Goal: Transaction & Acquisition: Book appointment/travel/reservation

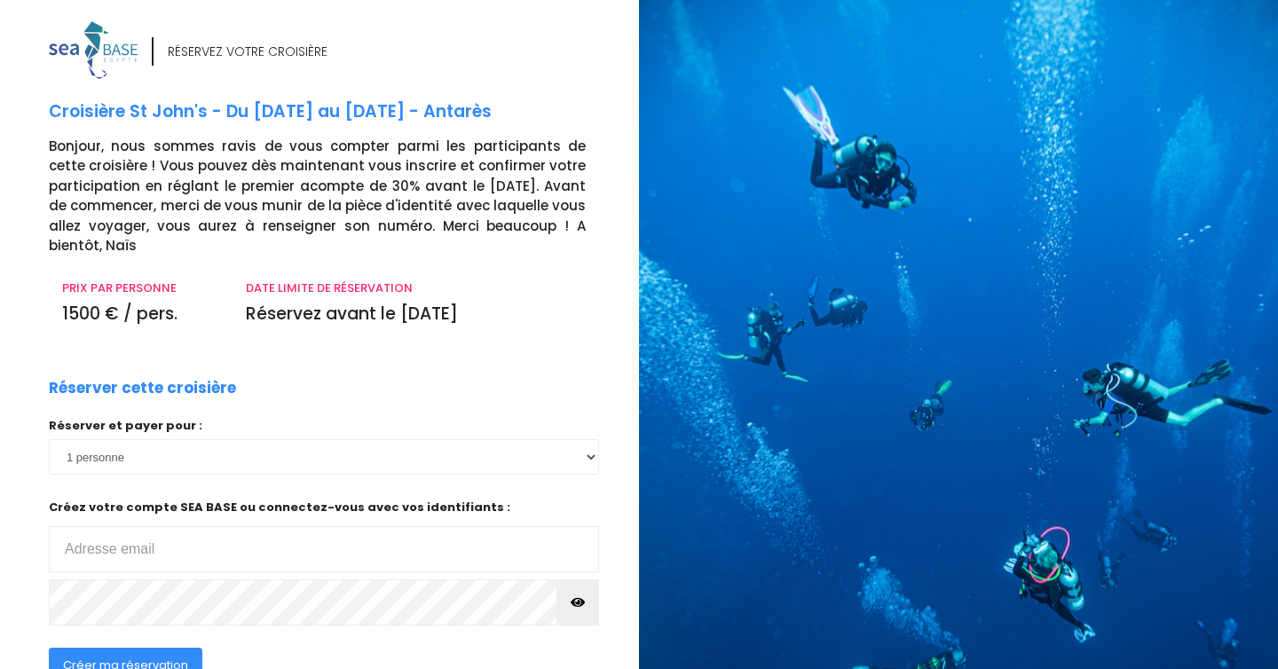
drag, startPoint x: 402, startPoint y: 315, endPoint x: 473, endPoint y: 316, distance: 71.0
click at [473, 316] on p "Réservez avant le 12/09/25" at bounding box center [416, 315] width 340 height 26
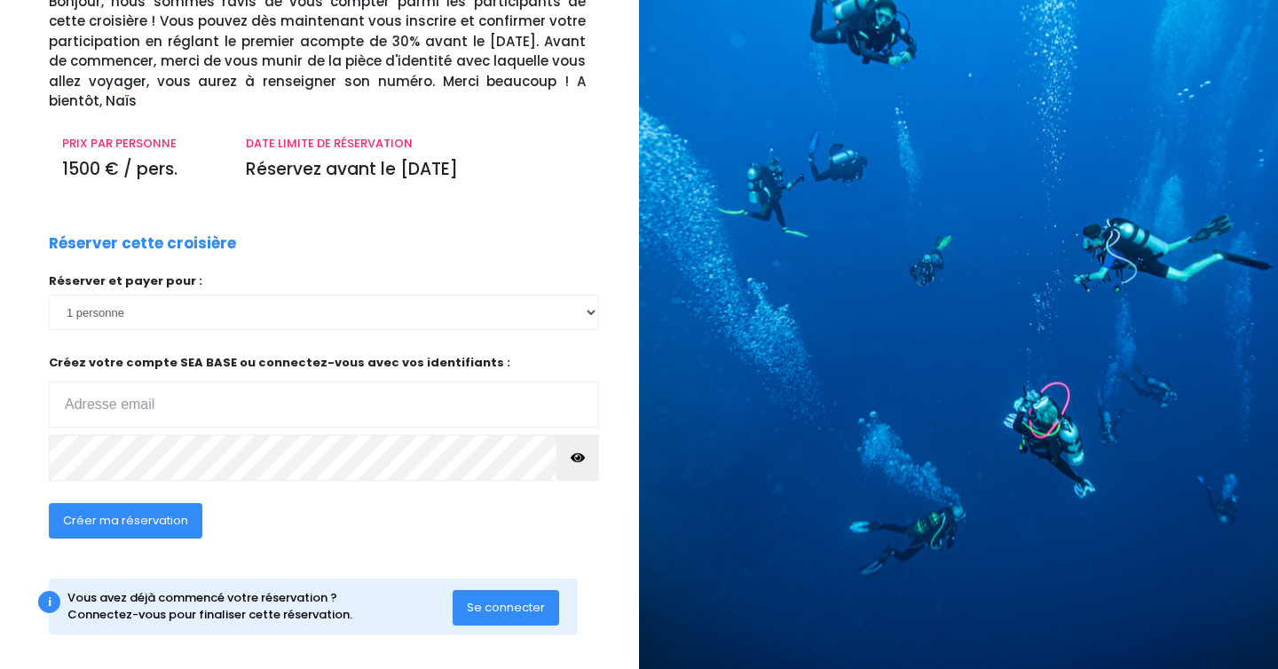
scroll to position [154, 0]
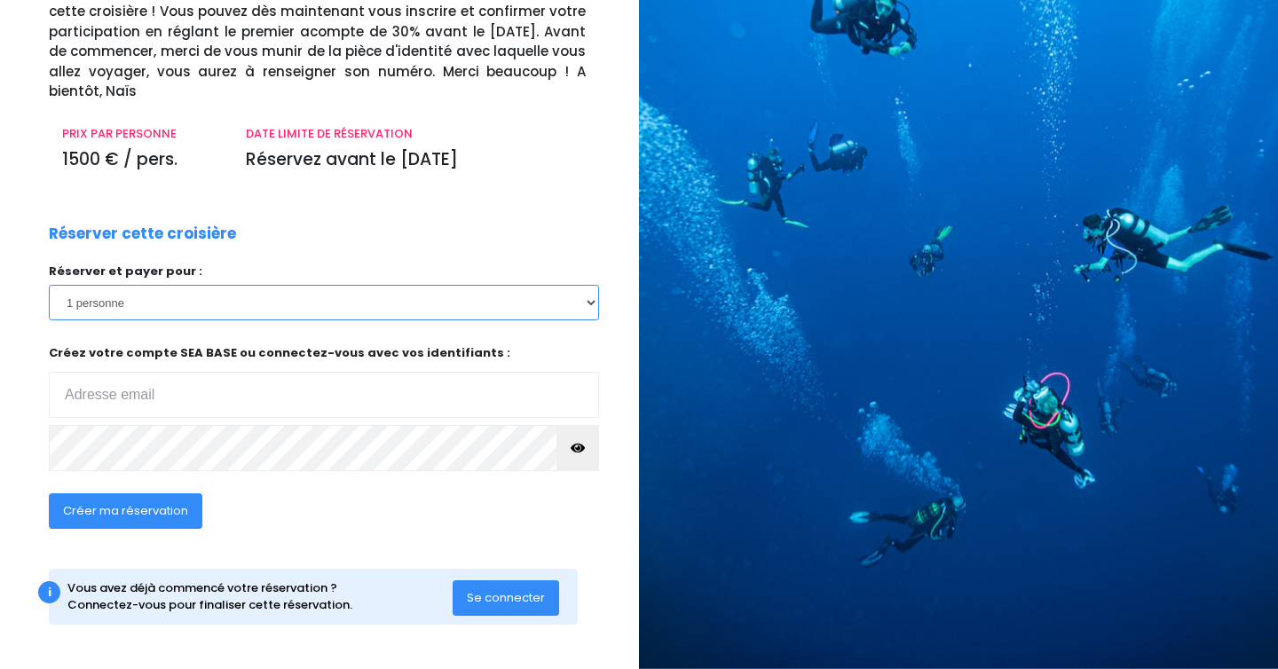
click at [562, 292] on select "1 personne 2 personnes" at bounding box center [324, 303] width 550 height 36
select select "2"
click at [49, 285] on select "1 personne 2 personnes" at bounding box center [324, 303] width 550 height 36
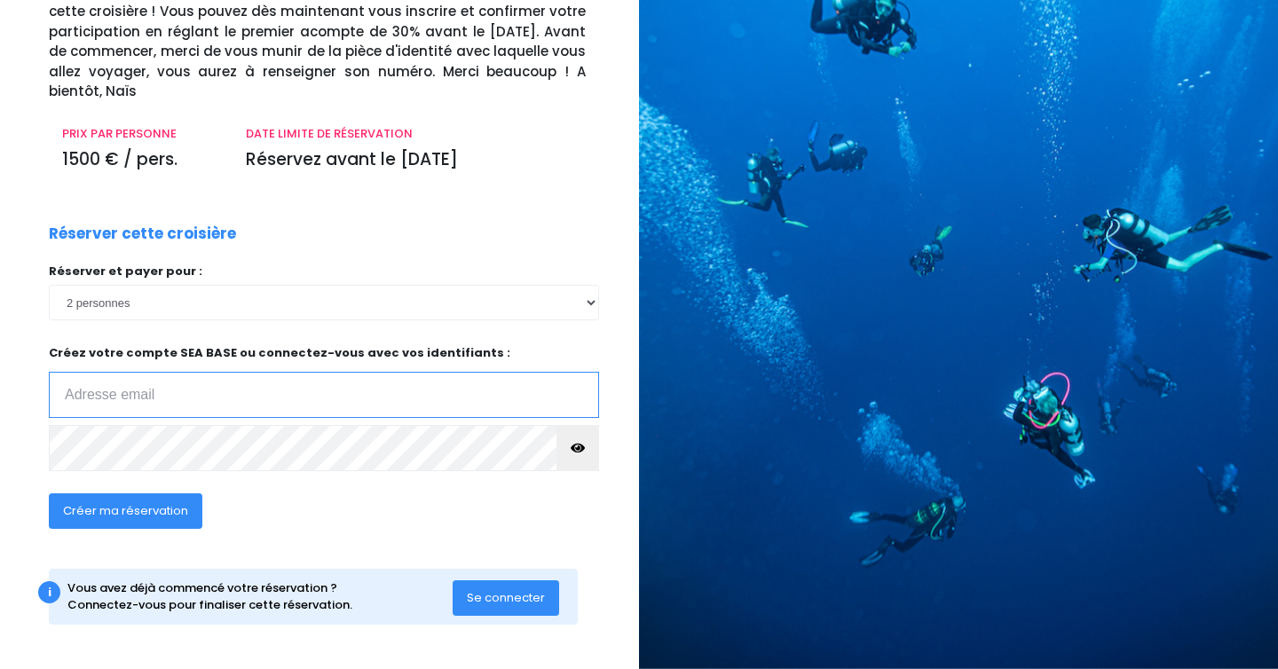
click at [265, 386] on input "email" at bounding box center [324, 395] width 550 height 46
type input "[EMAIL_ADDRESS][DOMAIN_NAME]"
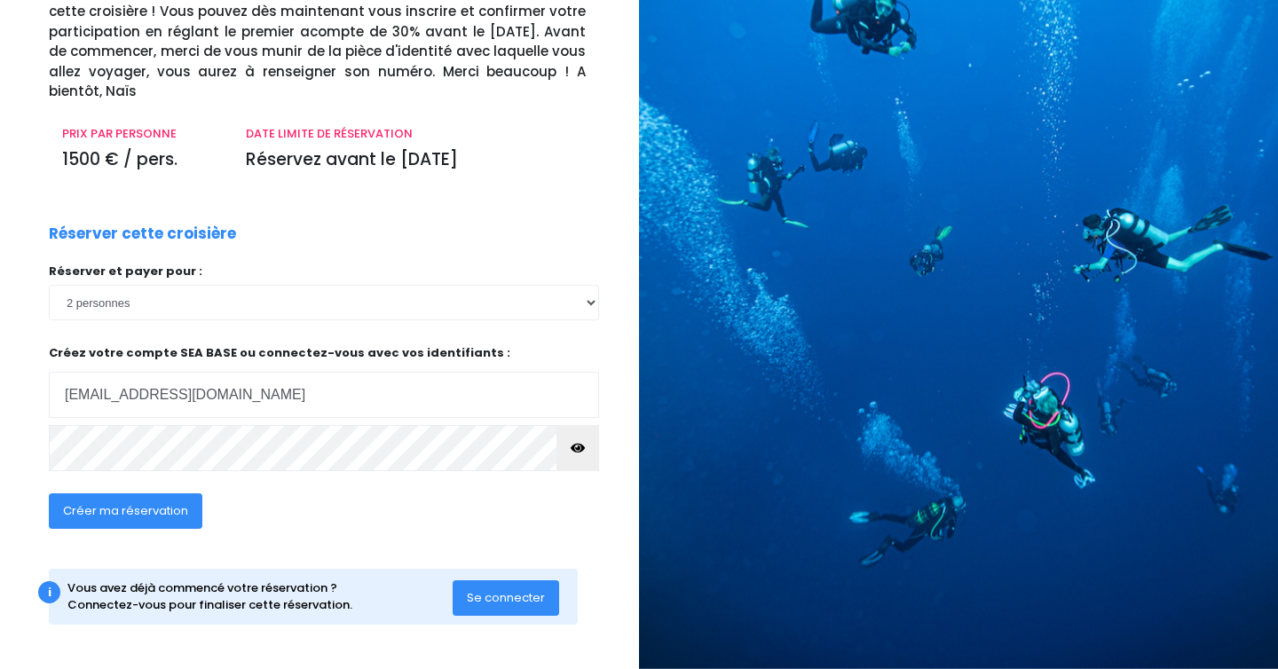
click at [573, 455] on button "button" at bounding box center [578, 448] width 43 height 46
click at [136, 514] on span "Créer ma réservation" at bounding box center [125, 510] width 125 height 17
click at [135, 513] on span "Créer ma réservation" at bounding box center [125, 510] width 125 height 17
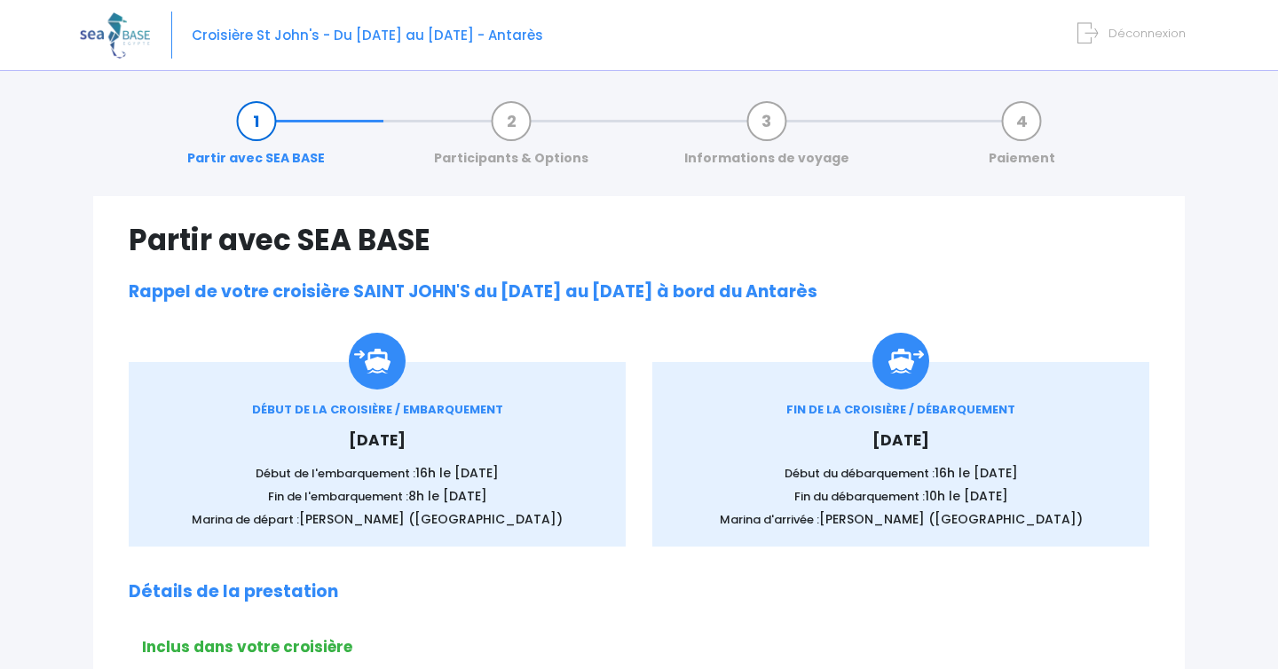
drag, startPoint x: 257, startPoint y: 489, endPoint x: 502, endPoint y: 496, distance: 245.1
click at [502, 496] on p "Fin de l'embarquement : 8h le dimanche" at bounding box center [377, 496] width 444 height 19
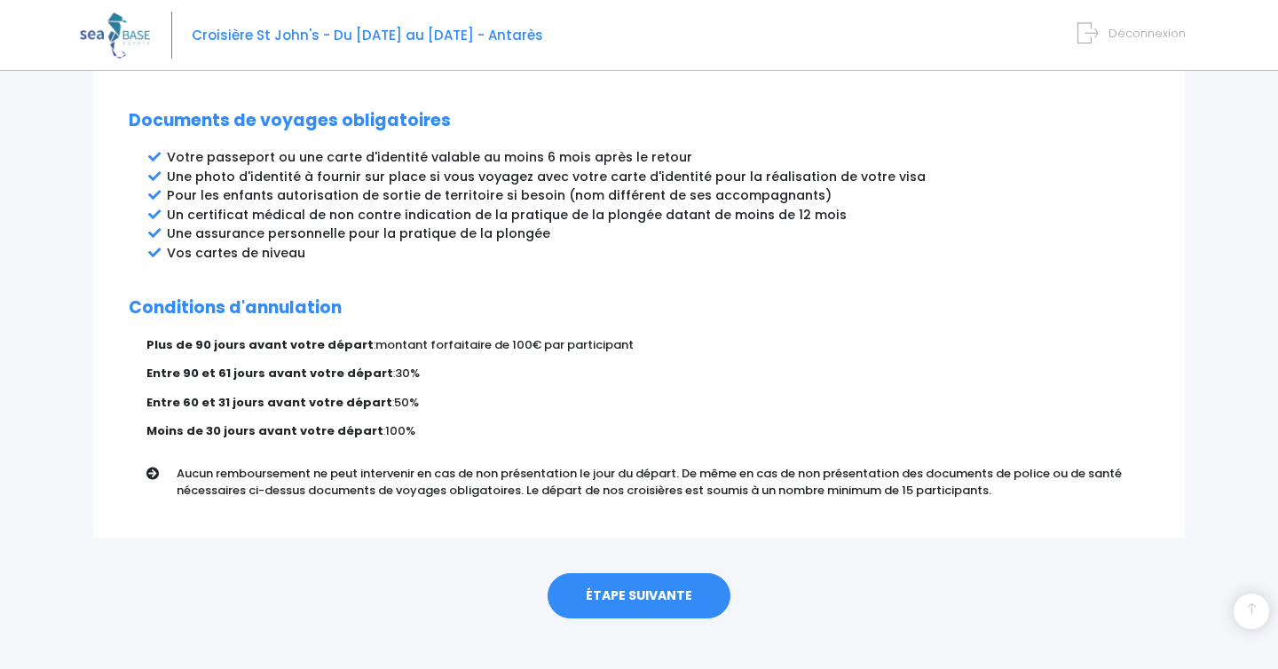
scroll to position [954, 0]
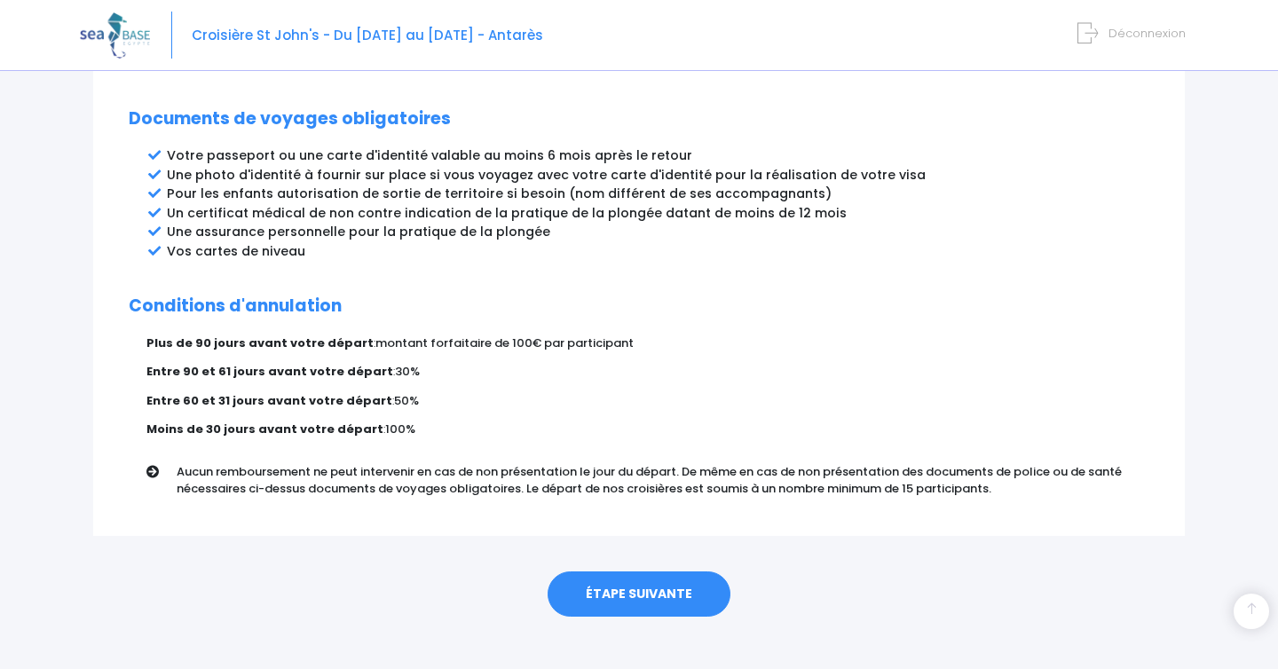
click at [634, 572] on link "ÉTAPE SUIVANTE" at bounding box center [639, 595] width 183 height 46
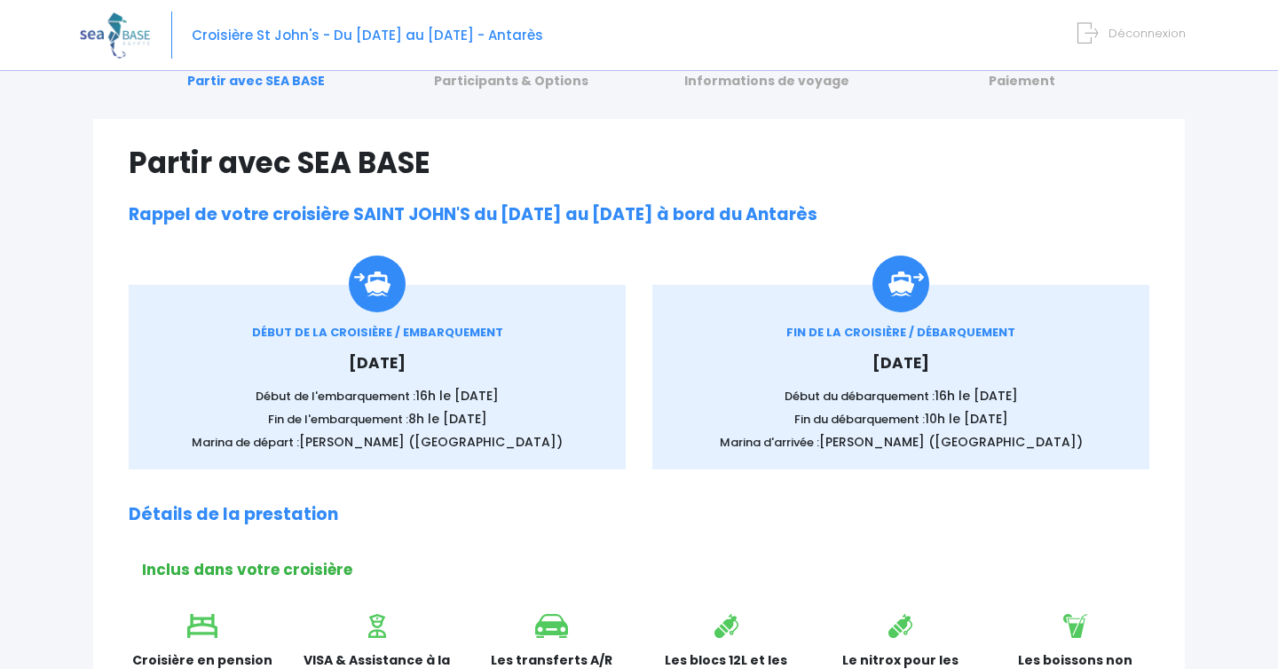
scroll to position [76, 0]
drag, startPoint x: 413, startPoint y: 397, endPoint x: 508, endPoint y: 397, distance: 95.0
click at [508, 397] on p "Début de l'embarquement : 16h le samedi" at bounding box center [377, 397] width 444 height 19
click at [935, 399] on span "16h le vendredi" at bounding box center [976, 397] width 83 height 18
drag, startPoint x: 796, startPoint y: 421, endPoint x: 1012, endPoint y: 420, distance: 215.7
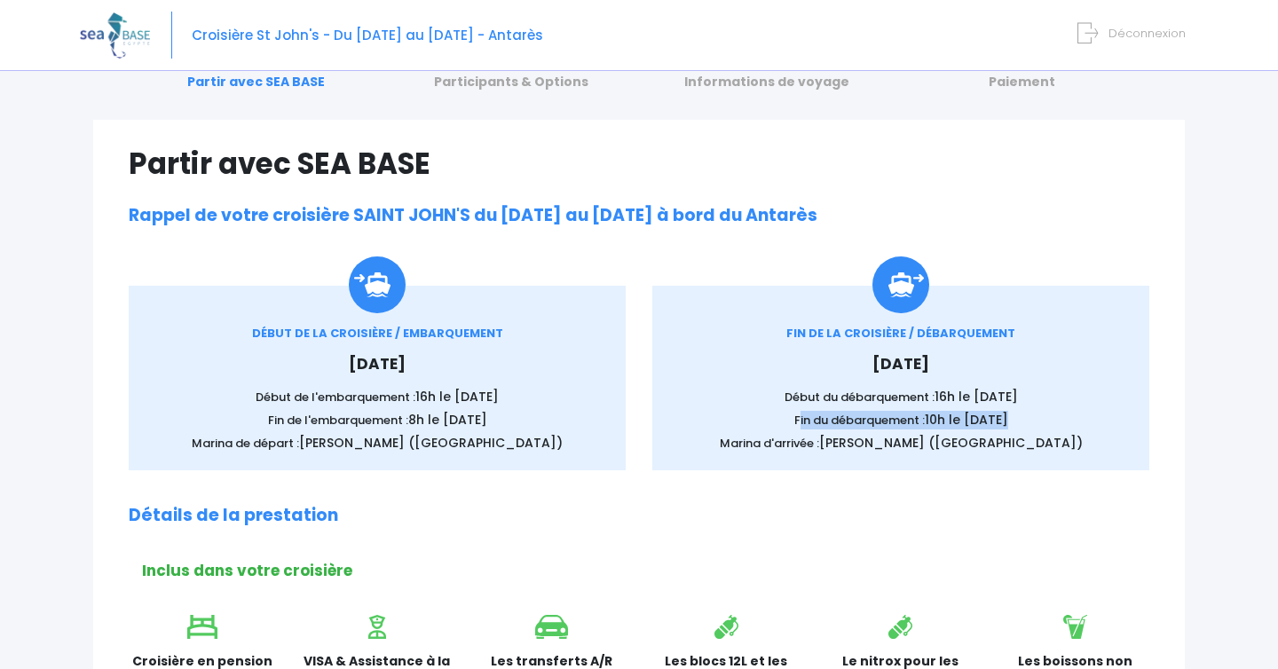
click at [1012, 420] on p "Fin du débarquement : 10h le samedi" at bounding box center [901, 420] width 444 height 19
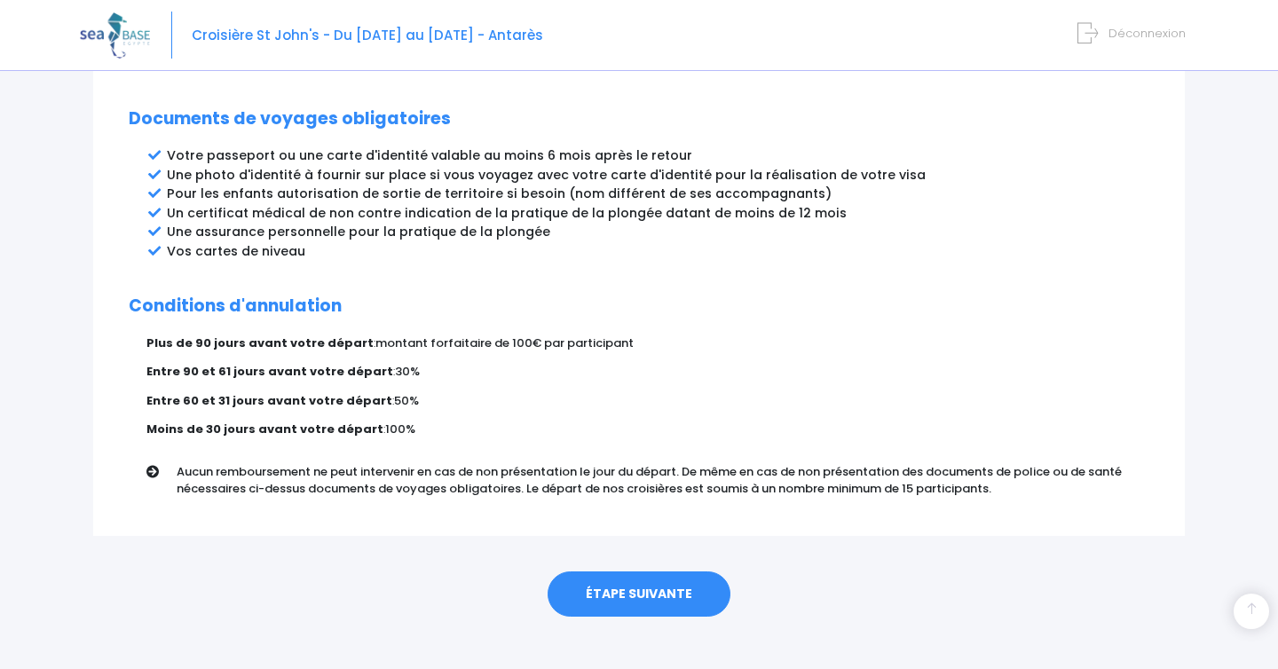
scroll to position [944, 0]
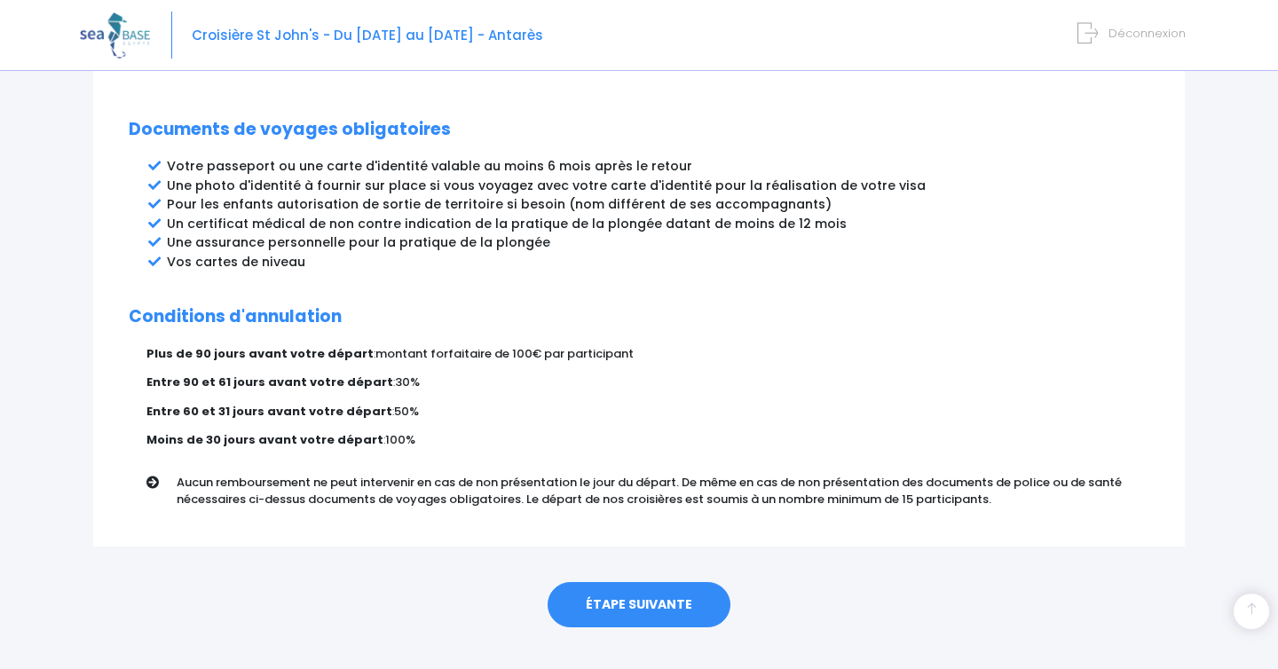
click at [637, 582] on link "ÉTAPE SUIVANTE" at bounding box center [639, 605] width 183 height 46
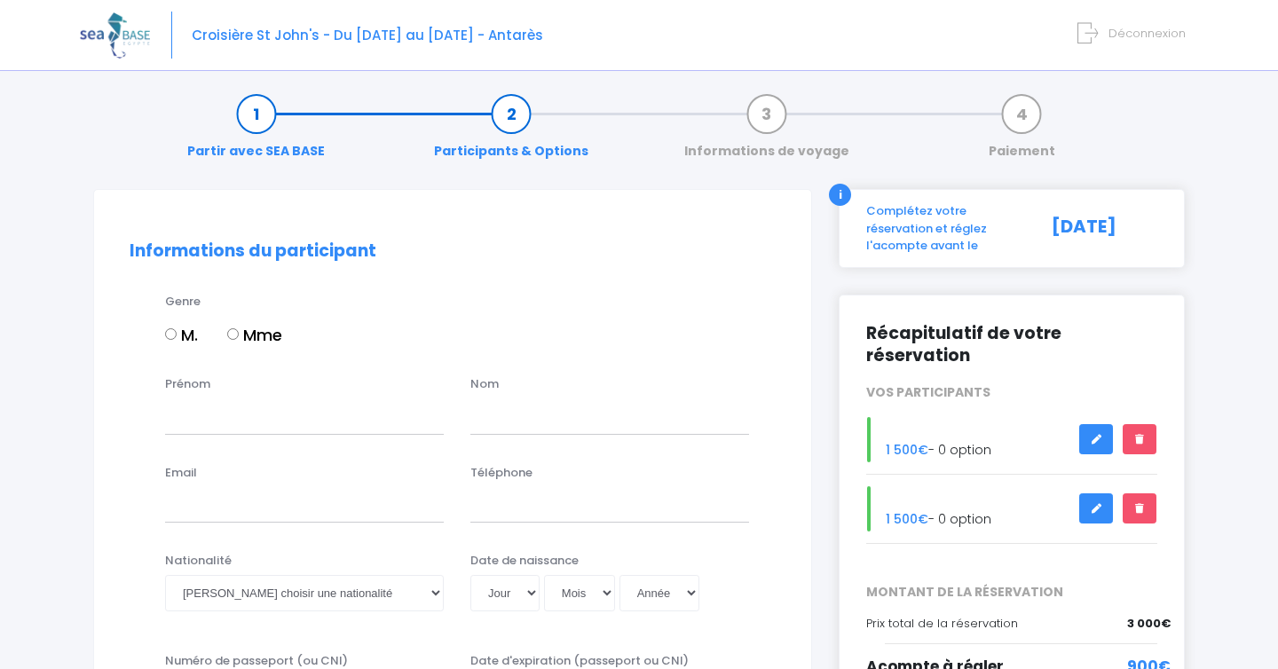
scroll to position [18, 0]
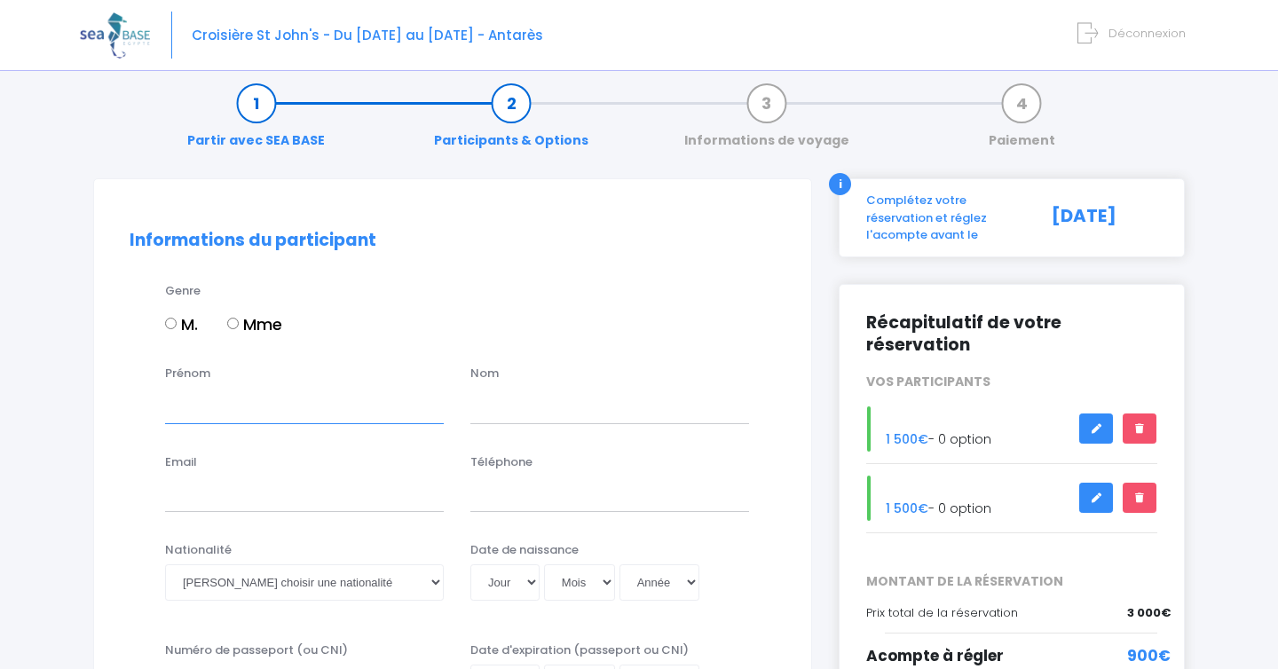
click at [234, 399] on input "Prénom" at bounding box center [304, 406] width 279 height 36
type input "[PERSON_NAME]"
type input "LE MESTREALLAN"
type input "[EMAIL_ADDRESS][DOMAIN_NAME]"
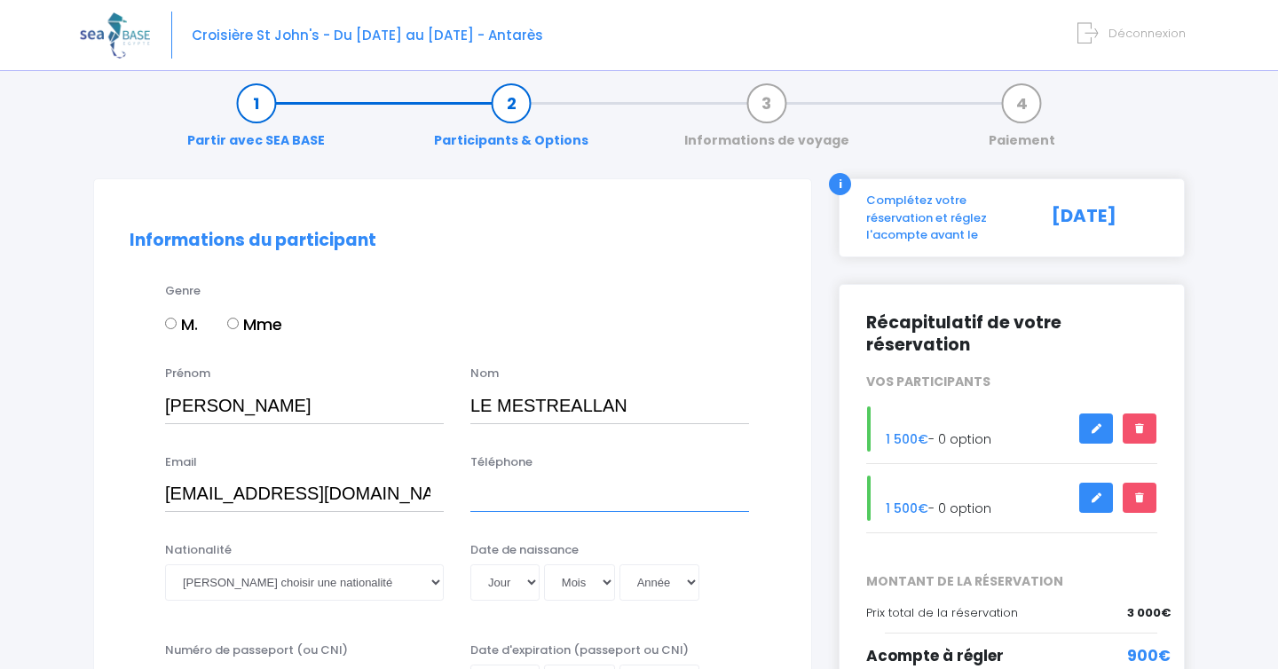
type input "0603812205"
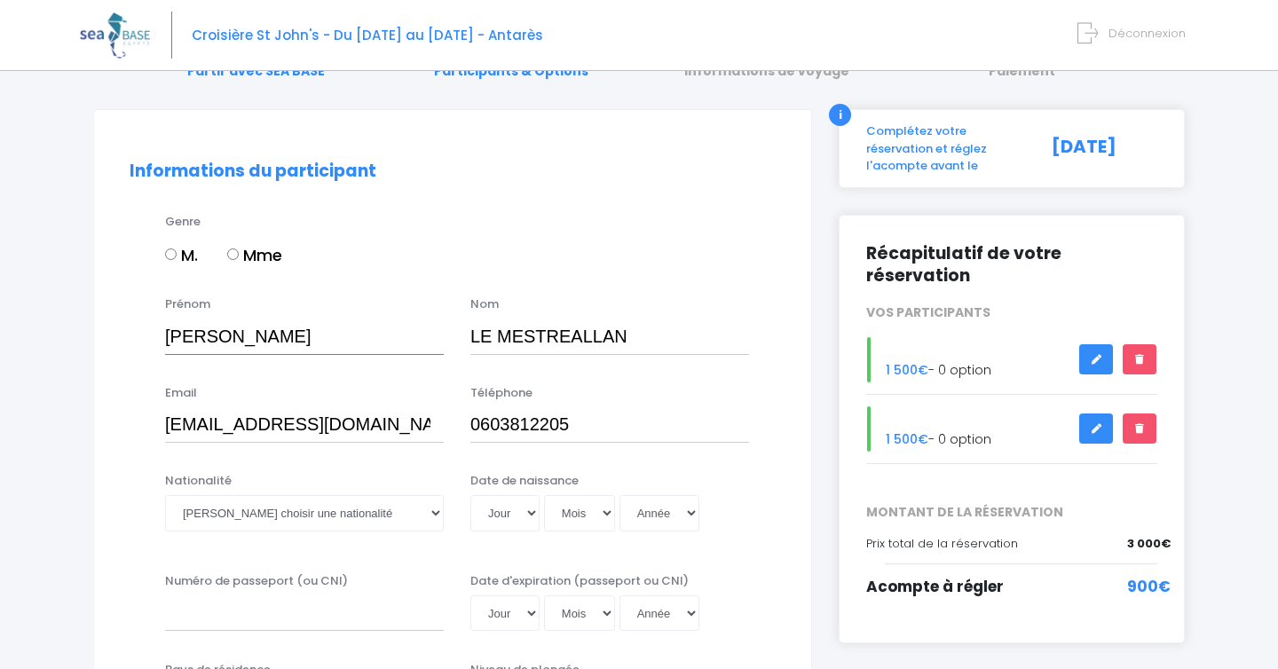
scroll to position [137, 0]
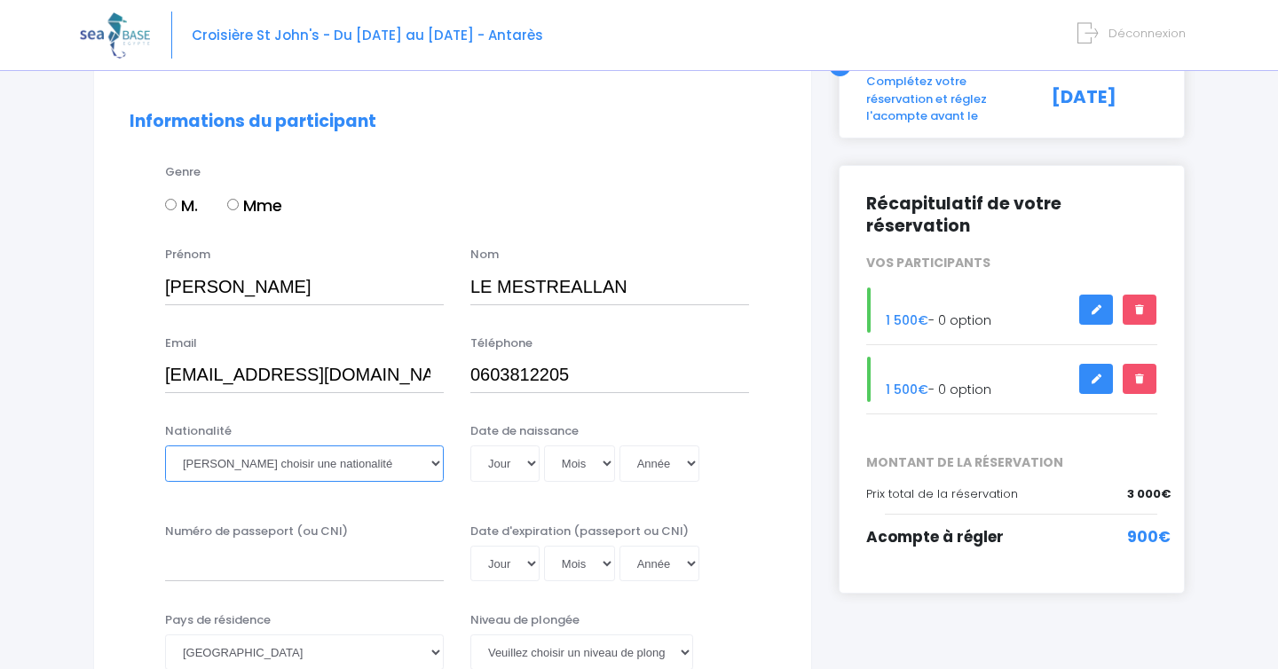
click at [371, 480] on select "Veuillez choisir une nationalité [DEMOGRAPHIC_DATA] Algerienne Allemande [GEOGR…" at bounding box center [304, 464] width 279 height 36
select select "Française"
click at [165, 446] on select "Veuillez choisir une nationalité Afghane Albanaise Algerienne Allemande America…" at bounding box center [304, 464] width 279 height 36
click at [535, 457] on select "Jour 01 02 03 04 05 06 07 08 09 10 11 12 13 14 15 16 17 18 19 20 21 22 23 24 25…" at bounding box center [505, 464] width 69 height 36
select select "28"
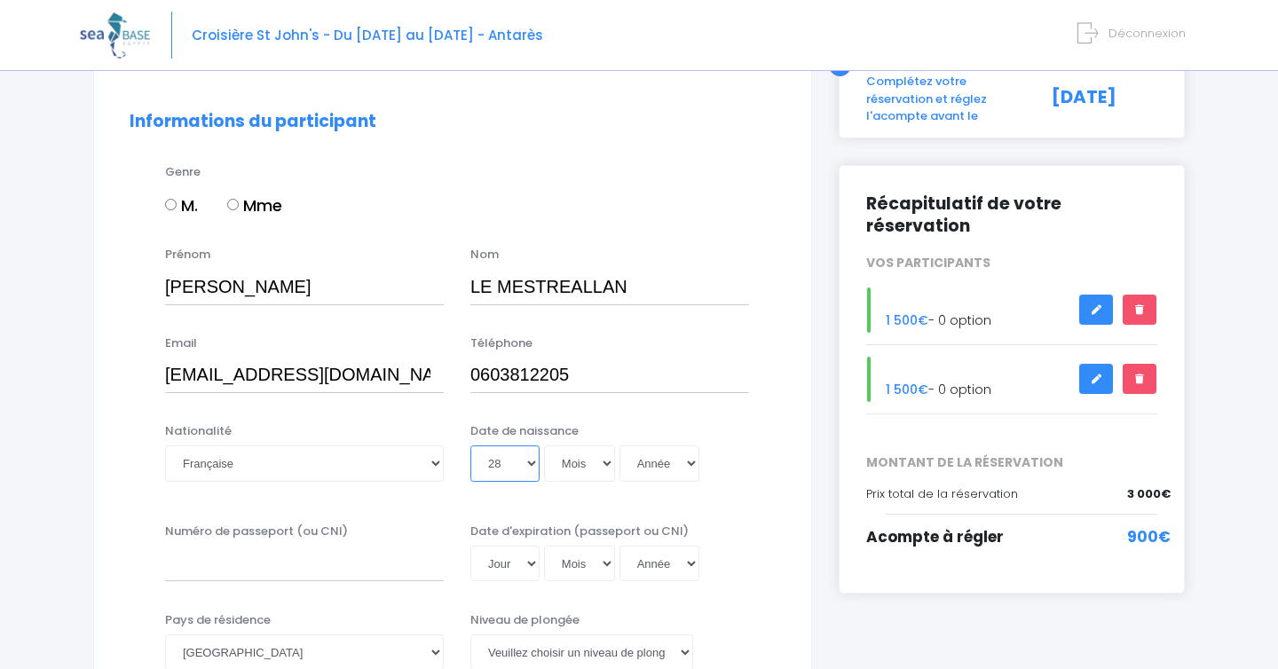
click at [471, 446] on select "Jour 01 02 03 04 05 06 07 08 09 10 11 12 13 14 15 16 17 18 19 20 21 22 23 24 25…" at bounding box center [505, 464] width 69 height 36
click at [602, 460] on select "Mois 01 02 03 04 05 06 07 08 09 10 11 12" at bounding box center [579, 464] width 71 height 36
select select "10"
click at [544, 446] on select "Mois 01 02 03 04 05 06 07 08 09 10 11 12" at bounding box center [579, 464] width 71 height 36
click at [681, 463] on select "Année 2045 2044 2043 2042 2041 2040 2039 2038 2037 2036 2035 2034 2033 2032 203…" at bounding box center [660, 464] width 80 height 36
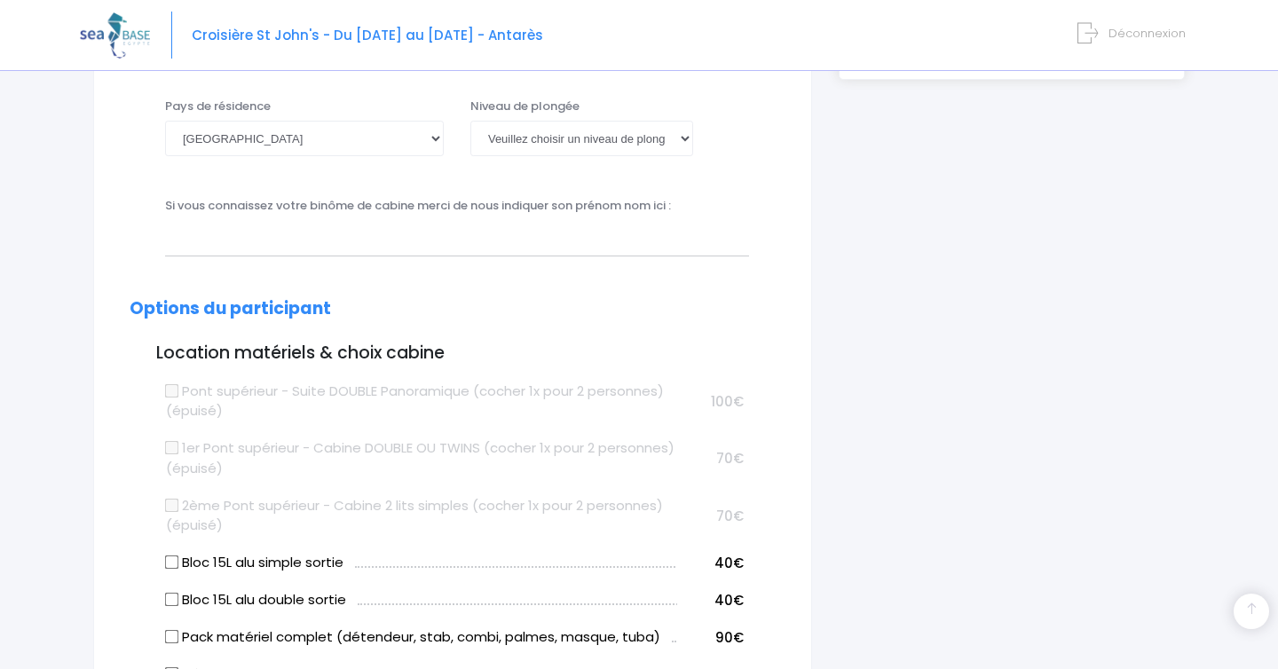
scroll to position [0, 0]
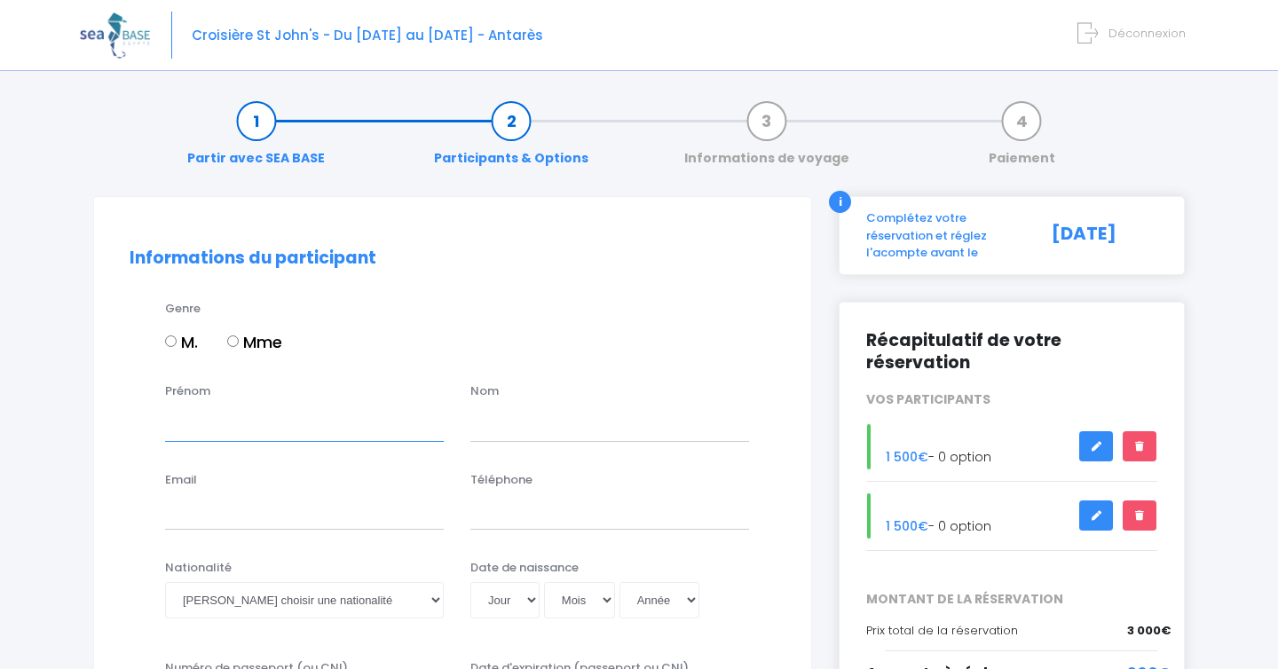
click at [305, 415] on input "Prénom" at bounding box center [304, 424] width 279 height 36
type input "[PERSON_NAME]"
type input "LE MESTREALLAN"
type input "philem56@gmail.com"
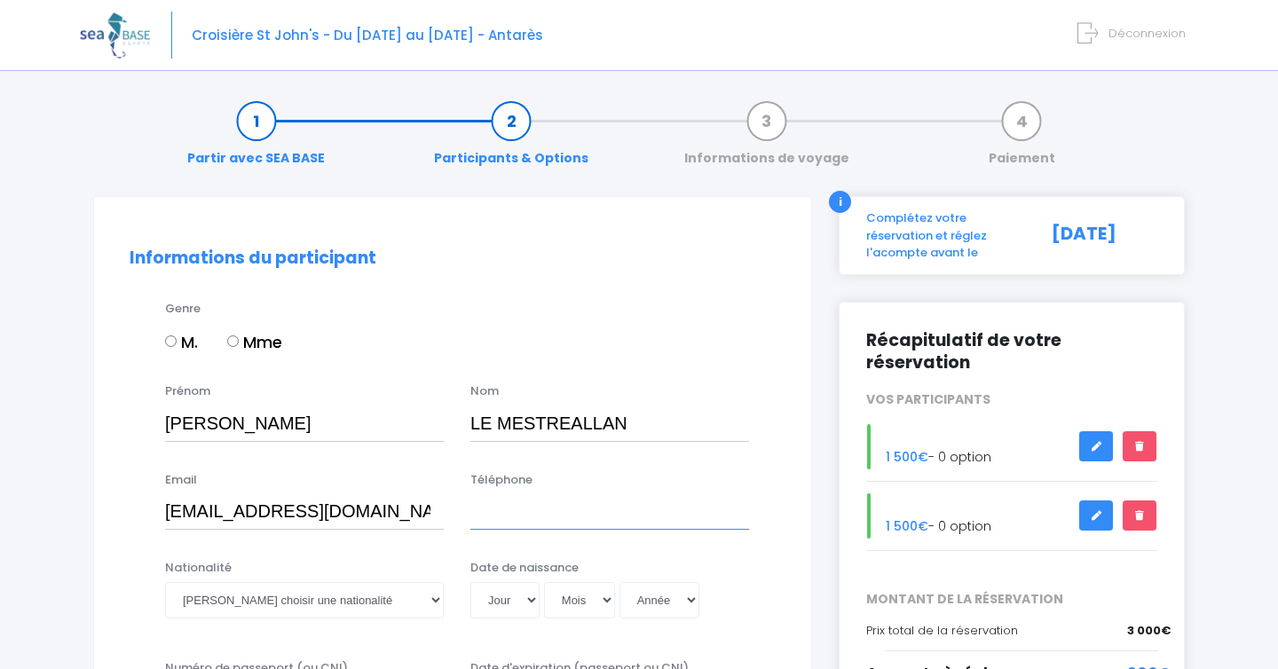
type input "0603812205"
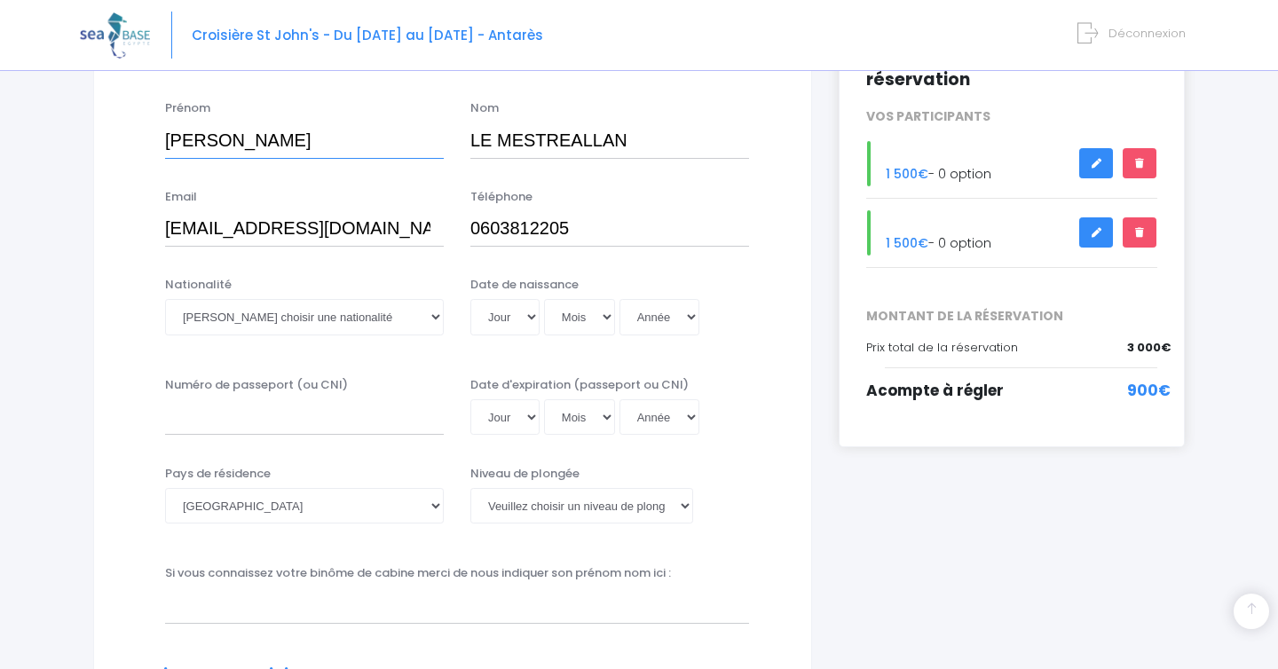
scroll to position [284, 0]
click at [310, 317] on select "Veuillez choisir une nationalité [DEMOGRAPHIC_DATA] Algerienne Allemande [GEOGR…" at bounding box center [304, 316] width 279 height 36
select select "Française"
click at [165, 298] on select "Veuillez choisir une nationalité [DEMOGRAPHIC_DATA] Algerienne Allemande [GEOGR…" at bounding box center [304, 316] width 279 height 36
click at [529, 315] on select "Jour 01 02 03 04 05 06 07 08 09 10 11 12 13 14 15 16 17 18 19 20 21 22 23 24 25…" at bounding box center [505, 316] width 69 height 36
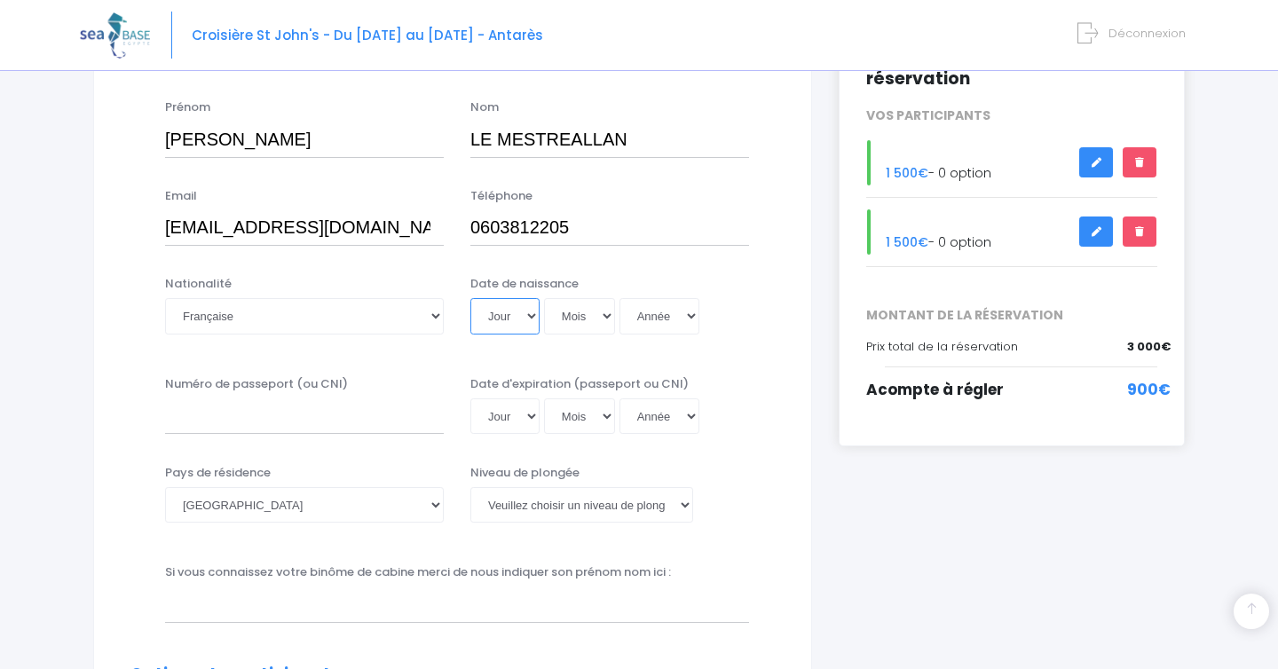
select select "28"
click at [471, 298] on select "Jour 01 02 03 04 05 06 07 08 09 10 11 12 13 14 15 16 17 18 19 20 21 22 23 24 25…" at bounding box center [505, 316] width 69 height 36
click at [606, 317] on select "Mois 01 02 03 04 05 06 07 08 09 10 11 12" at bounding box center [579, 316] width 71 height 36
select select "10"
click at [544, 298] on select "Mois 01 02 03 04 05 06 07 08 09 10 11 12" at bounding box center [579, 316] width 71 height 36
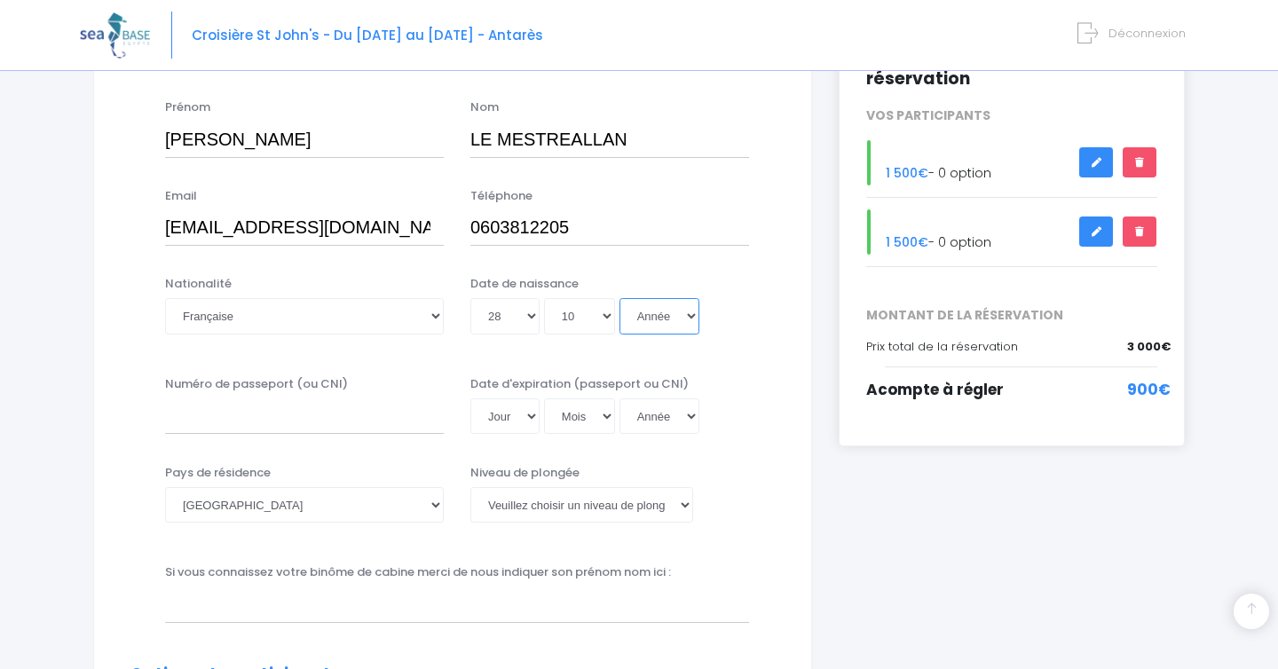
click at [691, 319] on select "Année 2045 2044 2043 2042 2041 2040 2039 2038 2037 2036 2035 2034 2033 2032 203…" at bounding box center [660, 316] width 80 height 36
select select "2025"
click at [620, 298] on select "Année 2045 2044 2043 2042 2041 2040 2039 2038 2037 2036 2035 2034 2033 2032 203…" at bounding box center [660, 316] width 80 height 36
type input "2025-10-28"
click at [281, 419] on input "Numéro de passeport (ou CNI)" at bounding box center [304, 417] width 279 height 36
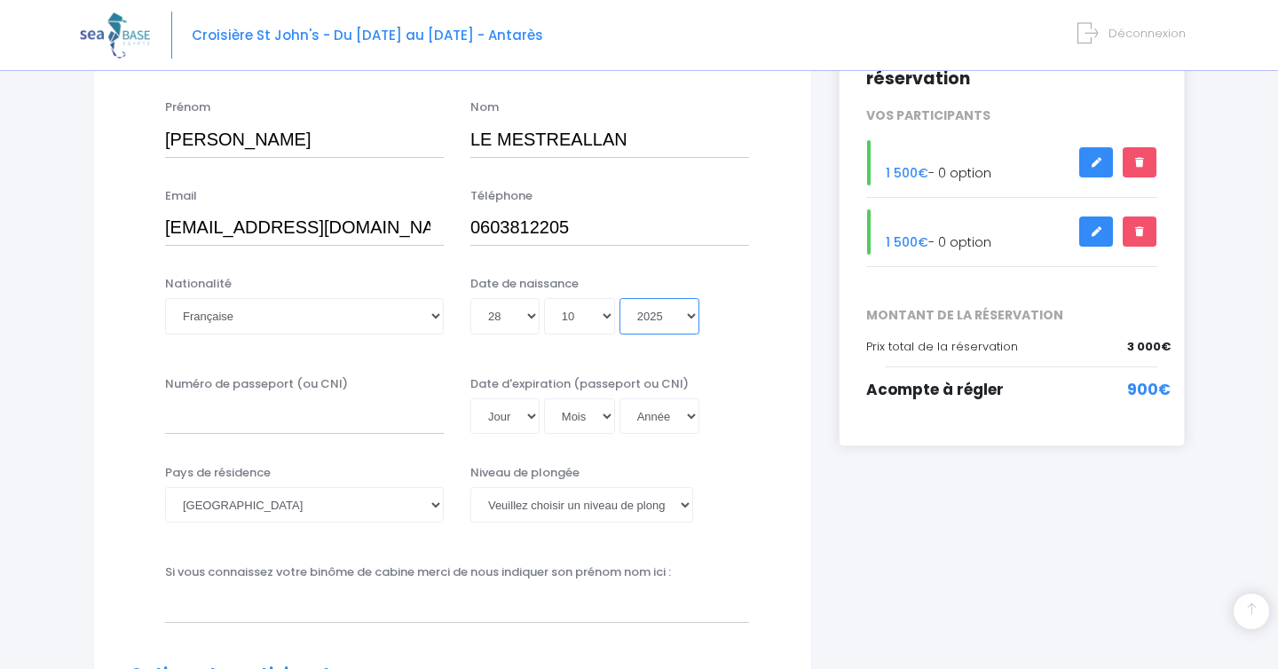
click at [687, 315] on select "Année 2045 2044 2043 2042 2041 2040 2039 2038 2037 2036 2035 2034 2033 2032 203…" at bounding box center [660, 316] width 80 height 36
select select "1967"
click at [620, 298] on select "Année 2045 2044 2043 2042 2041 2040 2039 2038 2037 2036 2035 2034 2033 2032 203…" at bounding box center [660, 316] width 80 height 36
type input "1967-10-28"
click at [236, 409] on input "Numéro de passeport (ou CNI)" at bounding box center [304, 417] width 279 height 36
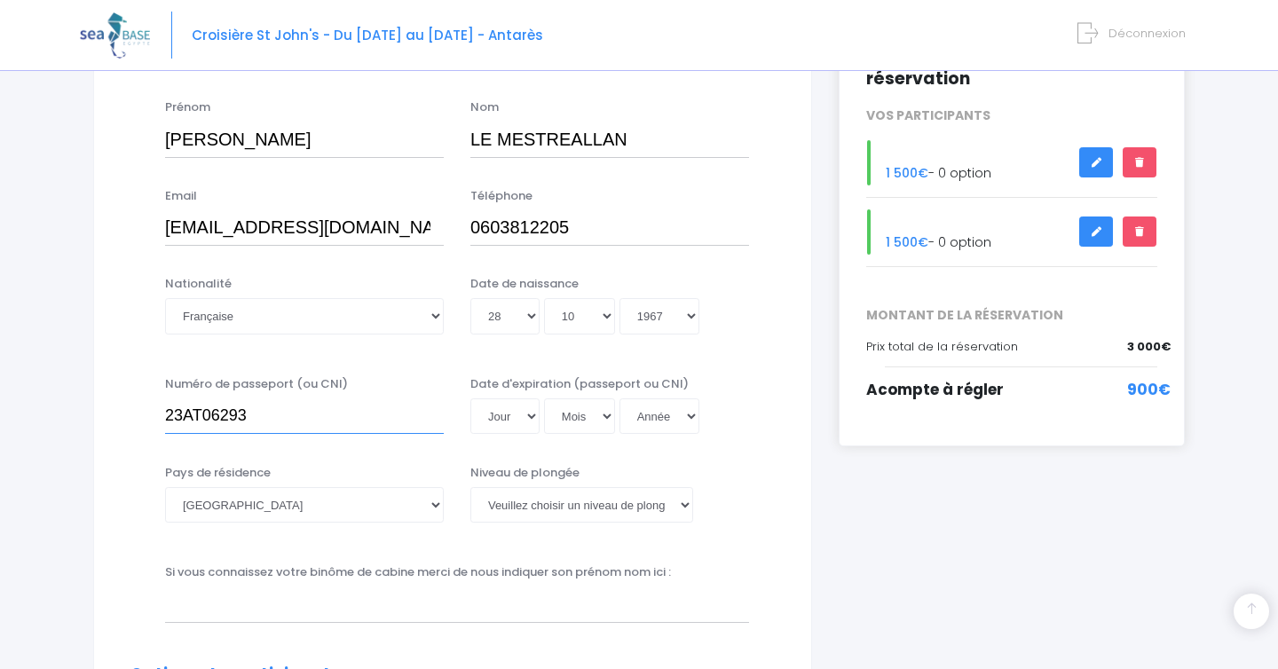
type input "23AT06293"
click at [524, 419] on select "Jour 01 02 03 04 05 06 07 08 09 10 11 12 13 14 15 16 17 18 19 20 21 22 23 24 25…" at bounding box center [505, 417] width 69 height 36
select select "19"
click at [471, 399] on select "Jour 01 02 03 04 05 06 07 08 09 10 11 12 13 14 15 16 17 18 19 20 21 22 23 24 25…" at bounding box center [505, 417] width 69 height 36
click at [596, 416] on select "Mois 01 02 03 04 05 06 07 08 09 10 11 12" at bounding box center [579, 417] width 71 height 36
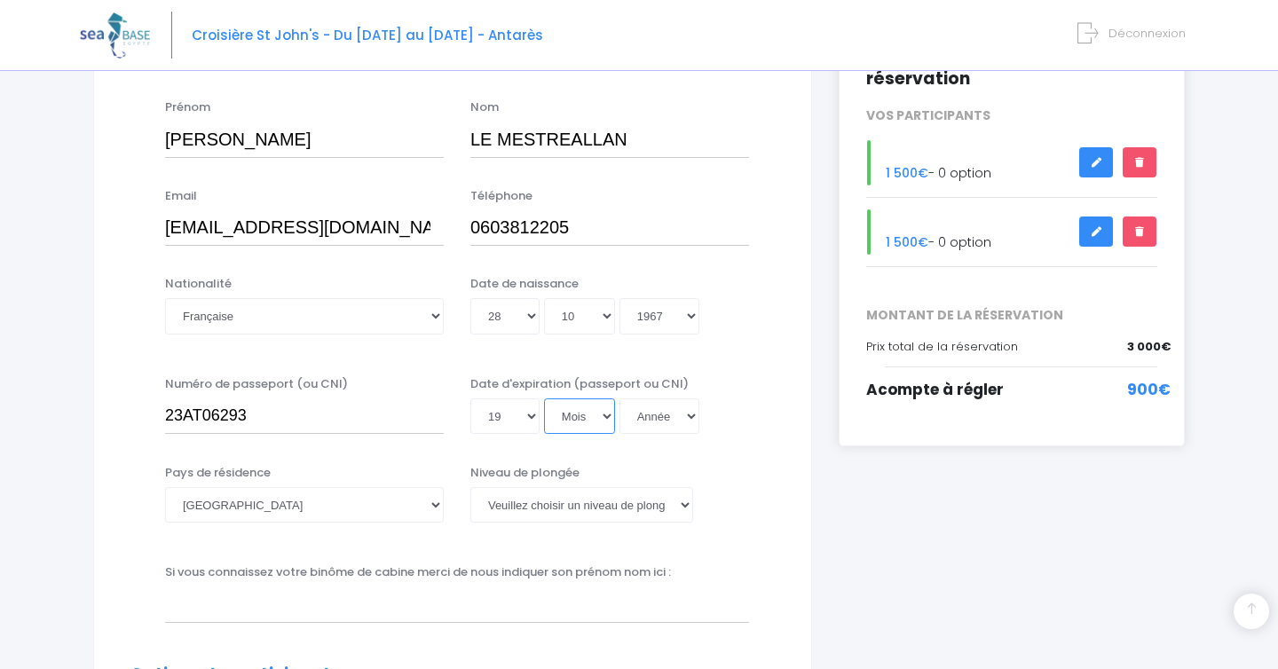
select select "11"
click at [544, 399] on select "Mois 01 02 03 04 05 06 07 08 09 10 11 12" at bounding box center [579, 417] width 71 height 36
click at [690, 422] on select "Année 2045 2044 2043 2042 2041 2040 2039 2038 2037 2036 2035 2034 2033 2032 203…" at bounding box center [660, 417] width 80 height 36
select select "2033"
click at [620, 399] on select "Année 2045 2044 2043 2042 2041 2040 2039 2038 2037 2036 2035 2034 2033 2032 203…" at bounding box center [660, 417] width 80 height 36
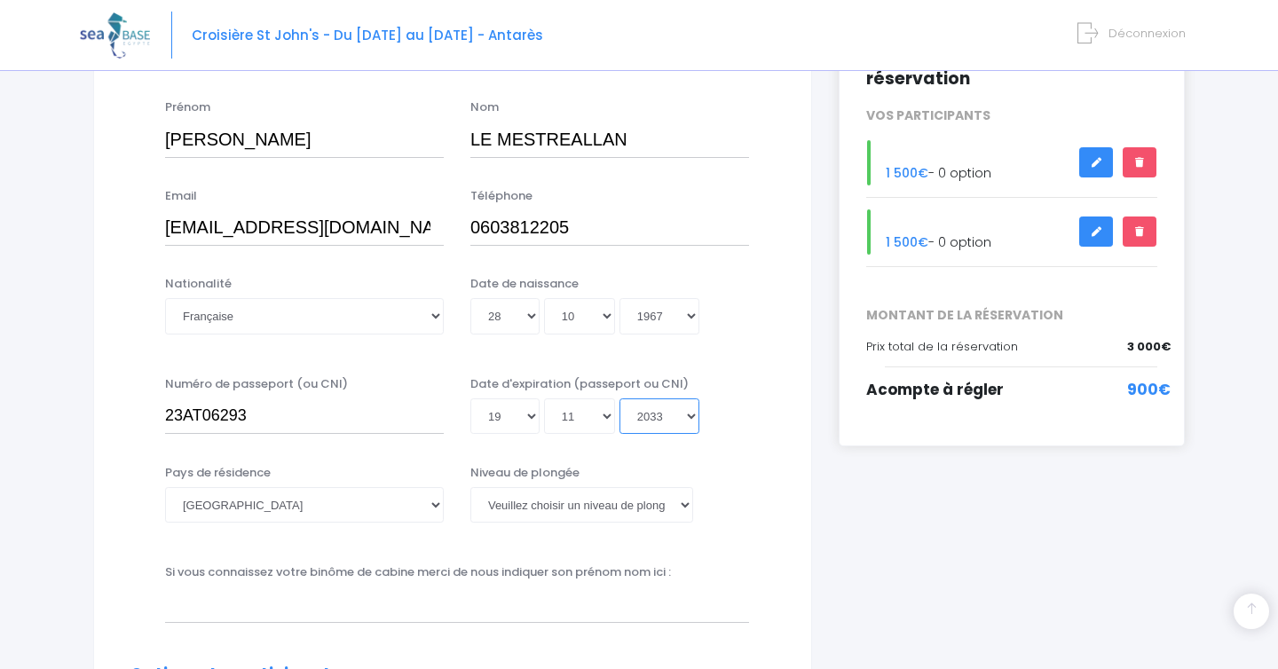
type input "2033-11-19"
click at [571, 509] on select "Veuillez choisir un niveau de plongée Non plongeur Junior OW diver Adventure OW…" at bounding box center [582, 505] width 223 height 36
select select "N3"
click at [471, 487] on select "Veuillez choisir un niveau de plongée Non plongeur Junior OW diver Adventure OW…" at bounding box center [582, 505] width 223 height 36
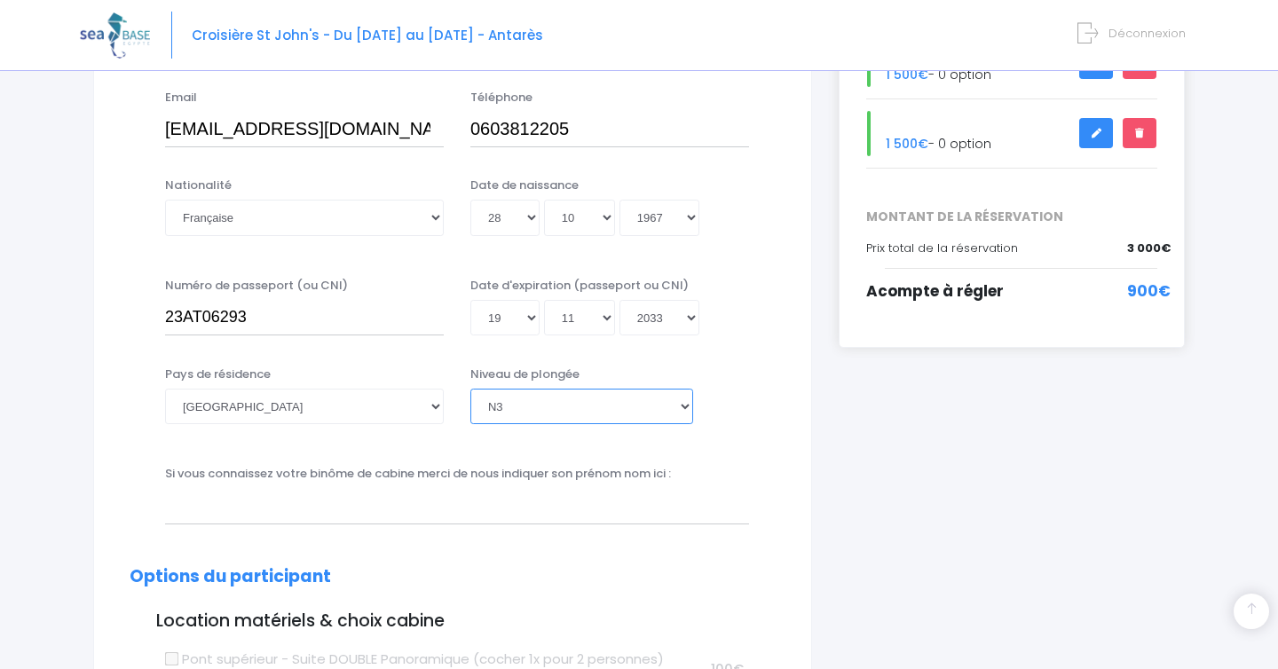
scroll to position [382, 0]
click at [431, 517] on input "text" at bounding box center [457, 507] width 584 height 36
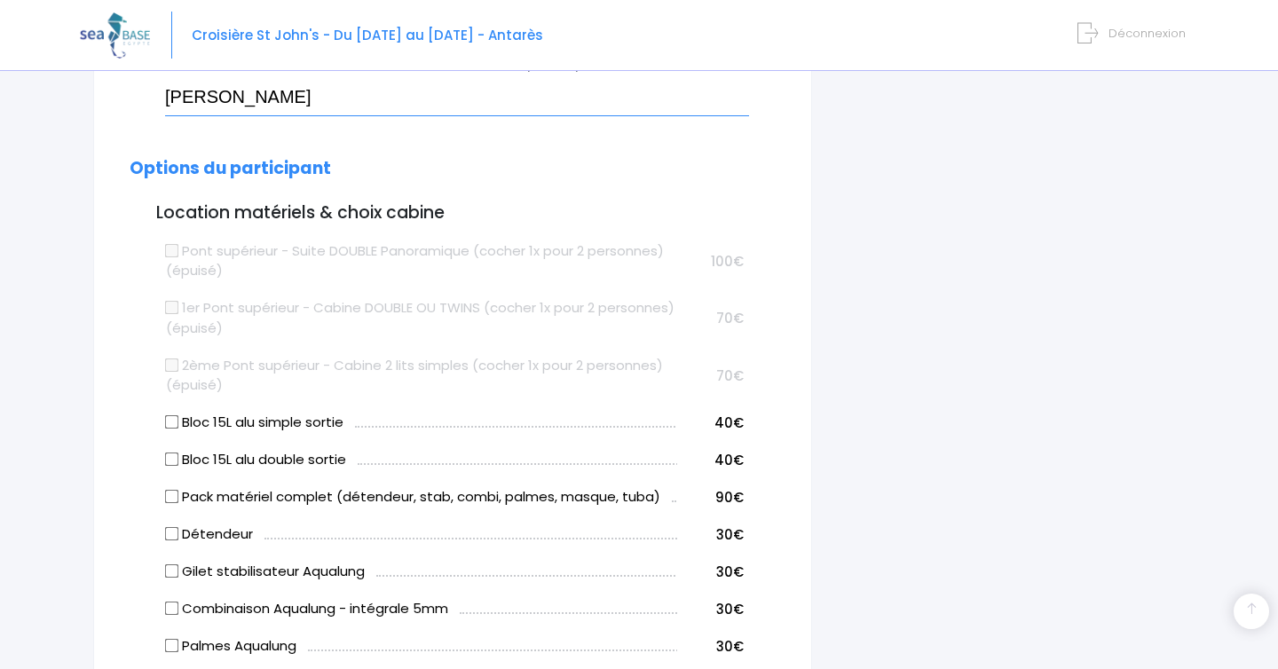
scroll to position [806, 0]
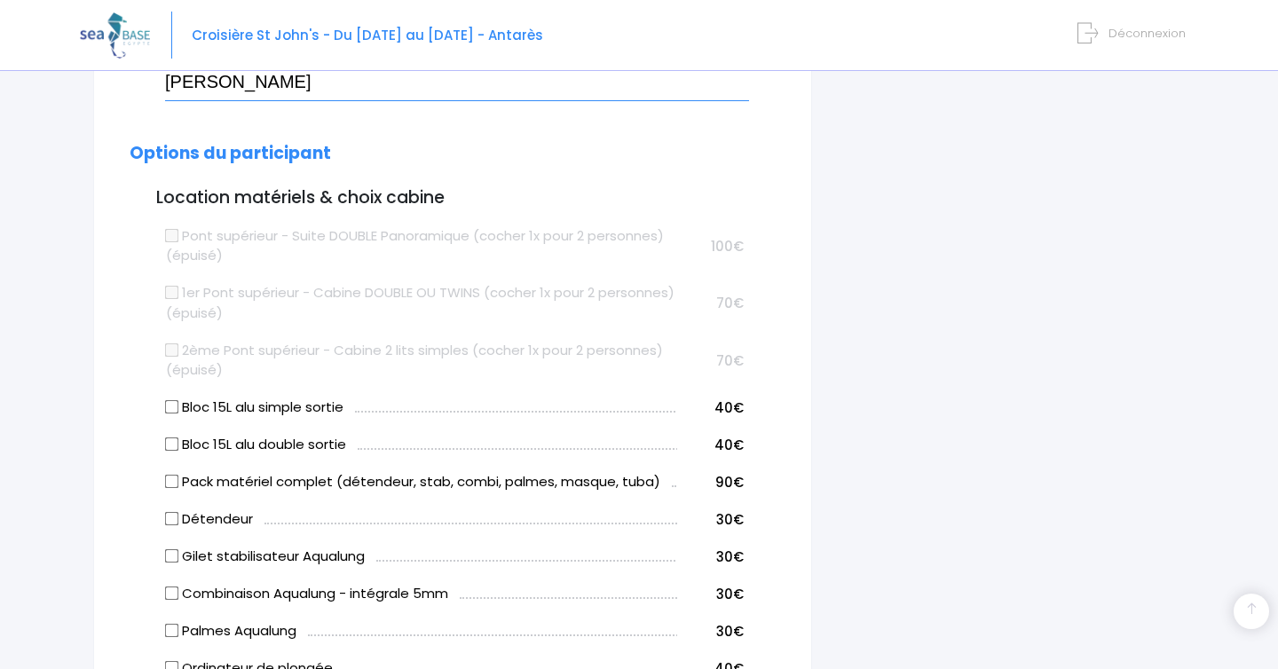
type input "CAROLE CERCLEY"
click at [178, 406] on input "Bloc 15L alu simple sortie" at bounding box center [172, 407] width 14 height 14
checkbox input "true"
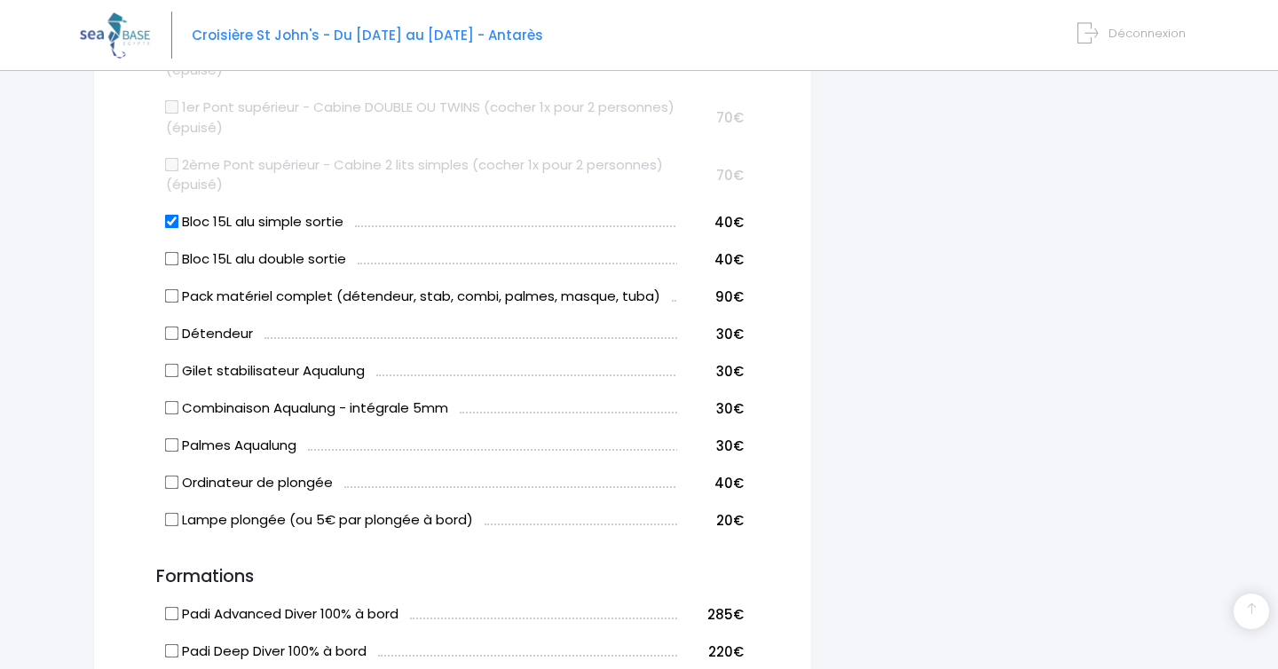
scroll to position [993, 0]
click at [175, 368] on input "Gilet stabilisateur Aqualung" at bounding box center [172, 370] width 14 height 14
checkbox input "true"
click at [172, 407] on input "Combinaison Aqualung - intégrale 5mm" at bounding box center [172, 407] width 14 height 14
checkbox input "true"
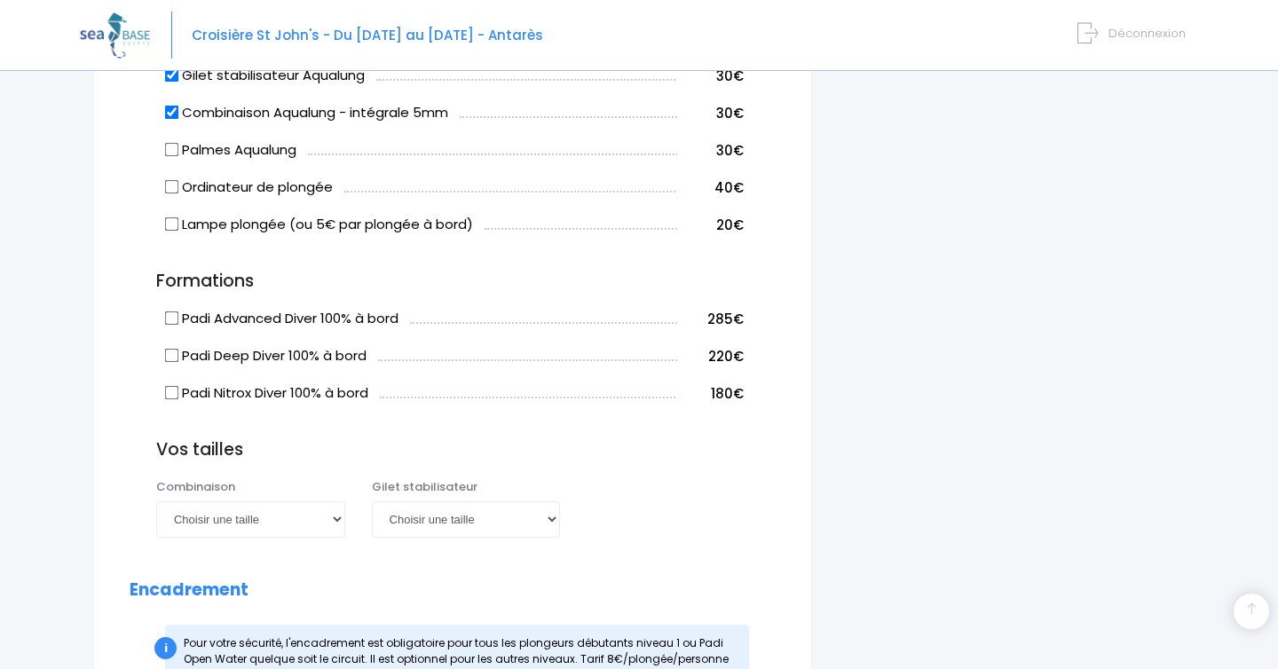
scroll to position [1288, 0]
click at [329, 523] on select "Choisir une taille XS S M ML L XL XXL" at bounding box center [250, 519] width 189 height 36
select select "L"
click at [156, 501] on select "Choisir une taille XS S M ML L XL XXL" at bounding box center [250, 519] width 189 height 36
click at [463, 521] on select "Choisir une taille XXS XS S M ML L XL XXL" at bounding box center [466, 519] width 189 height 36
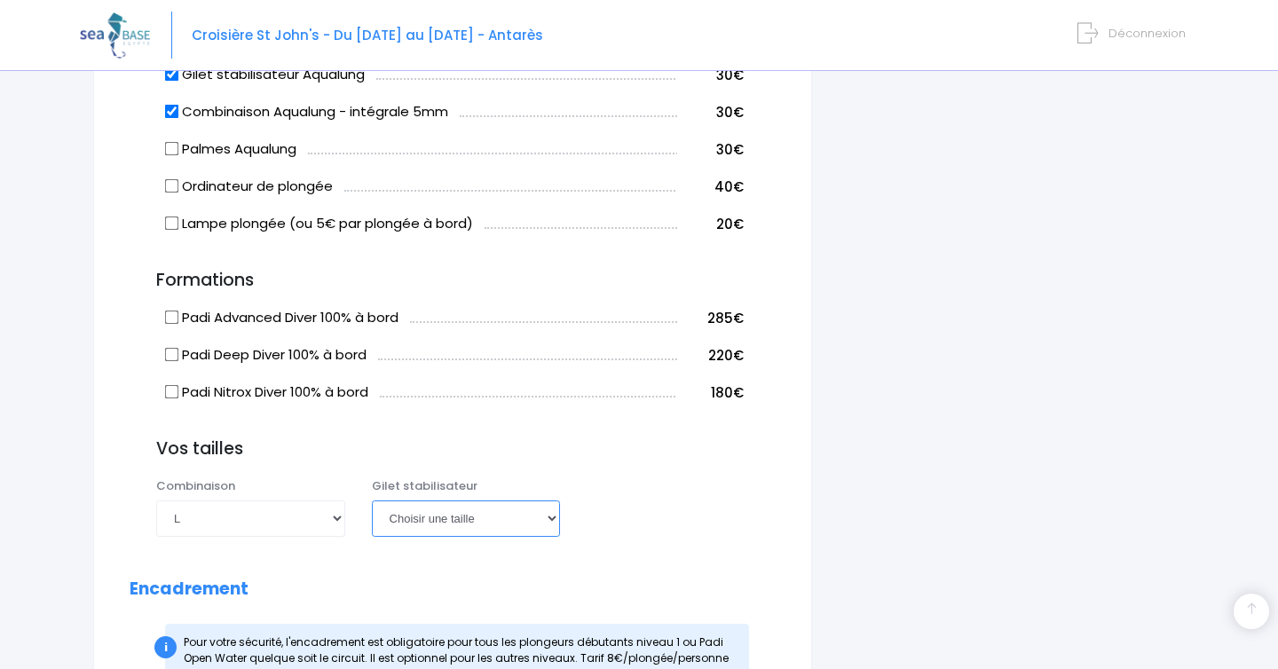
select select "M"
click at [372, 501] on select "Choisir une taille XXS XS S M ML L XL XXL" at bounding box center [466, 519] width 189 height 36
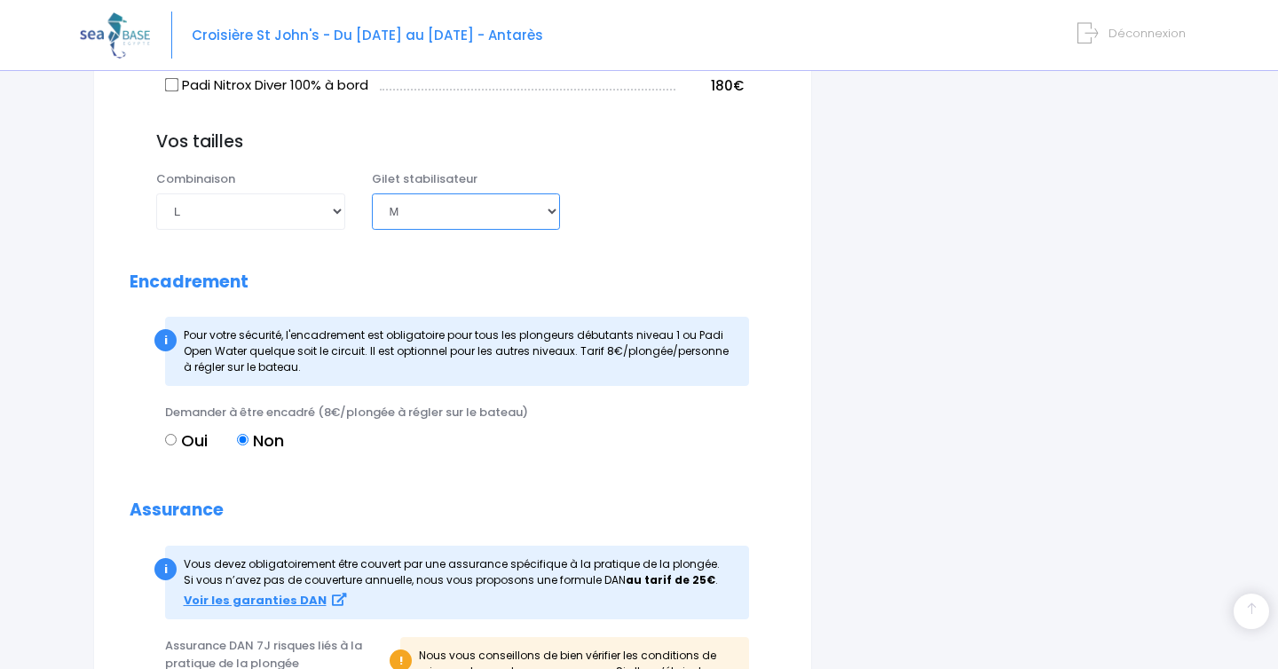
scroll to position [1593, 0]
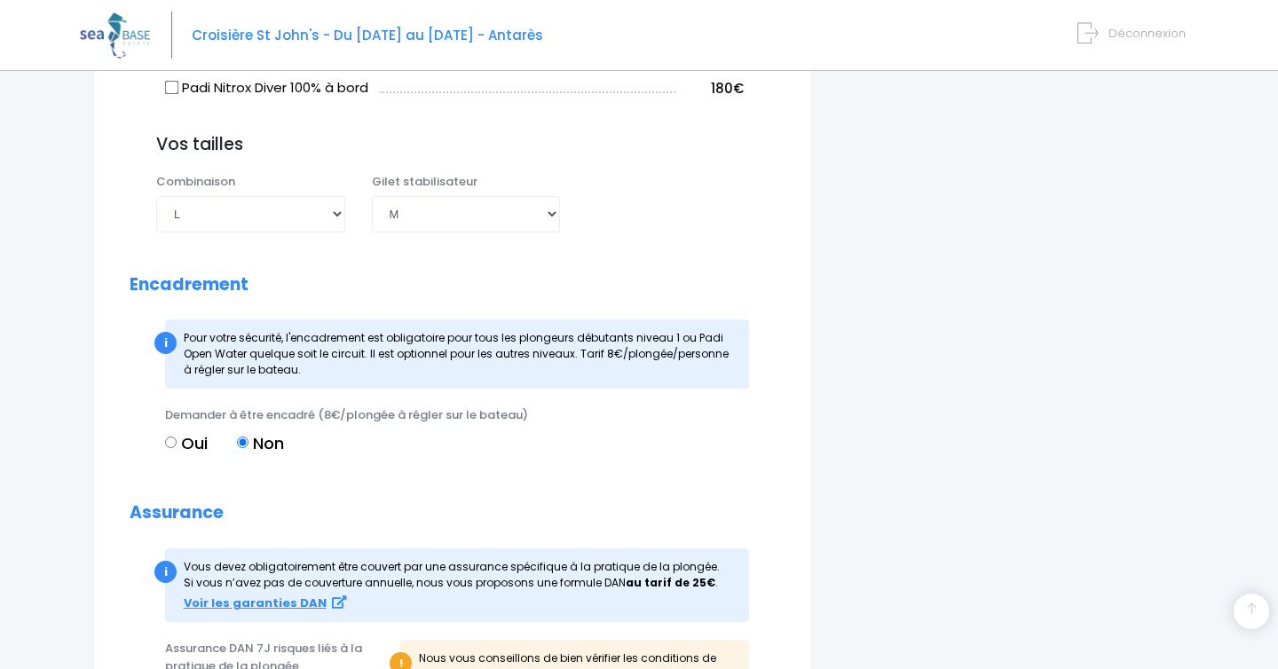
click at [173, 444] on input "Oui" at bounding box center [171, 443] width 12 height 12
radio input "true"
click at [163, 442] on div "Demander à être encadré (8€/plongée à régler sur le bateau) Oui Non" at bounding box center [450, 440] width 597 height 66
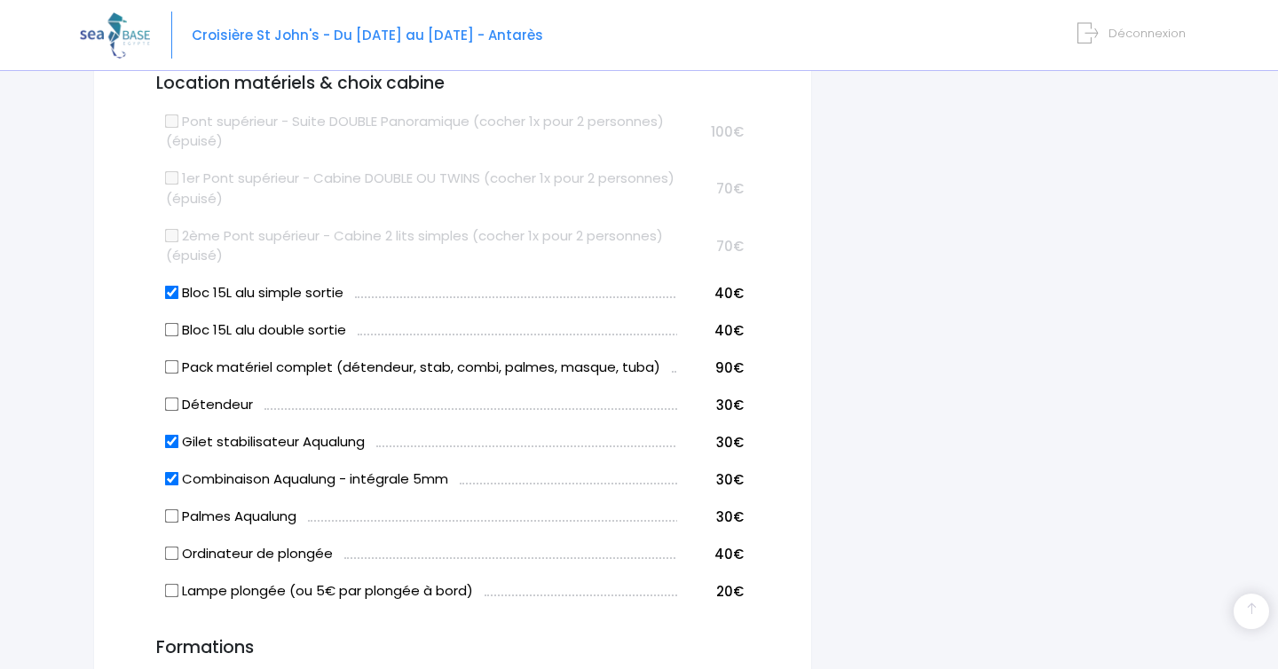
scroll to position [910, 0]
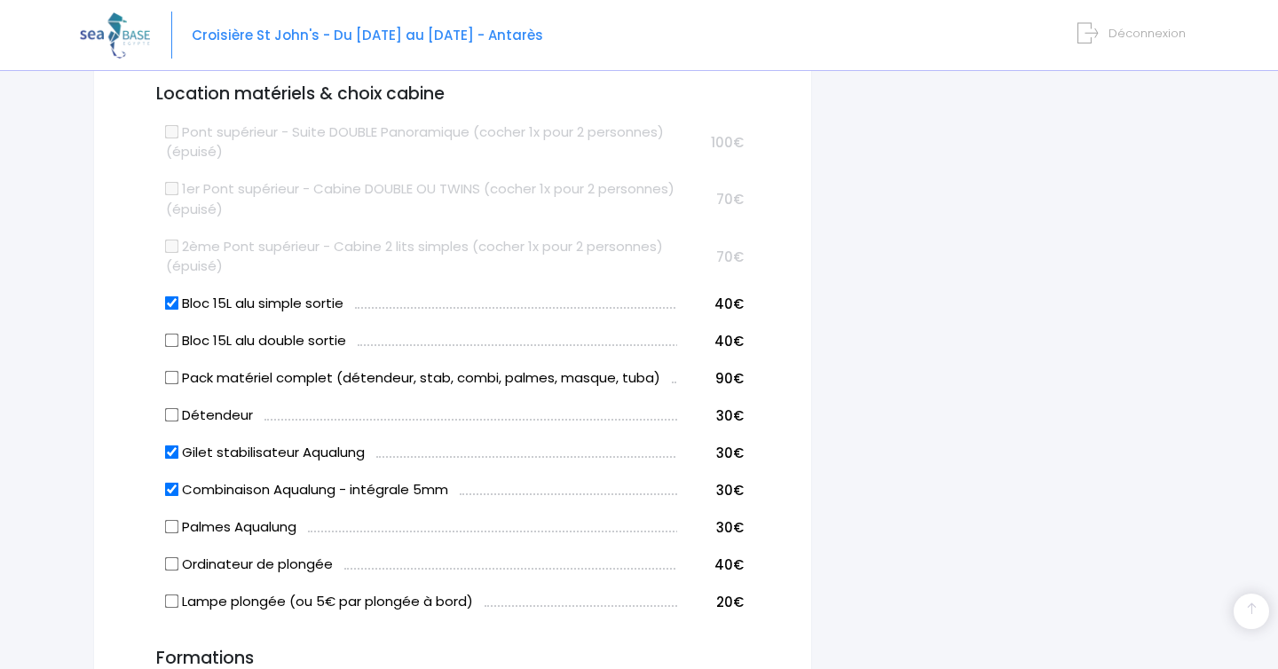
click at [173, 303] on input "Bloc 15L alu simple sortie" at bounding box center [172, 304] width 14 height 14
checkbox input "false"
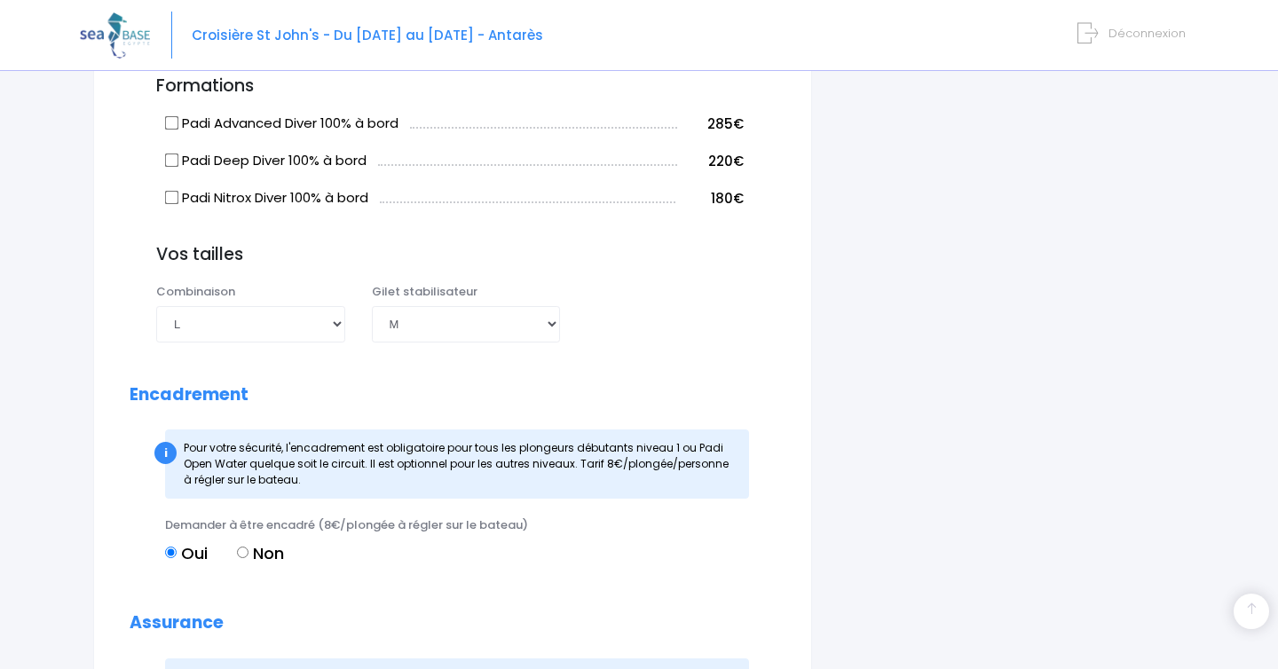
scroll to position [1517, 0]
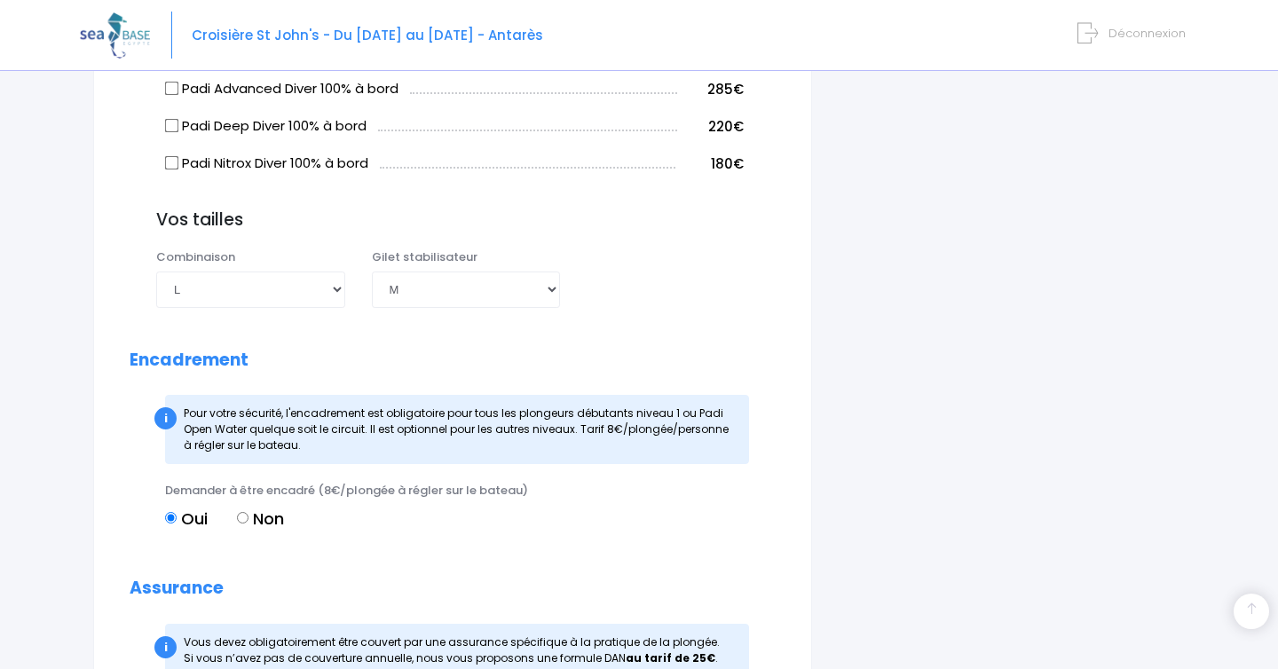
drag, startPoint x: 589, startPoint y: 433, endPoint x: 720, endPoint y: 439, distance: 130.7
click at [720, 439] on div "i Pour votre sécurité, l'encadrement est obligatoire pour tous les plongeurs dé…" at bounding box center [457, 429] width 584 height 69
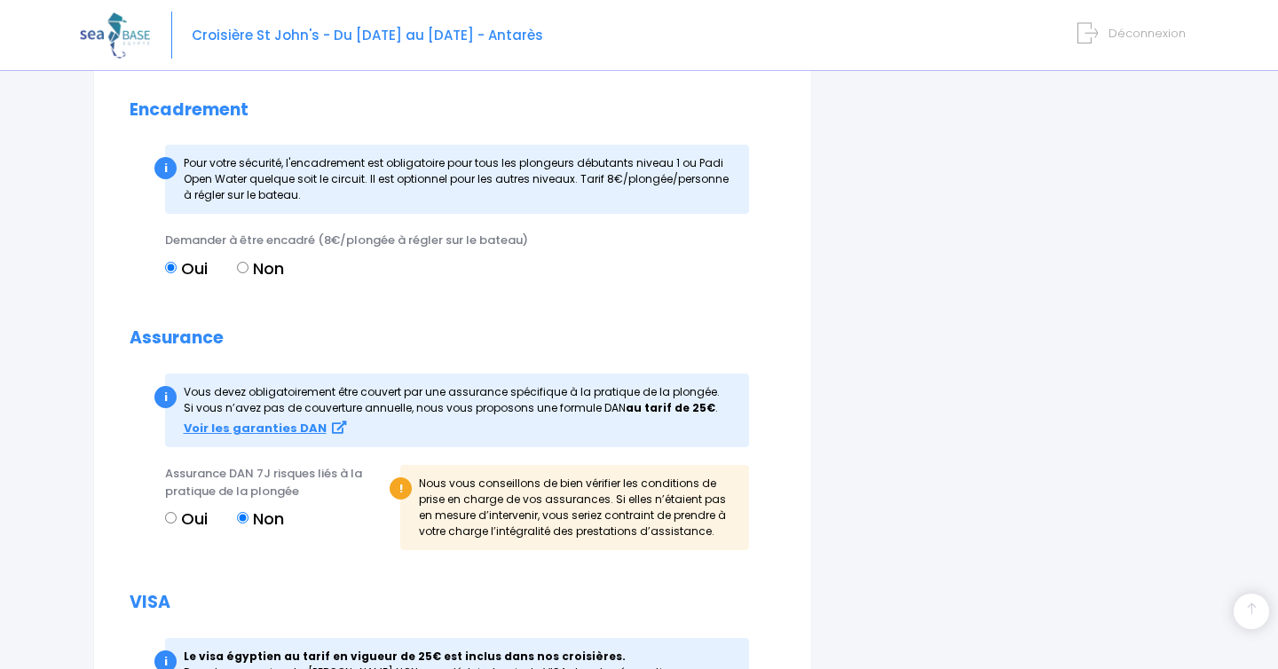
scroll to position [1770, 0]
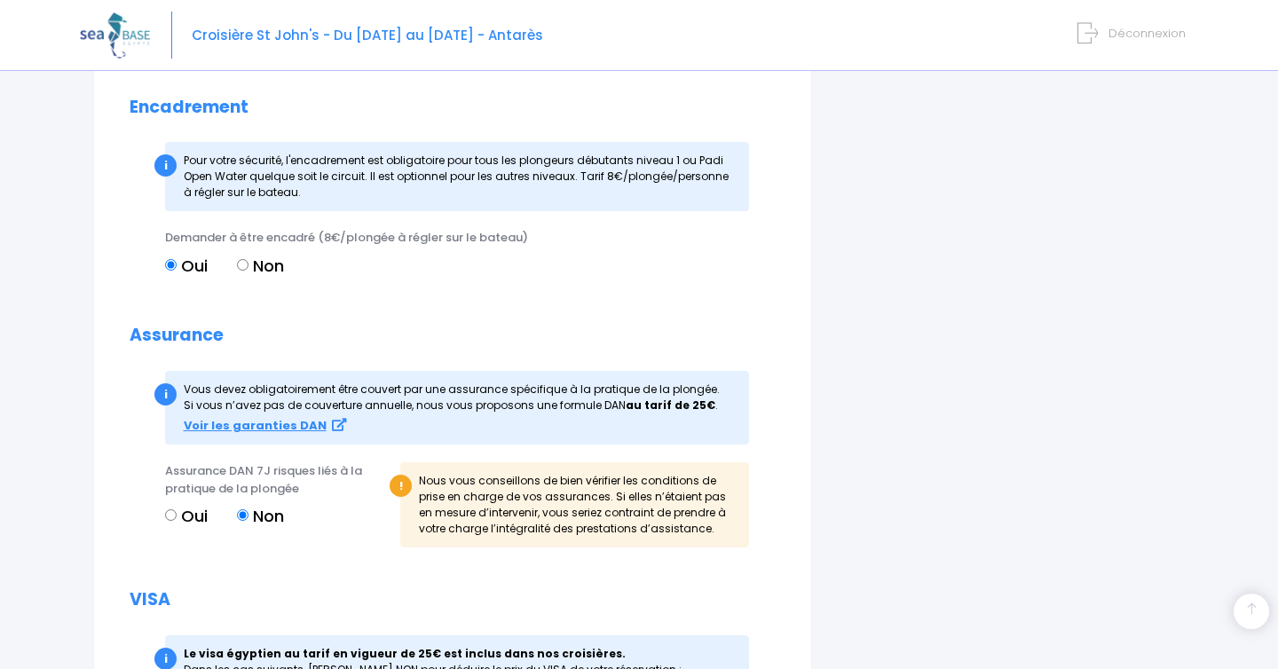
click at [160, 507] on div "Assurance DAN 7J risques liés à la pratique de la plongée Oui Non" at bounding box center [276, 511] width 249 height 97
click at [173, 510] on input "Oui" at bounding box center [171, 516] width 12 height 12
radio input "true"
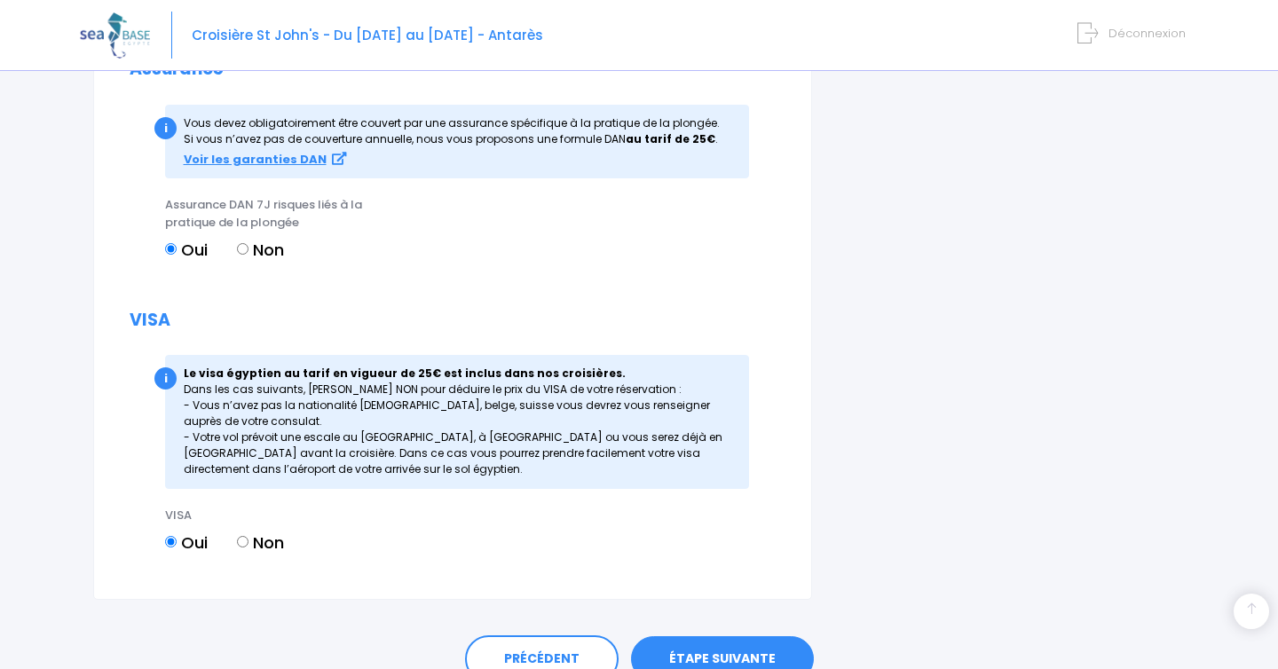
scroll to position [2121, 0]
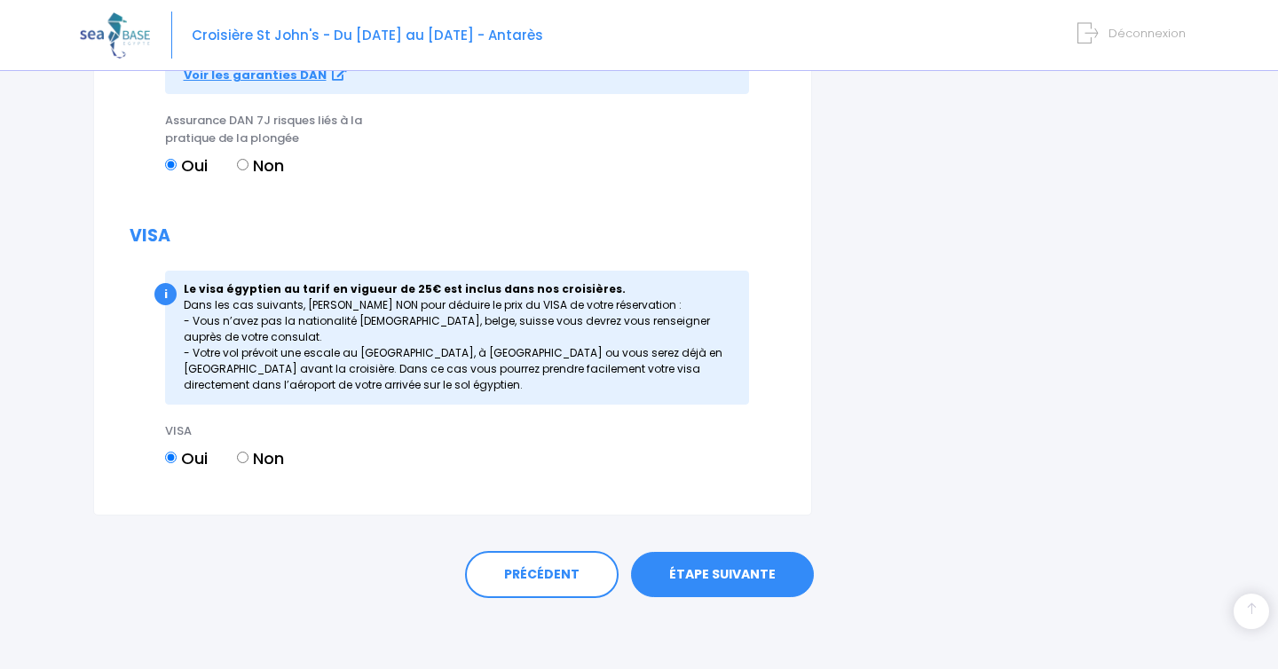
click at [721, 574] on link "ÉTAPE SUIVANTE" at bounding box center [722, 575] width 183 height 46
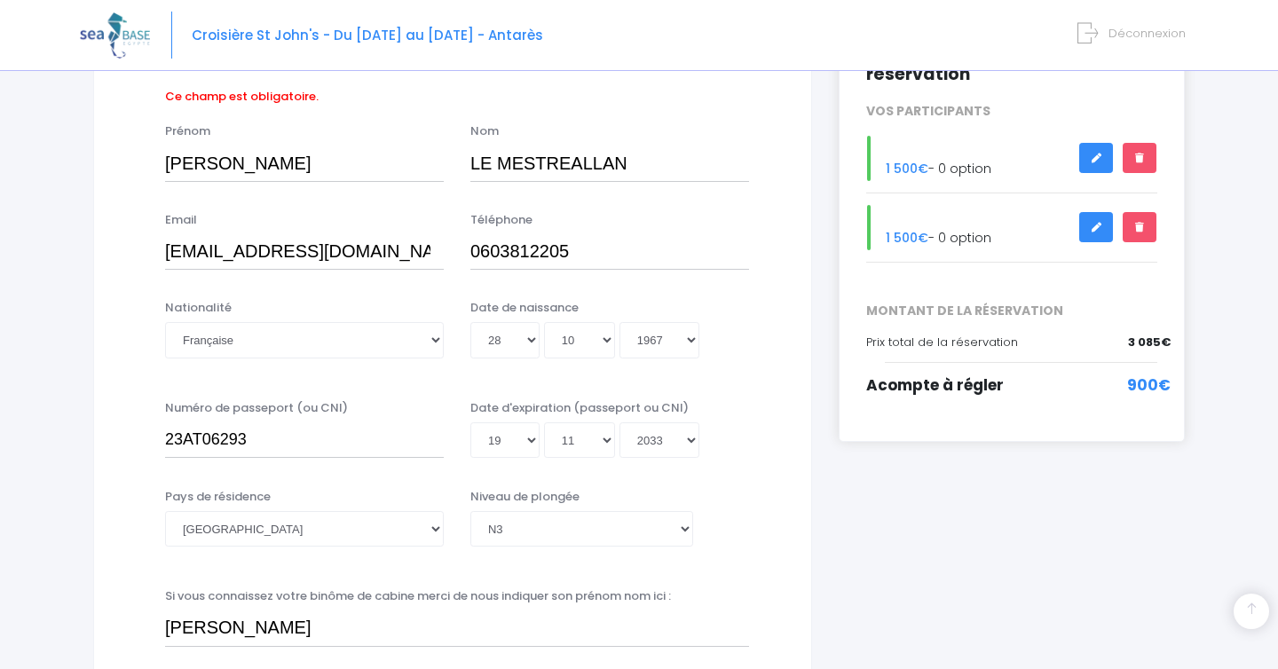
scroll to position [158, 0]
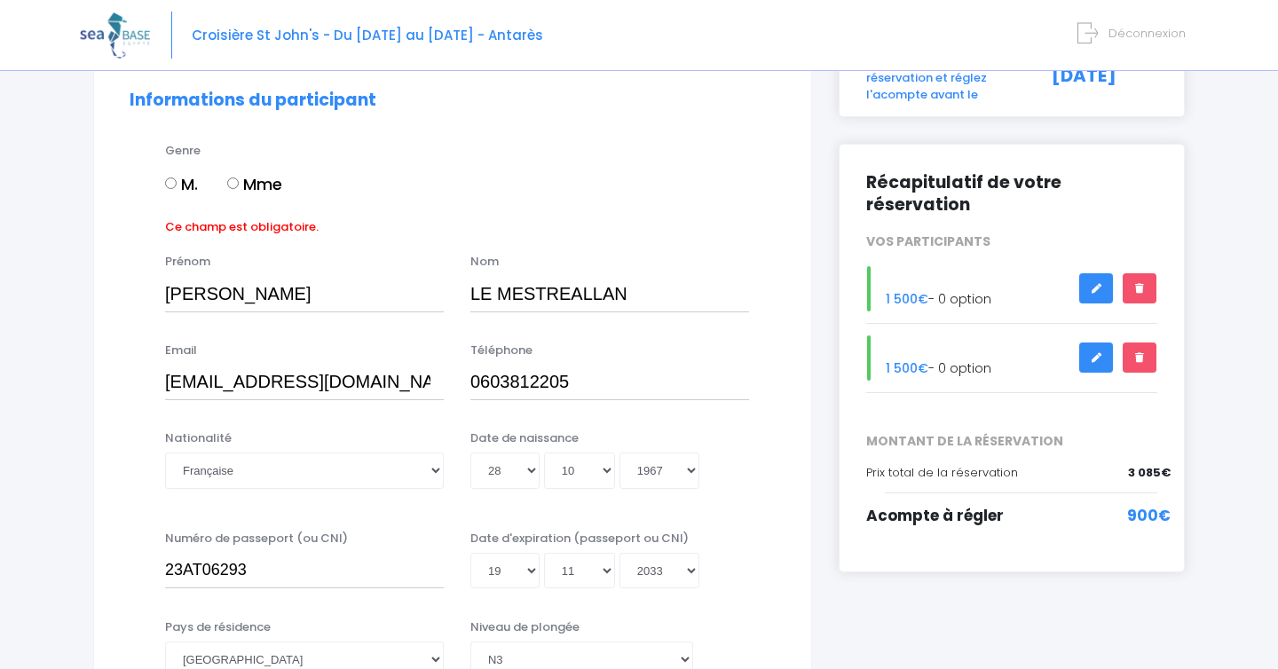
click at [175, 190] on label "M." at bounding box center [181, 184] width 33 height 24
click at [175, 189] on input "M." at bounding box center [171, 184] width 12 height 12
radio input "true"
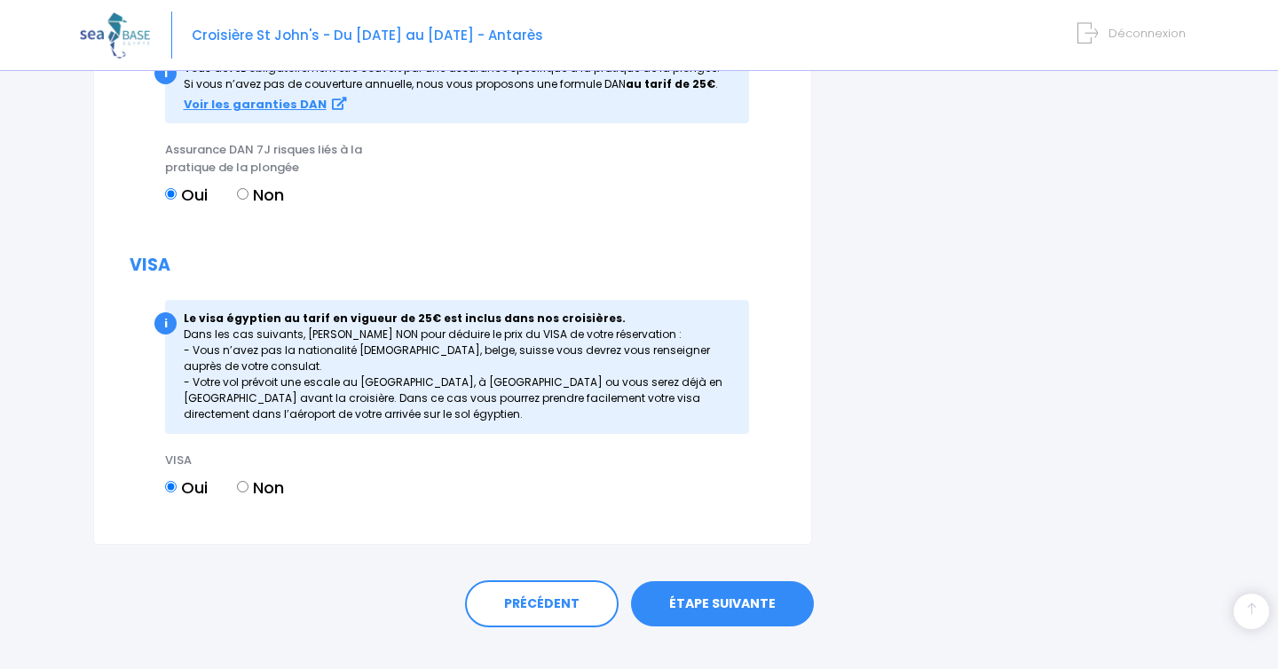
scroll to position [2121, 0]
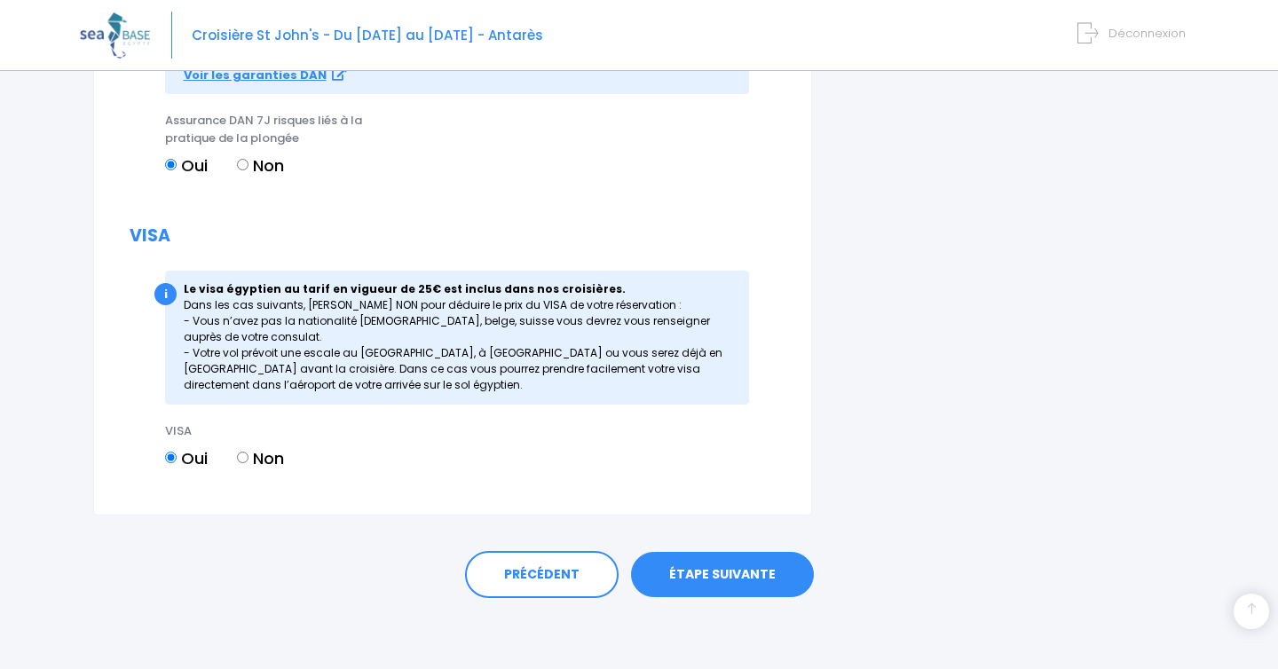
click at [728, 570] on link "ÉTAPE SUIVANTE" at bounding box center [722, 575] width 183 height 46
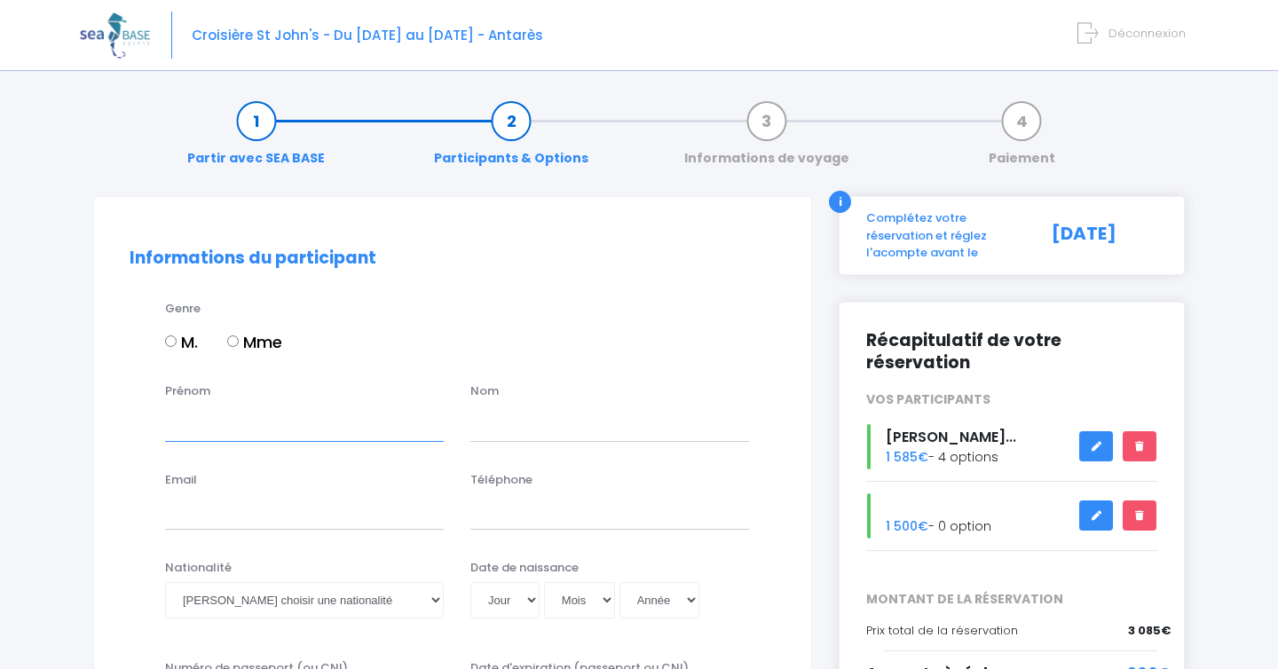
click at [225, 431] on input "Prénom" at bounding box center [304, 424] width 279 height 36
click at [239, 340] on input "Mme" at bounding box center [233, 342] width 12 height 12
radio input "true"
click at [241, 440] on input "Prénom" at bounding box center [304, 424] width 279 height 36
type input "[PERSON_NAME]"
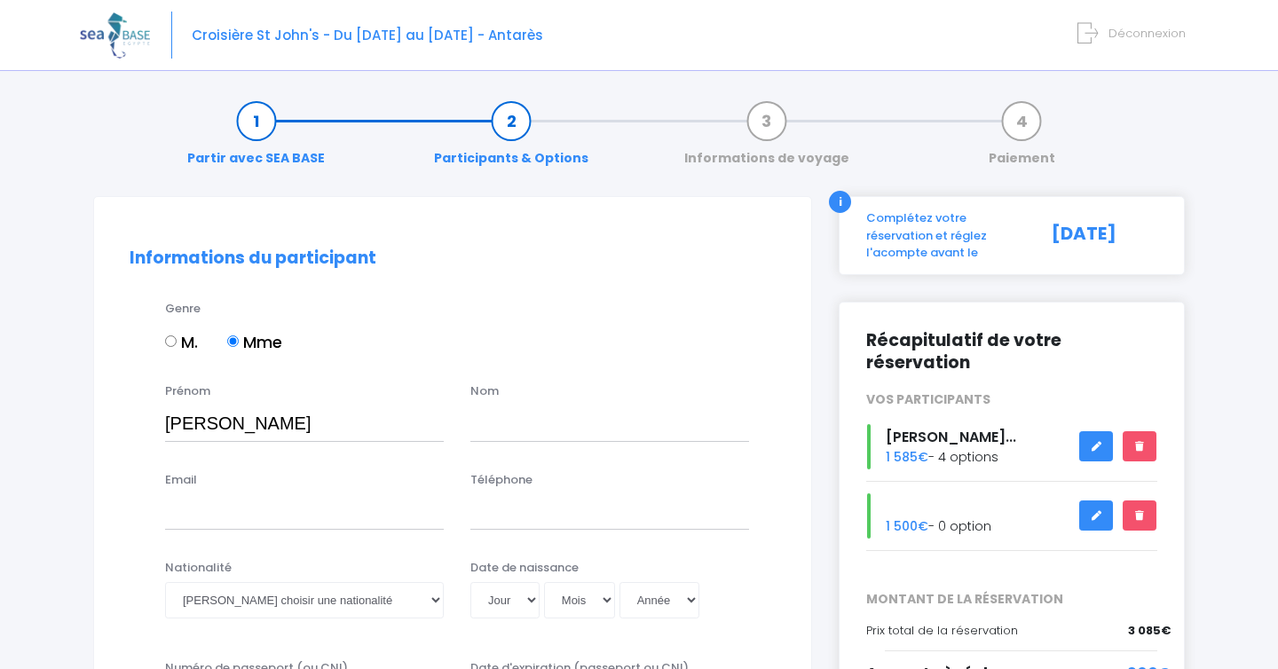
click at [531, 442] on div "Prénom [PERSON_NAME] Nom" at bounding box center [452, 418] width 673 height 70
click at [518, 430] on input "text" at bounding box center [610, 424] width 279 height 36
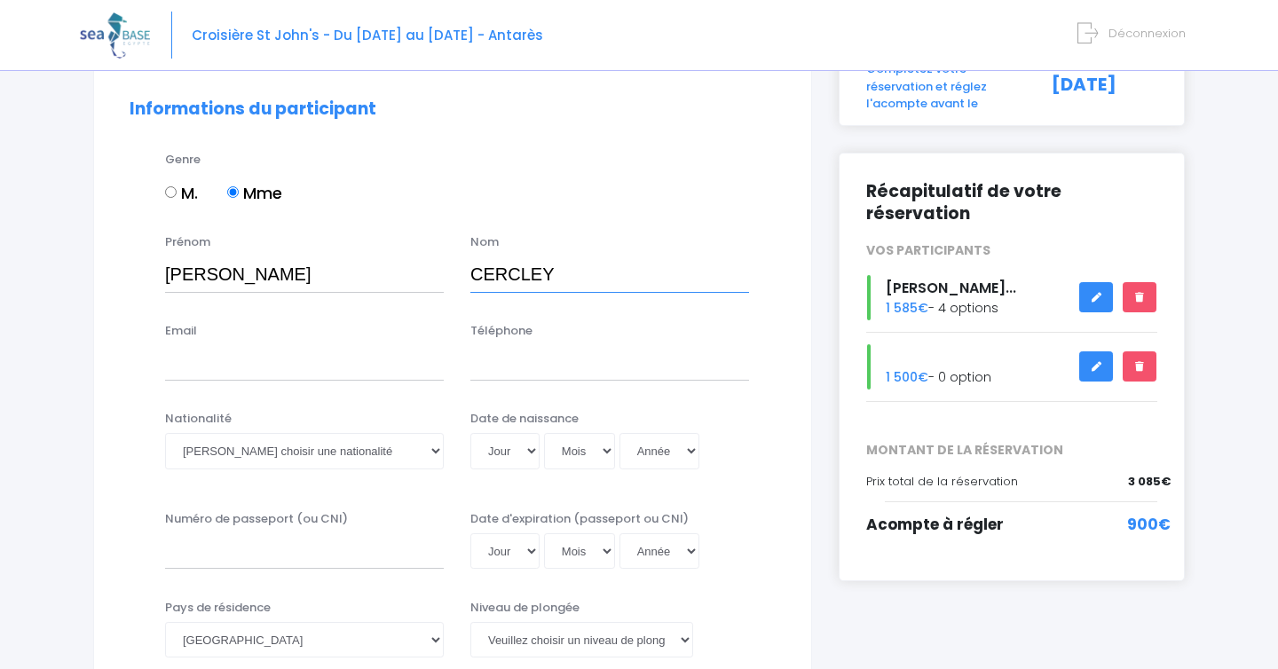
scroll to position [151, 0]
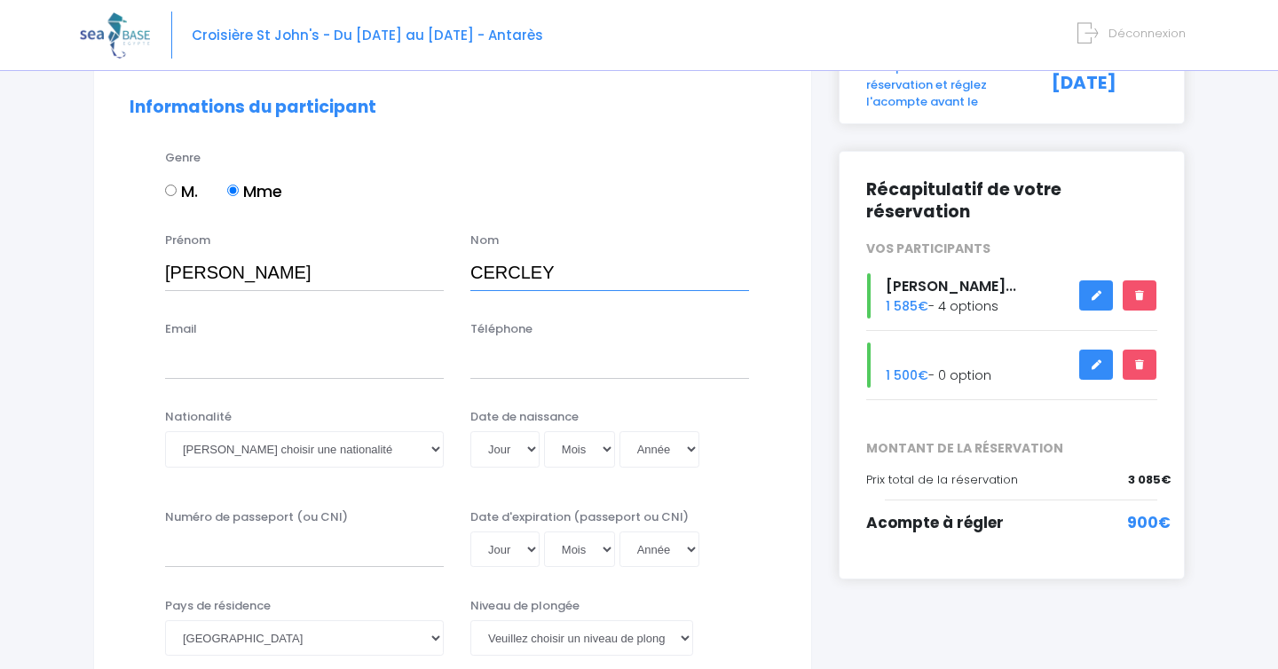
type input "CERCLEY"
click at [311, 368] on input "Email" at bounding box center [304, 362] width 279 height 36
type input "[EMAIL_ADDRESS][DOMAIN_NAME]"
click at [533, 358] on input "Téléphone" at bounding box center [610, 362] width 279 height 36
type input "0"
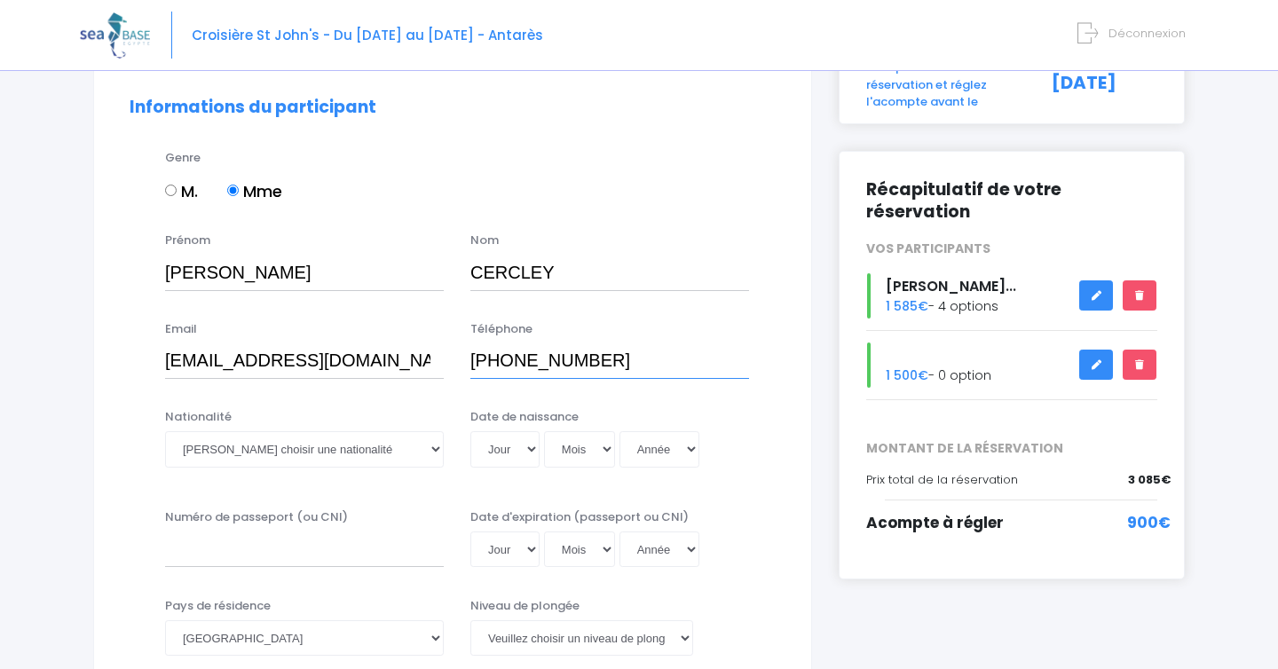
scroll to position [265, 0]
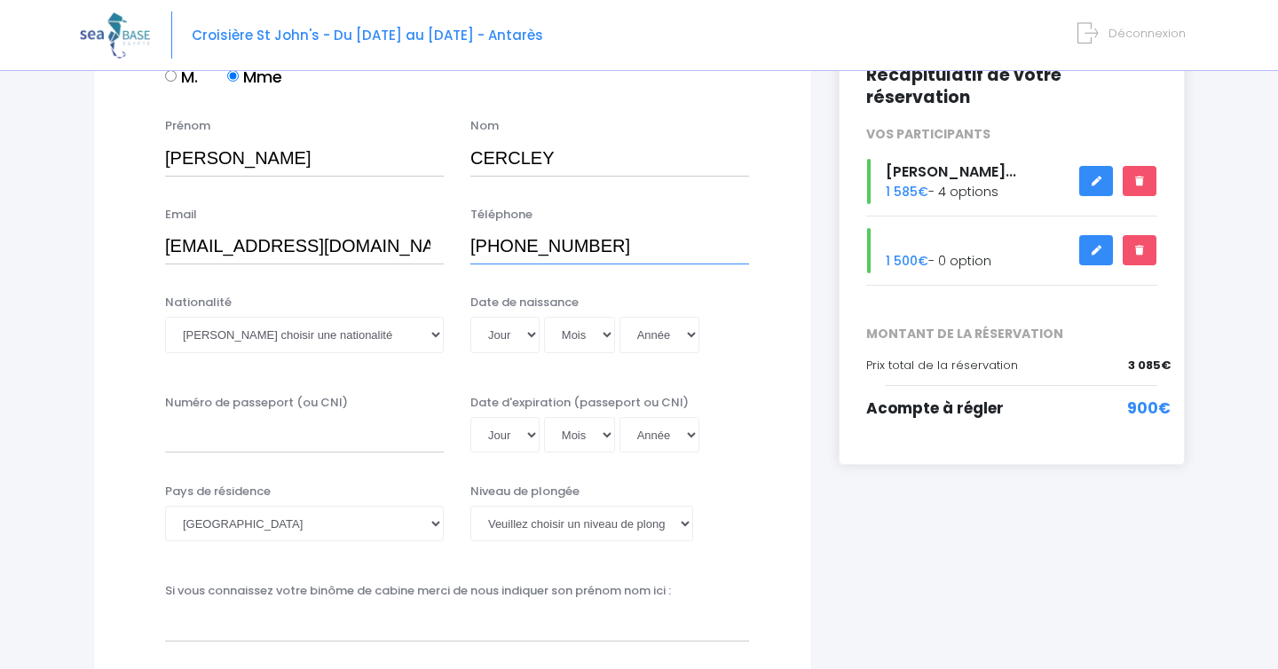
type input "[PHONE_NUMBER]"
click at [355, 329] on select "Veuillez choisir une nationalité [DEMOGRAPHIC_DATA] Algerienne Allemande [GEOGR…" at bounding box center [304, 335] width 279 height 36
select select "Française"
click at [165, 317] on select "Veuillez choisir une nationalité [DEMOGRAPHIC_DATA] Algerienne Allemande [GEOGR…" at bounding box center [304, 335] width 279 height 36
click at [536, 340] on select "Jour 01 02 03 04 05 06 07 08 09 10 11 12 13 14 15 16 17 18 19 20 21 22 23 24 25…" at bounding box center [505, 335] width 69 height 36
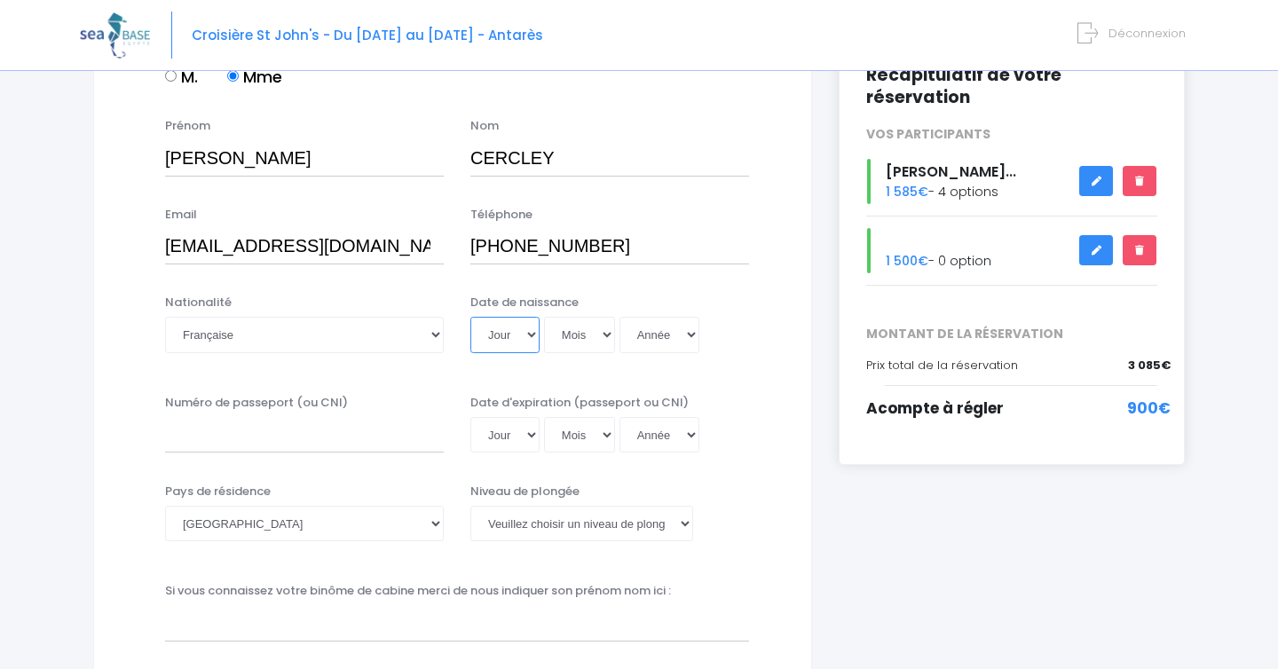
select select "28"
click at [471, 317] on select "Jour 01 02 03 04 05 06 07 08 09 10 11 12 13 14 15 16 17 18 19 20 21 22 23 24 25…" at bounding box center [505, 335] width 69 height 36
click at [605, 339] on select "Mois 01 02 03 04 05 06 07 08 09 10 11 12" at bounding box center [579, 335] width 71 height 36
select select "09"
click at [544, 317] on select "Mois 01 02 03 04 05 06 07 08 09 10 11 12" at bounding box center [579, 335] width 71 height 36
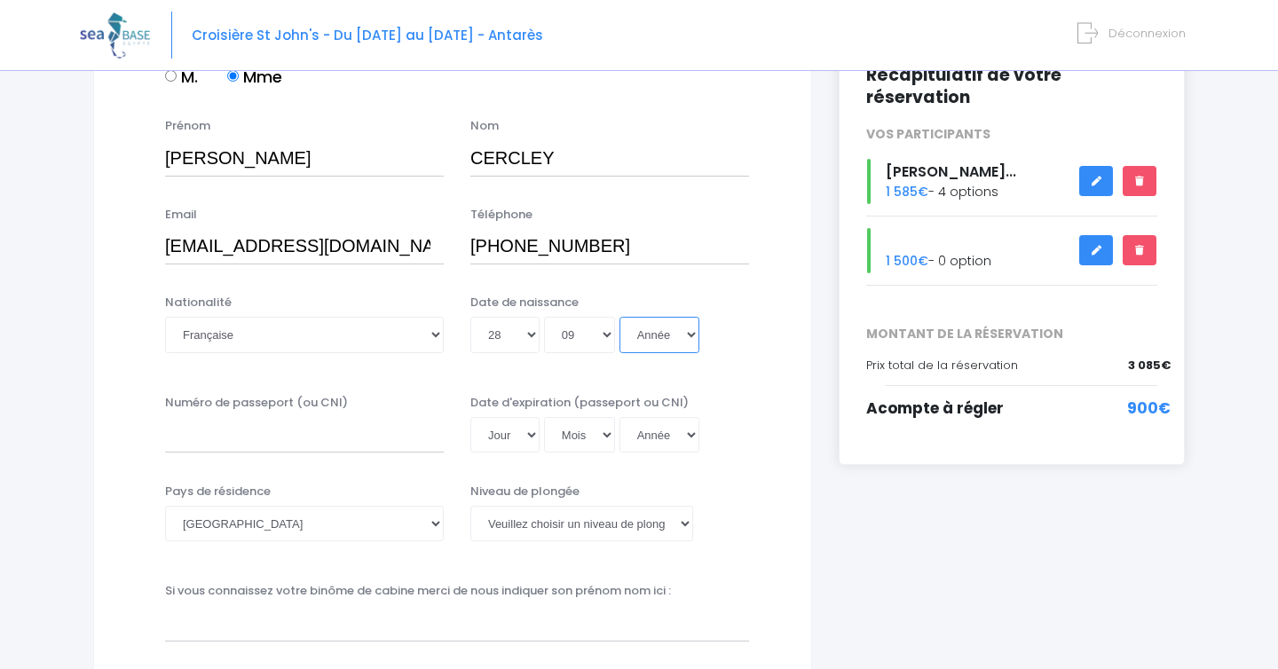
click at [696, 332] on select "Année 2045 2044 2043 2042 2041 2040 2039 2038 2037 2036 2035 2034 2033 2032 203…" at bounding box center [660, 335] width 80 height 36
select select "1973"
click at [620, 317] on select "Année 2045 2044 2043 2042 2041 2040 2039 2038 2037 2036 2035 2034 2033 2032 203…" at bounding box center [660, 335] width 80 height 36
type input "[DATE]"
click at [226, 410] on label "Numéro de passeport (ou CNI)" at bounding box center [256, 403] width 183 height 18
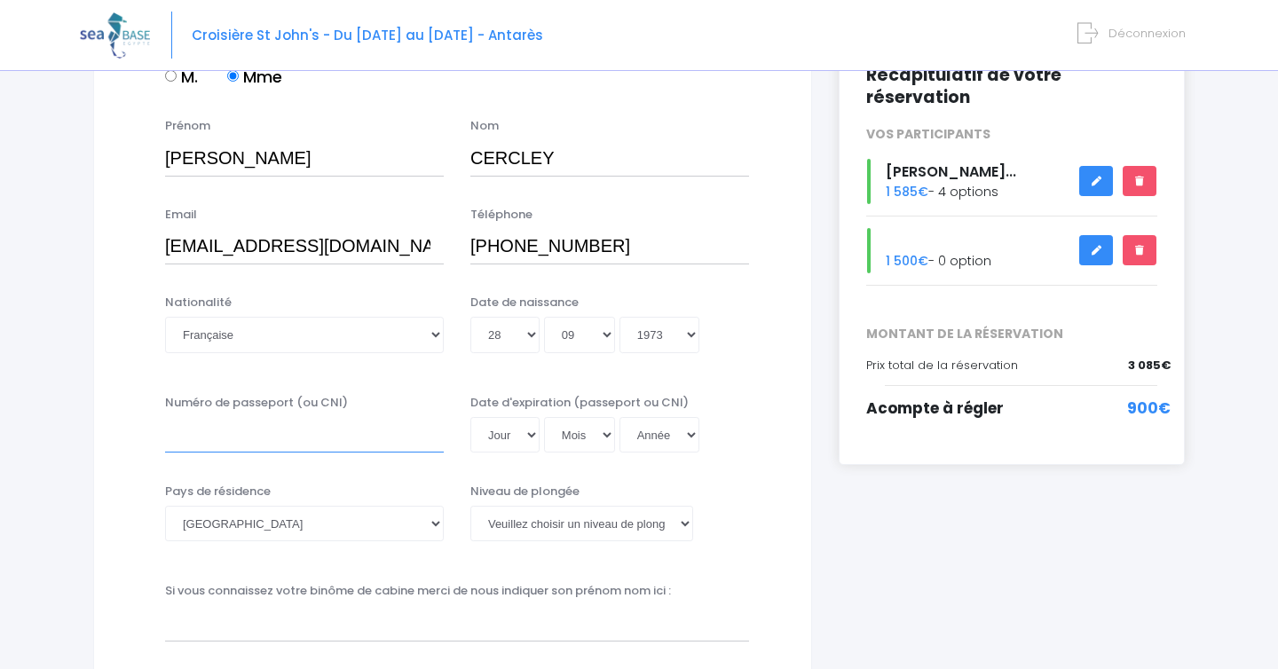
click at [226, 417] on input "Numéro de passeport (ou CNI)" at bounding box center [304, 435] width 279 height 36
click at [226, 436] on input "Numéro de passeport (ou CNI)" at bounding box center [304, 435] width 279 height 36
click at [202, 439] on input "23D193440" at bounding box center [304, 435] width 279 height 36
type input "23DI93440"
click at [329, 519] on select "[GEOGRAPHIC_DATA] [GEOGRAPHIC_DATA] [GEOGRAPHIC_DATA] [GEOGRAPHIC_DATA] [GEOGRA…" at bounding box center [304, 524] width 279 height 36
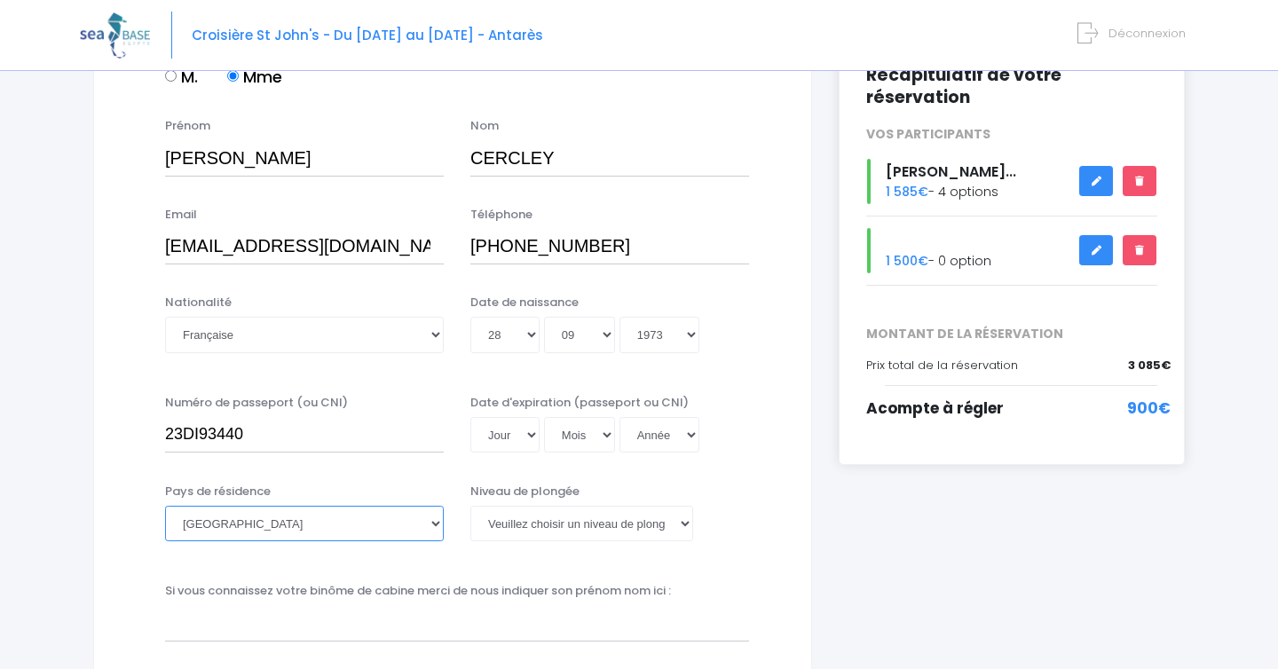
click at [165, 506] on select "[GEOGRAPHIC_DATA] [GEOGRAPHIC_DATA] [GEOGRAPHIC_DATA] [GEOGRAPHIC_DATA] [GEOGRA…" at bounding box center [304, 524] width 279 height 36
click at [517, 525] on select "[PERSON_NAME] choisir un niveau de plongée Non plongeur Junior OW diver Adventu…" at bounding box center [582, 524] width 223 height 36
select select "N1"
click at [471, 506] on select "[PERSON_NAME] choisir un niveau de plongée Non plongeur Junior OW diver Adventu…" at bounding box center [582, 524] width 223 height 36
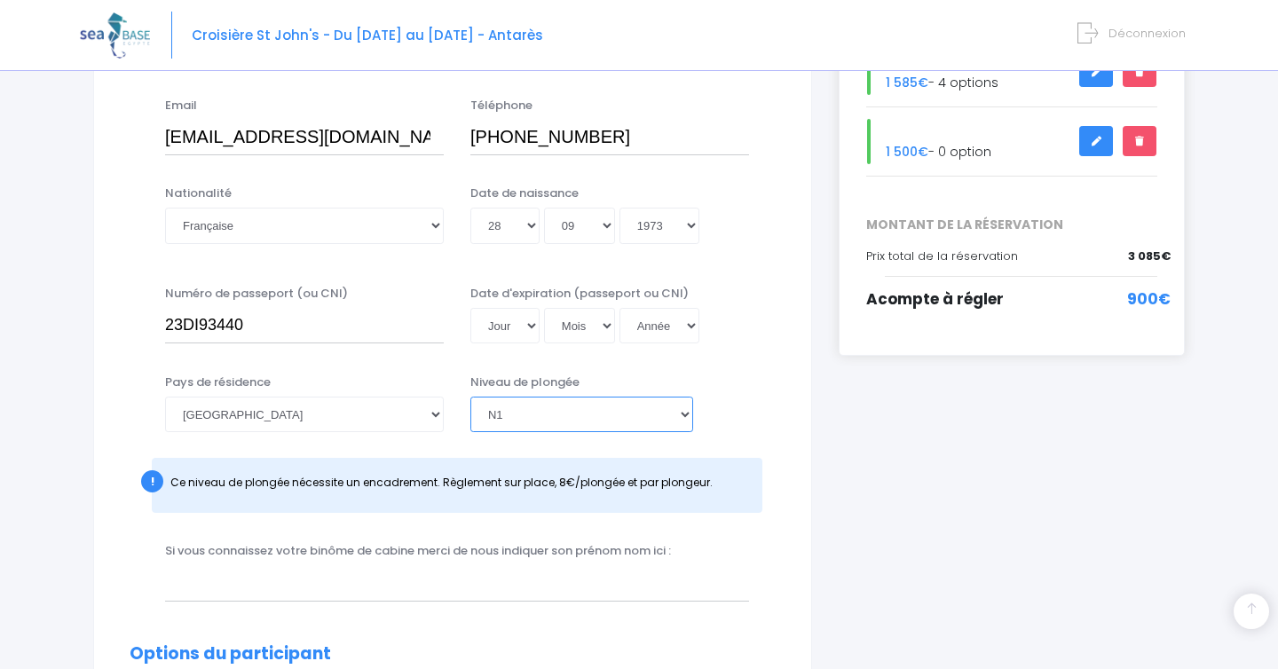
scroll to position [389, 0]
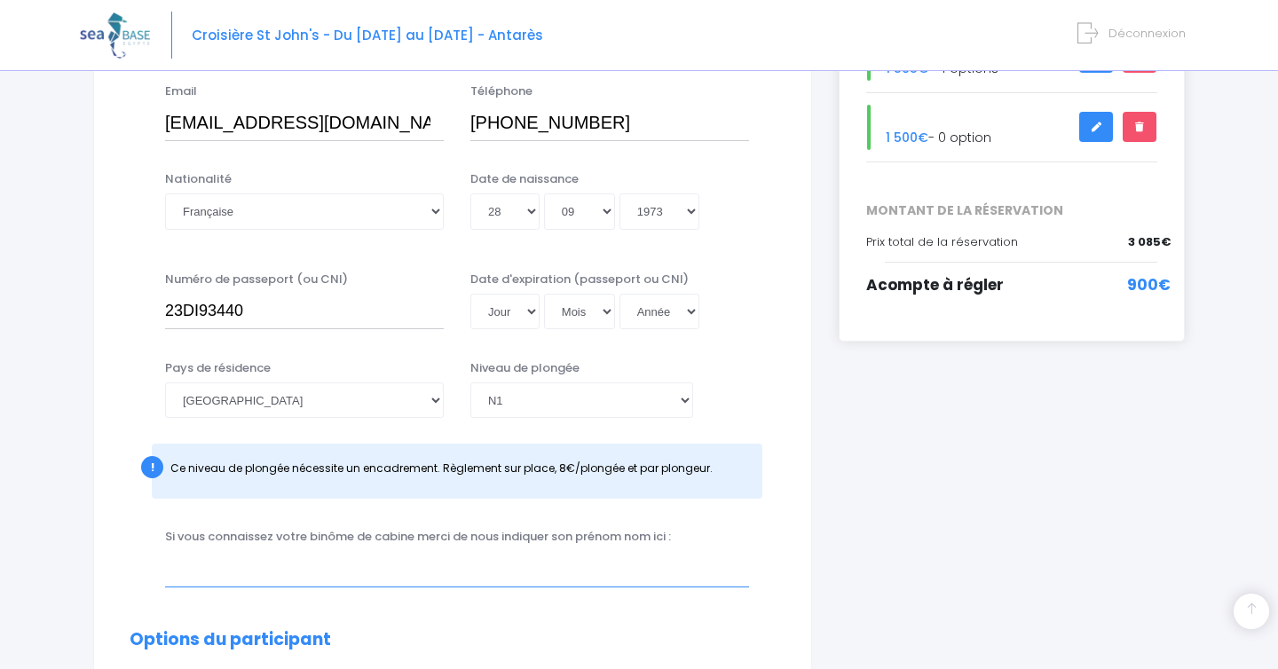
click at [356, 574] on input "text" at bounding box center [457, 569] width 584 height 36
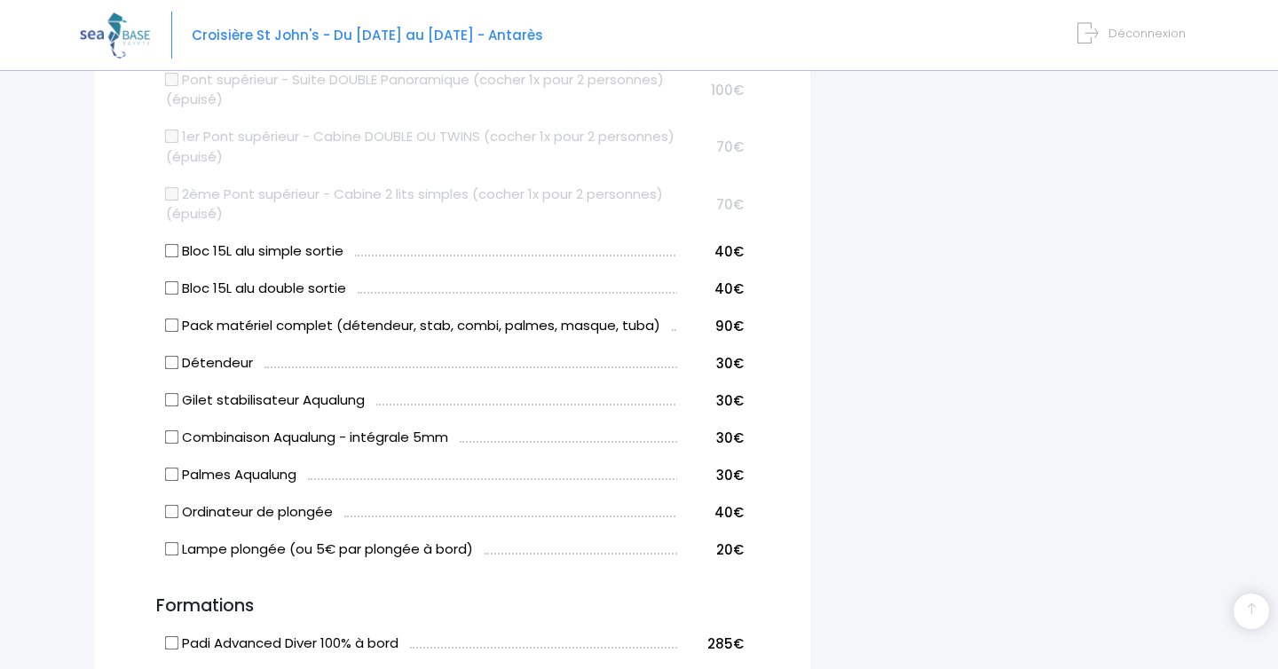
scroll to position [1039, 0]
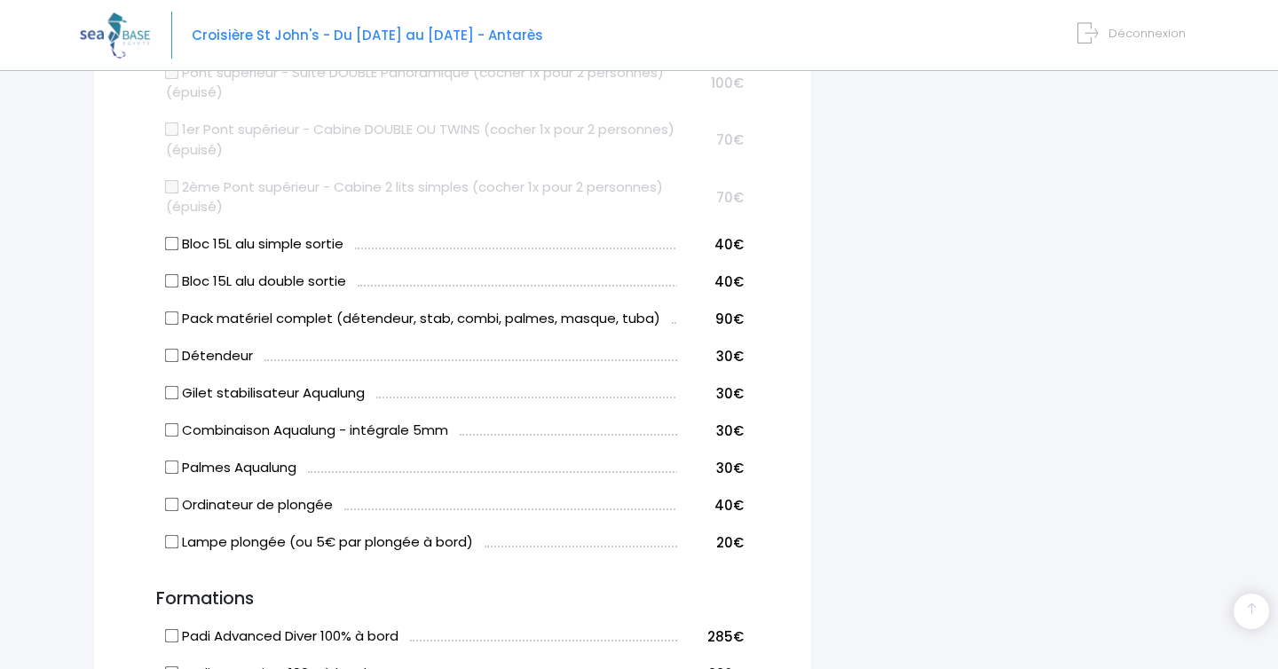
type input "[PERSON_NAME]"
click at [178, 328] on label "Pack matériel complet (détendeur, stab, combi, palmes, masque, tuba)" at bounding box center [413, 319] width 494 height 20
click at [178, 326] on input "Pack matériel complet (détendeur, stab, combi, palmes, masque, tuba)" at bounding box center [172, 319] width 14 height 14
checkbox input "true"
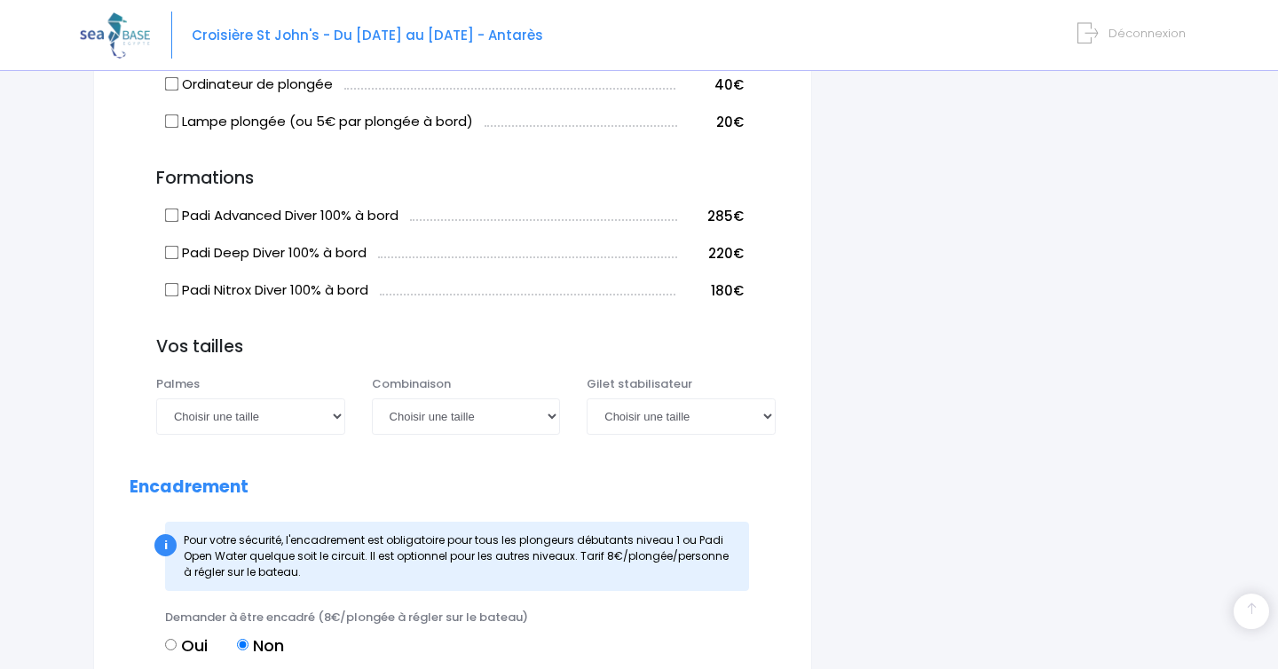
scroll to position [1460, 0]
click at [341, 418] on select "Choisir une taille 36/37 38/39 40/41 42/43 44/45 46/47" at bounding box center [250, 416] width 189 height 36
select select "38/39"
click at [156, 398] on select "Choisir une taille 36/37 38/39 40/41 42/43 44/45 46/47" at bounding box center [250, 416] width 189 height 36
click at [545, 418] on select "Choisir une taille XS S M ML L XL XXL" at bounding box center [466, 416] width 189 height 36
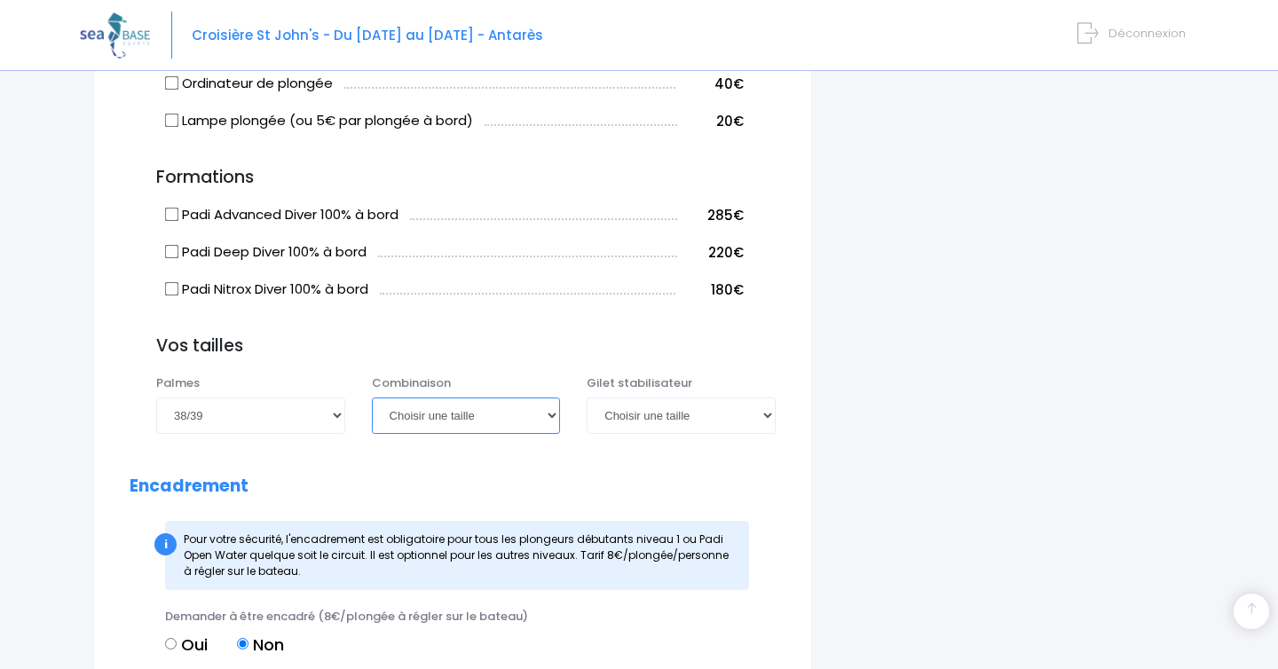
select select "S"
click at [372, 398] on select "Choisir une taille XS S M ML L XL XXL" at bounding box center [466, 416] width 189 height 36
click at [763, 413] on select "Choisir une taille XXS XS S M ML L XL XXL" at bounding box center [681, 416] width 189 height 36
select select "XS"
click at [587, 398] on select "Choisir une taille XXS XS S M ML L XL XXL" at bounding box center [681, 416] width 189 height 36
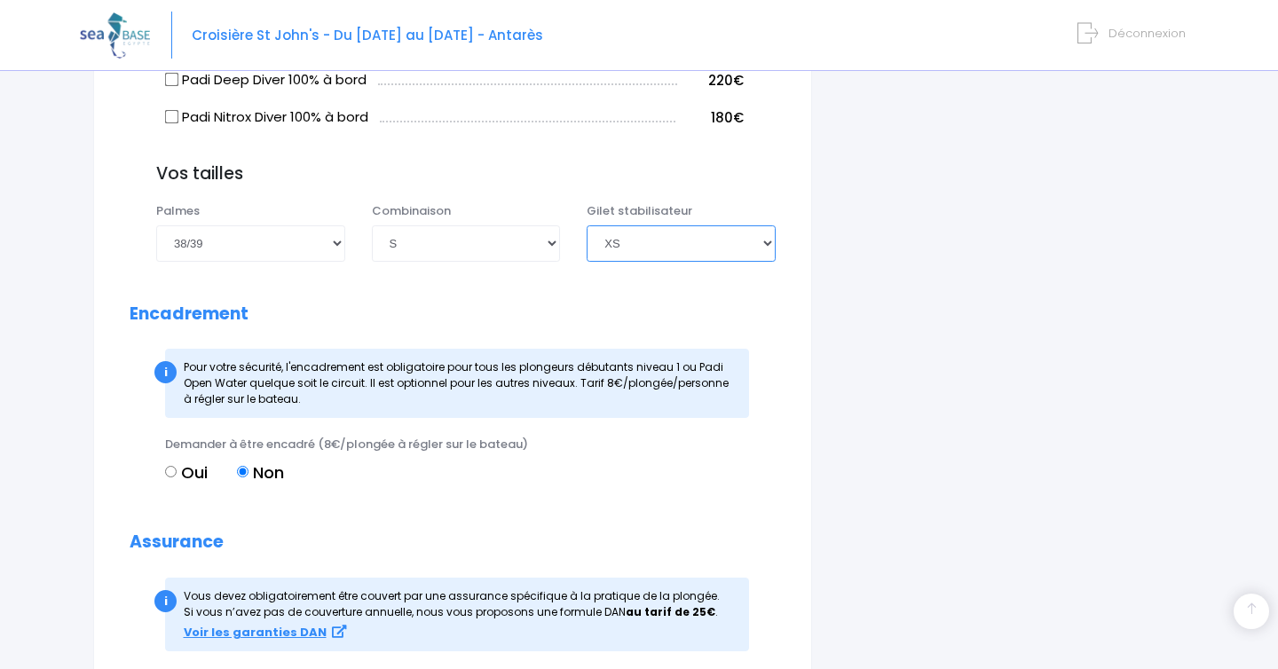
scroll to position [1634, 0]
click at [170, 471] on input "Oui" at bounding box center [171, 470] width 12 height 12
radio input "true"
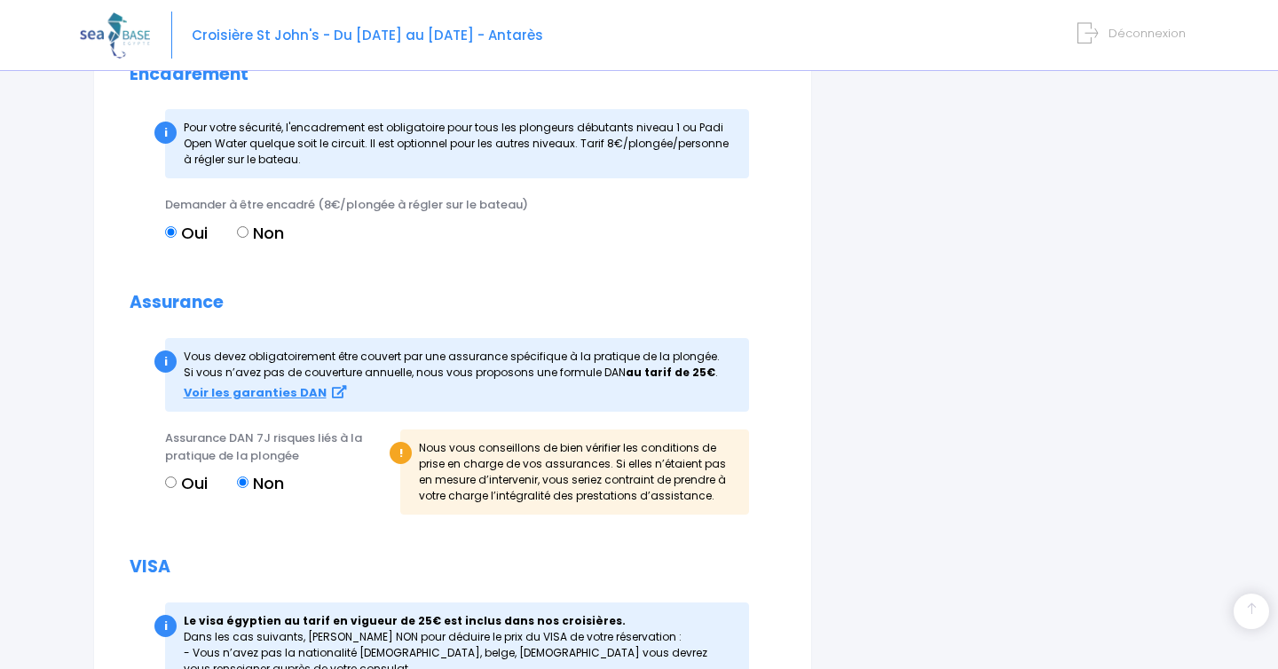
scroll to position [1882, 0]
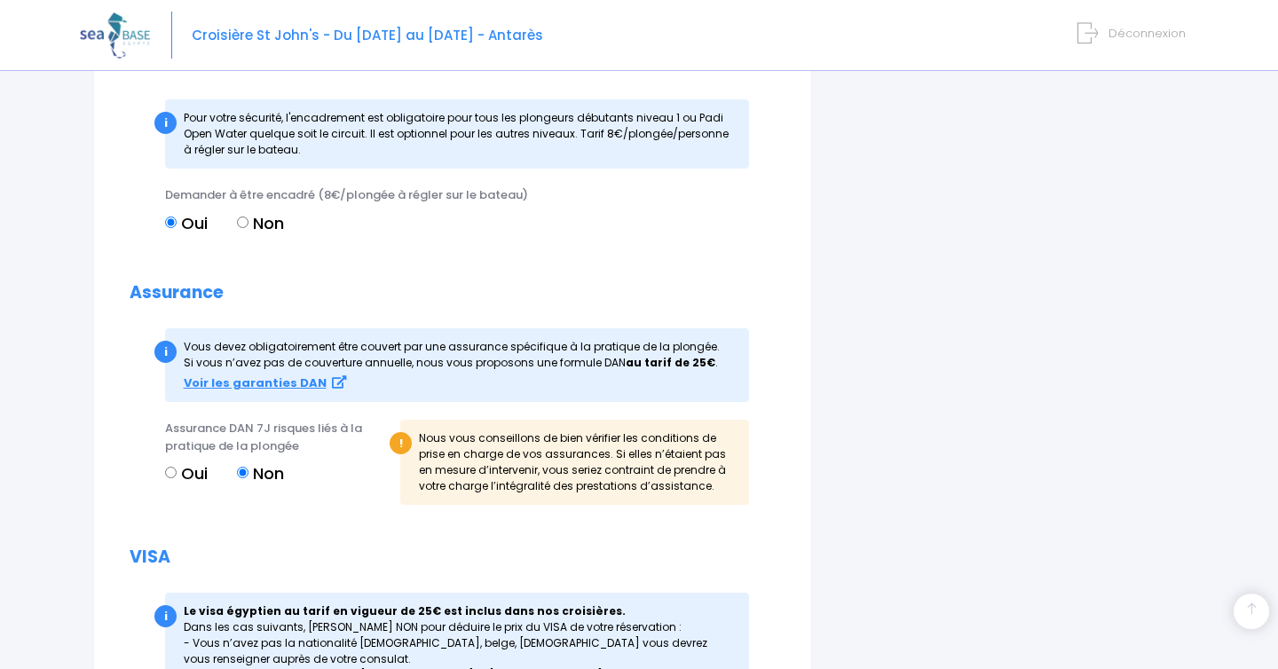
click at [153, 453] on div "Assurance DAN 7J risques liés à la pratique de la plongée Oui Non" at bounding box center [276, 468] width 249 height 97
click at [171, 477] on input "Oui" at bounding box center [171, 473] width 12 height 12
radio input "true"
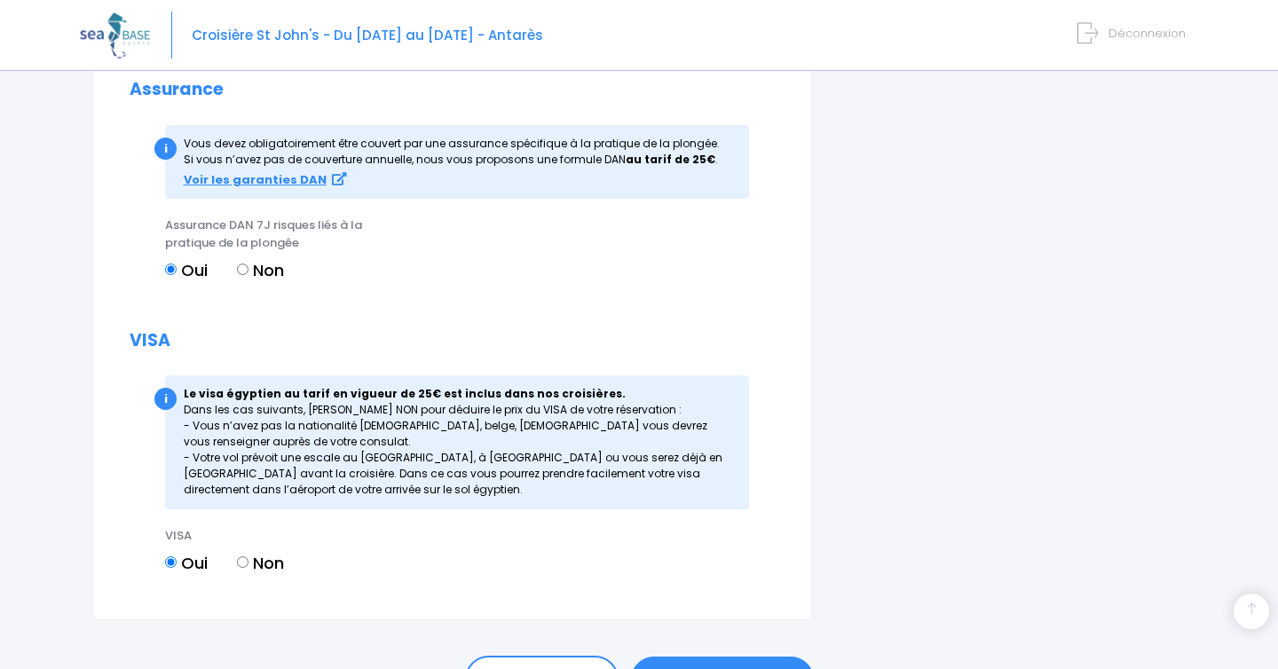
scroll to position [2098, 0]
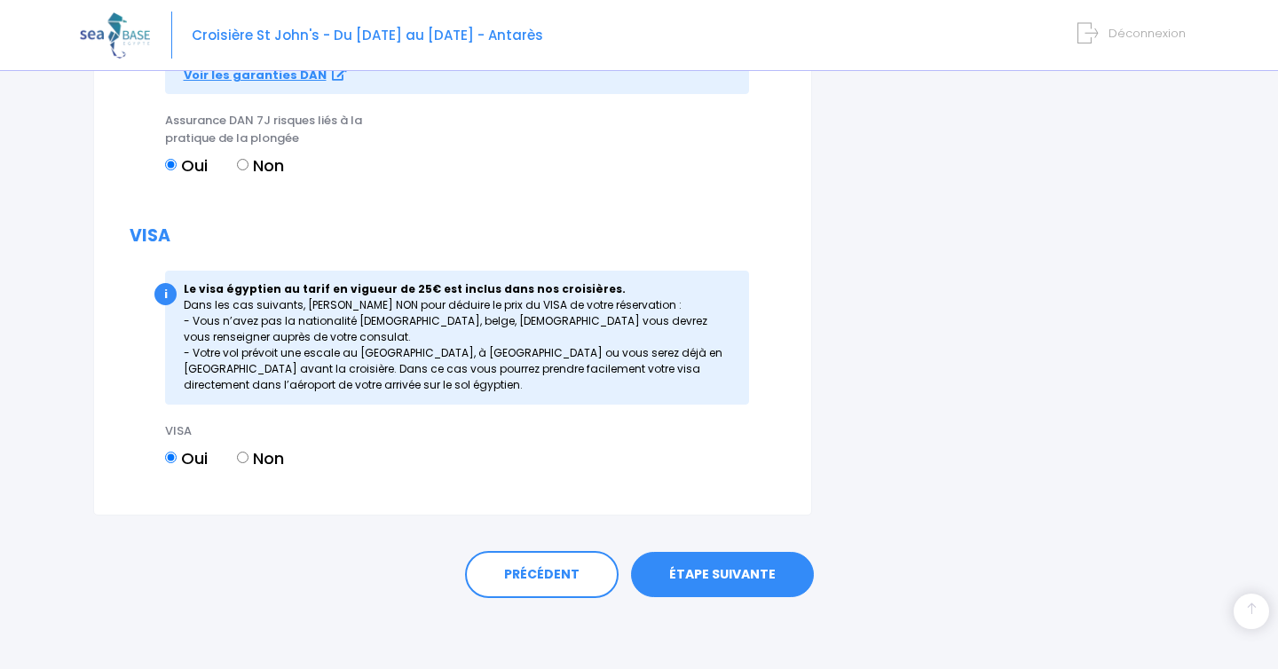
click at [732, 569] on link "ÉTAPE SUIVANTE" at bounding box center [722, 575] width 183 height 46
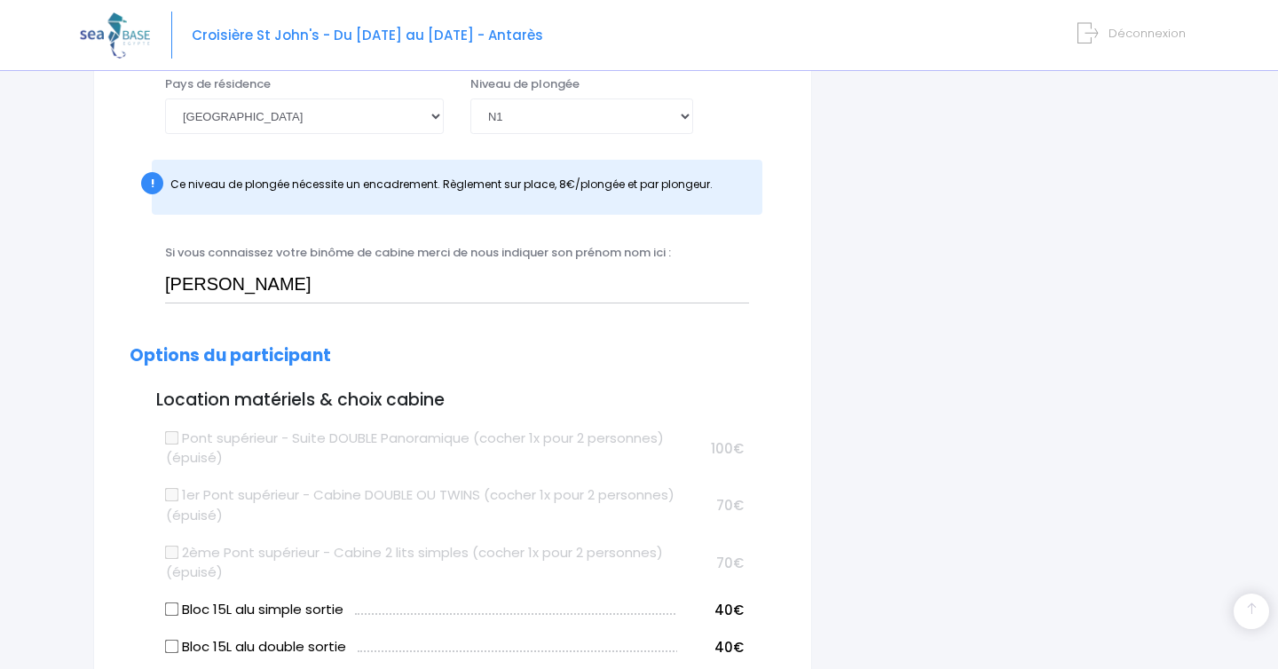
scroll to position [541, 0]
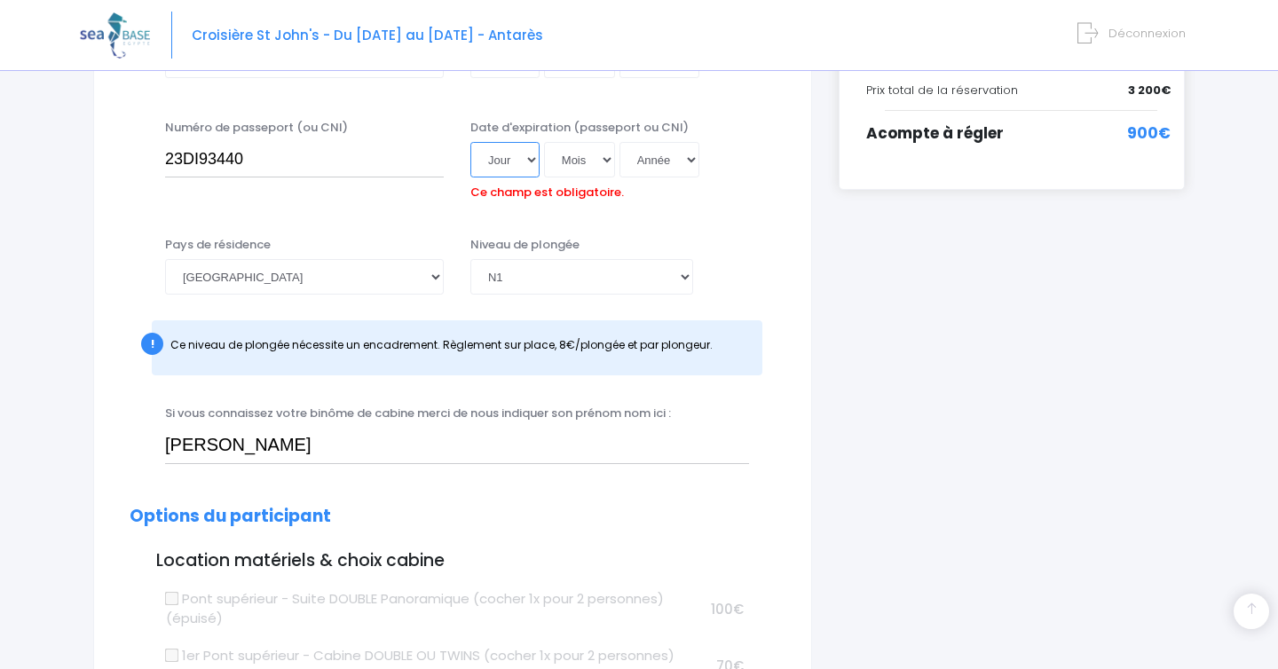
click at [529, 156] on select "Jour 01 02 03 04 05 06 07 08 09 10 11 12 13 14 15 16 17 18 19 20 21 22 23 24 25…" at bounding box center [505, 160] width 69 height 36
select select "17"
click at [471, 142] on select "Jour 01 02 03 04 05 06 07 08 09 10 11 12 13 14 15 16 17 18 19 20 21 22 23 24 25…" at bounding box center [505, 160] width 69 height 36
click at [596, 155] on select "Mois 01 02 03 04 05 06 07 08 09 10 11 12" at bounding box center [579, 160] width 71 height 36
select select "04"
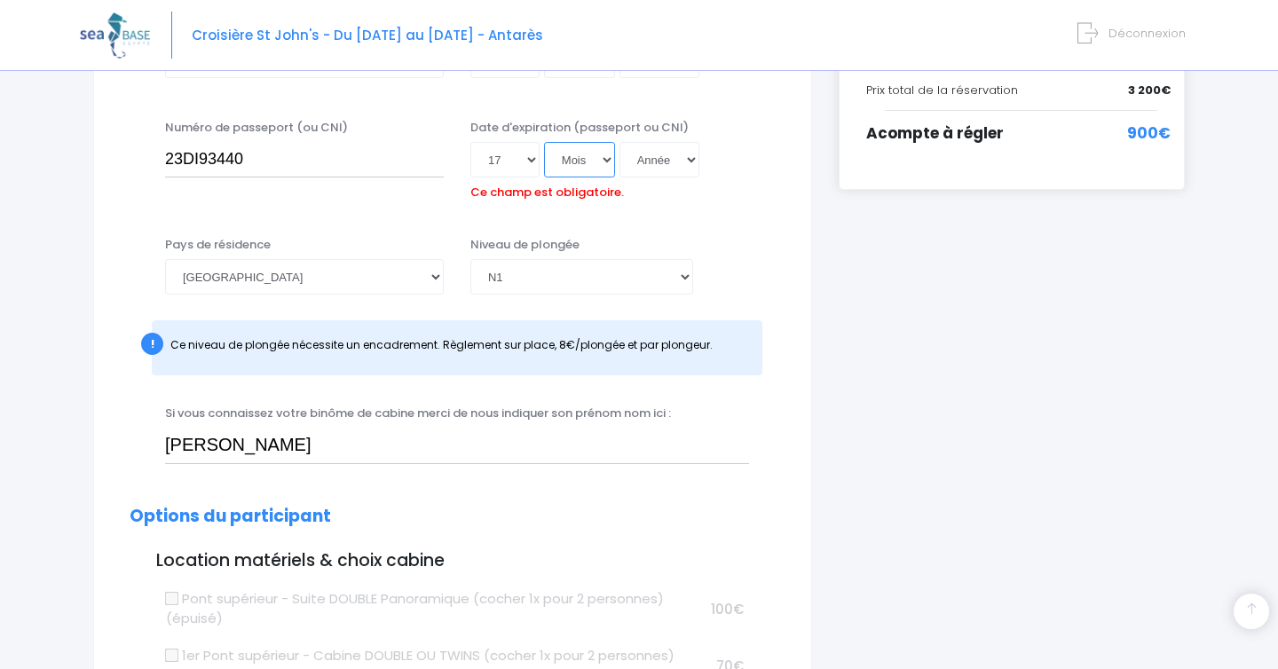
click at [544, 142] on select "Mois 01 02 03 04 05 06 07 08 09 10 11 12" at bounding box center [579, 160] width 71 height 36
click at [680, 153] on select "Année 2045 2044 2043 2042 2041 2040 2039 2038 2037 2036 2035 2034 2033 2032 203…" at bounding box center [660, 160] width 80 height 36
select select "2033"
click at [620, 142] on select "Année 2045 2044 2043 2042 2041 2040 2039 2038 2037 2036 2035 2034 2033 2032 203…" at bounding box center [660, 160] width 80 height 36
type input "2033-04-17"
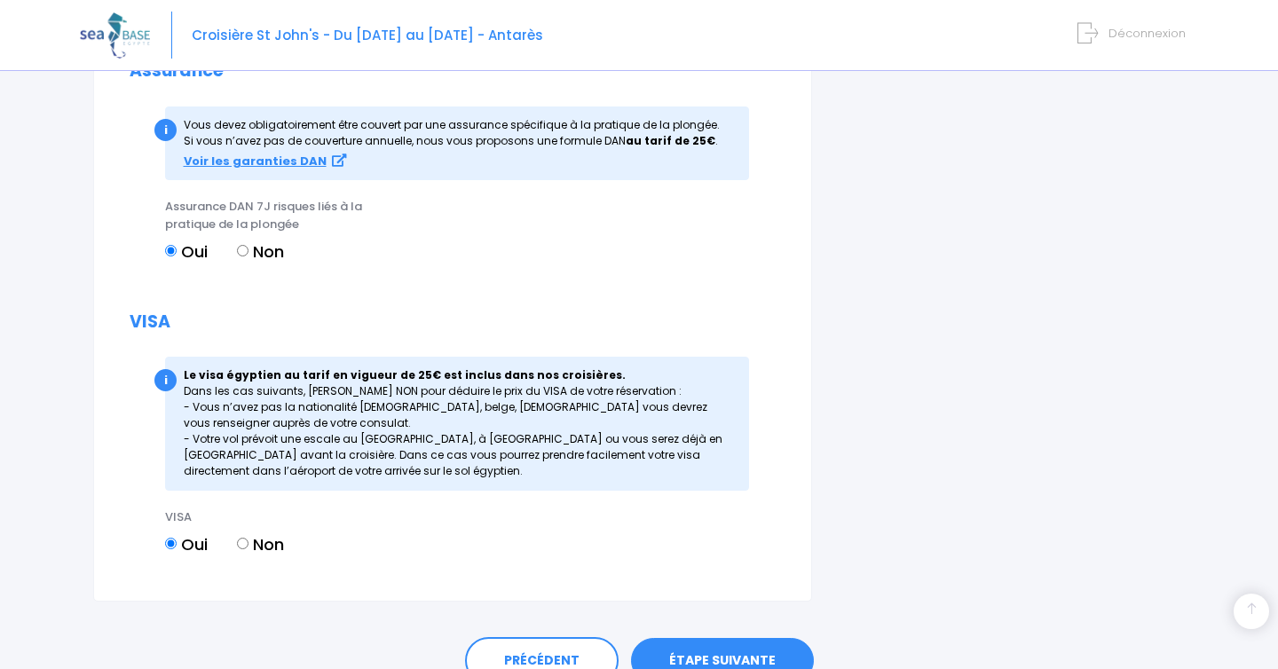
scroll to position [2219, 0]
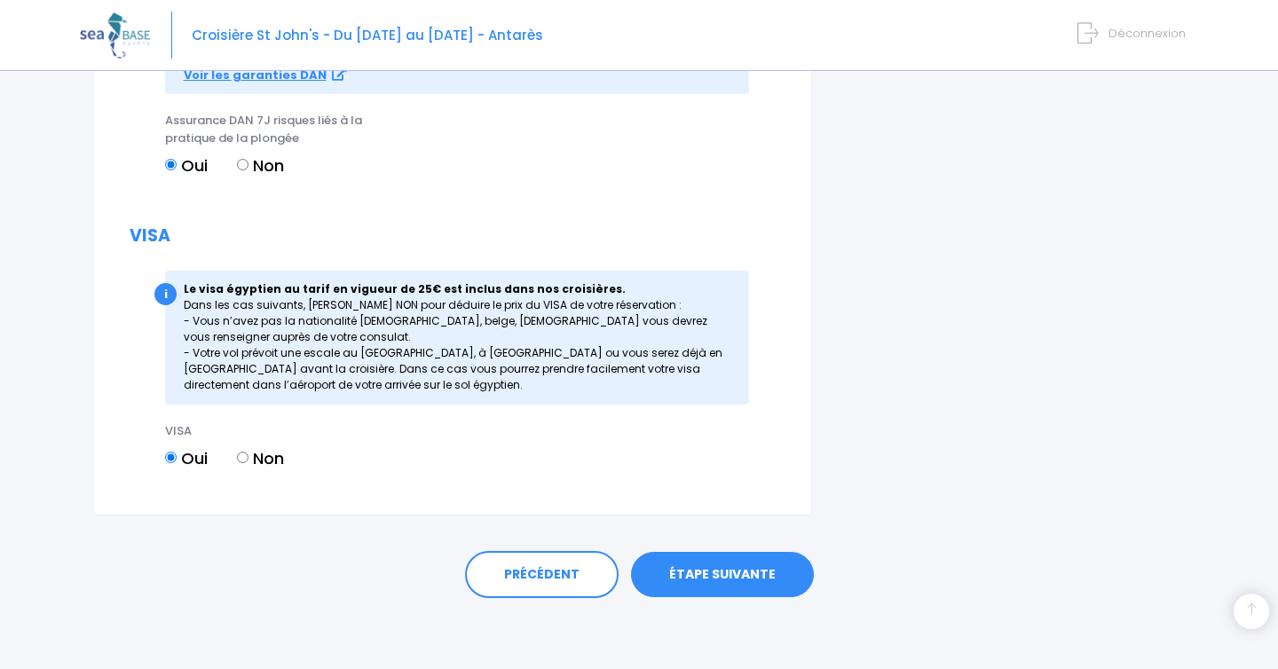
click at [710, 568] on link "ÉTAPE SUIVANTE" at bounding box center [722, 575] width 183 height 46
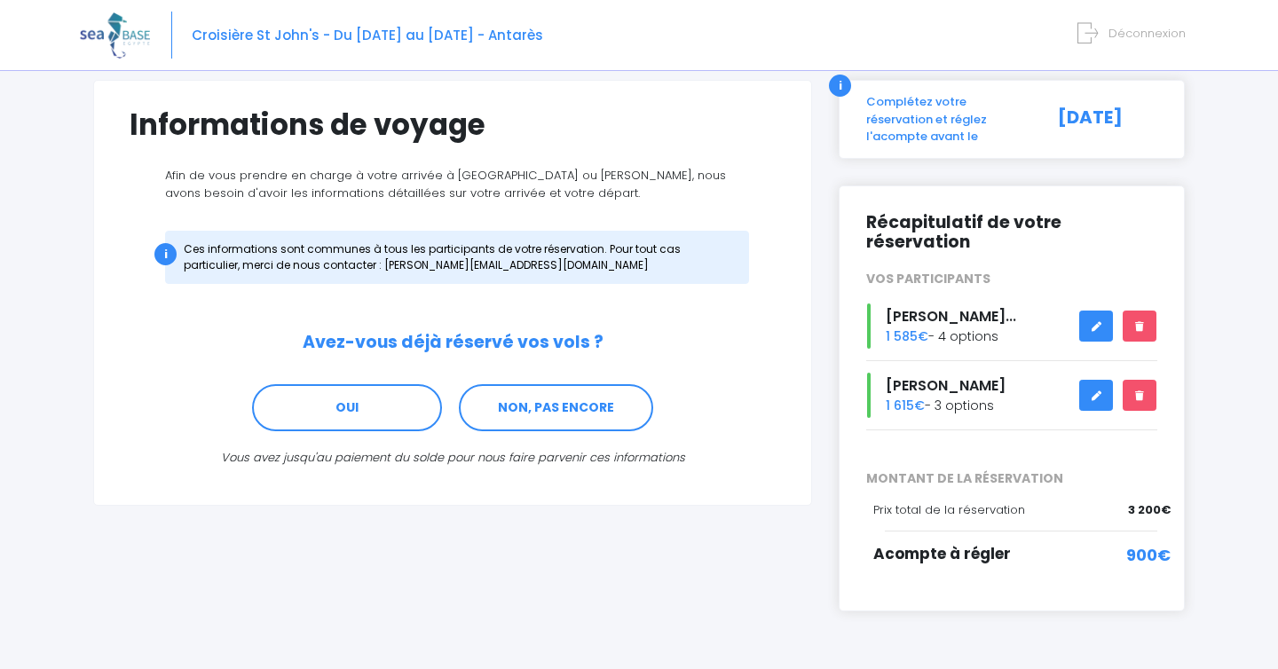
scroll to position [145, 0]
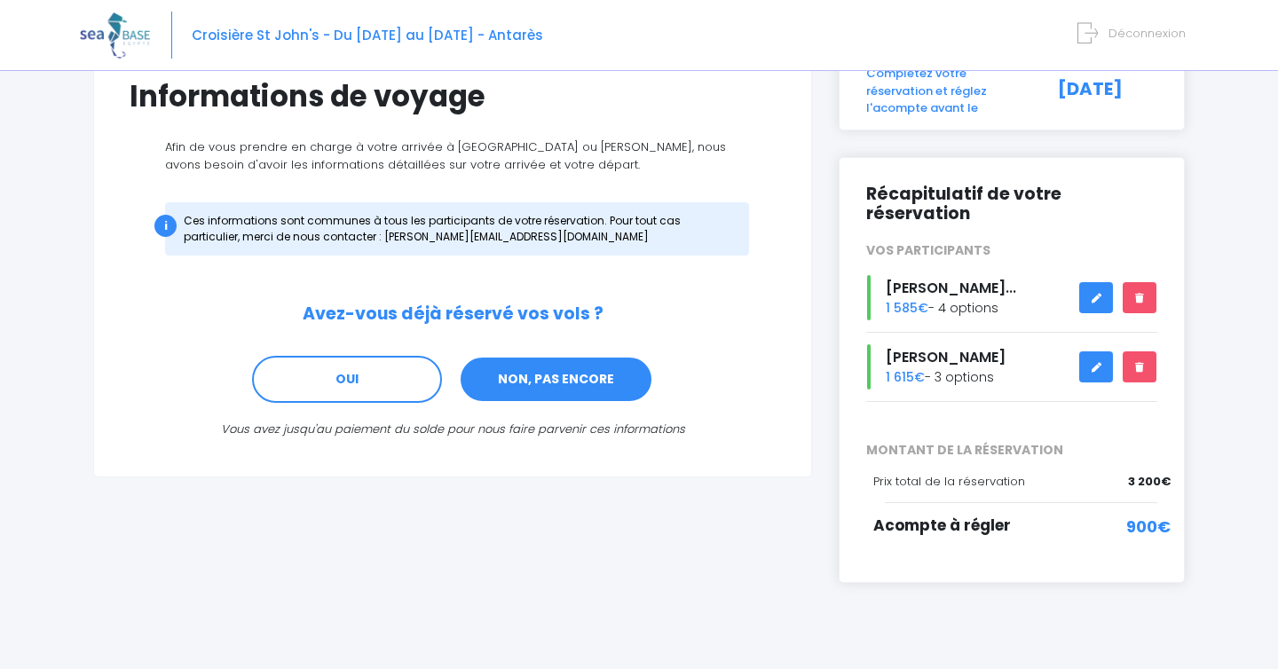
click at [550, 383] on link "NON, PAS ENCORE" at bounding box center [556, 380] width 194 height 48
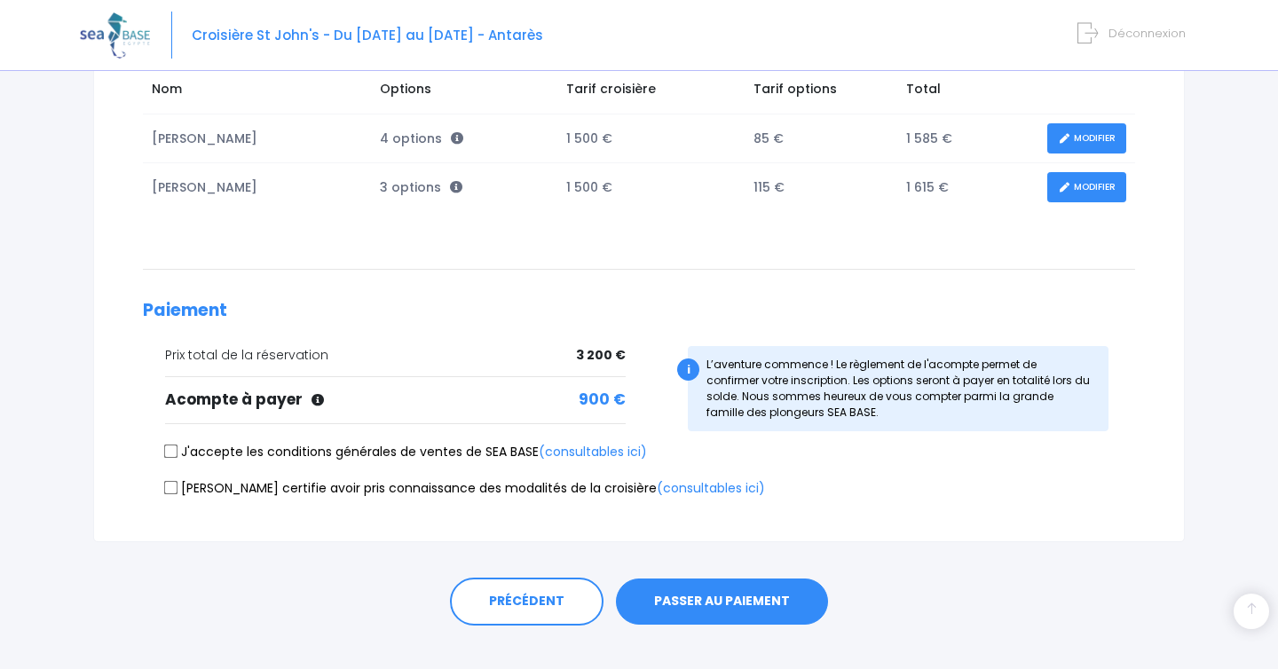
scroll to position [332, 0]
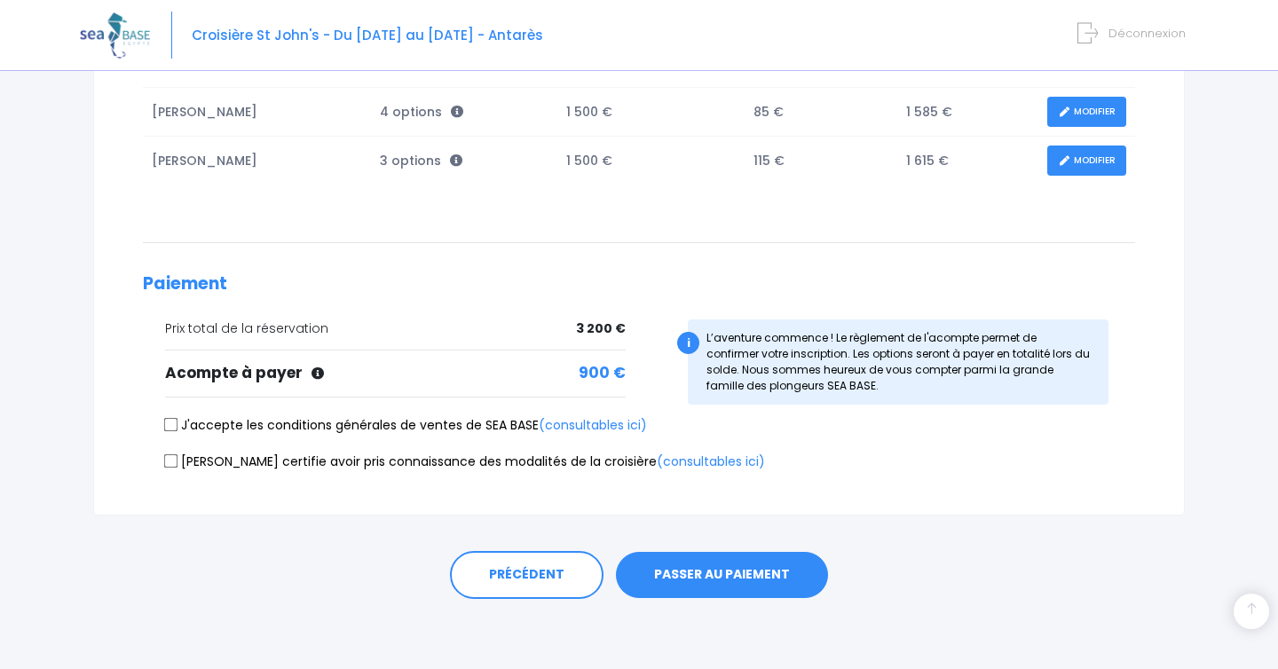
click at [169, 423] on input "J'accepte les conditions générales de ventes de SEA BASE (consultables ici)" at bounding box center [171, 425] width 14 height 14
checkbox input "true"
click at [657, 460] on link "(consultables ici)" at bounding box center [711, 462] width 108 height 18
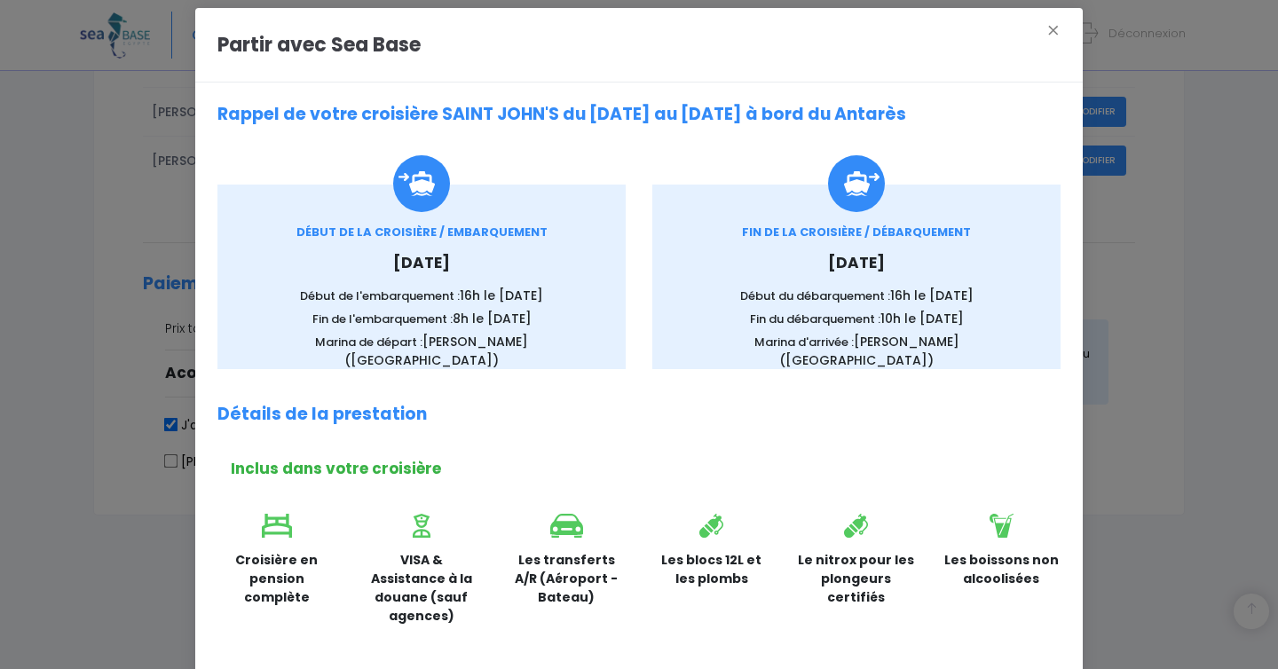
scroll to position [0, 0]
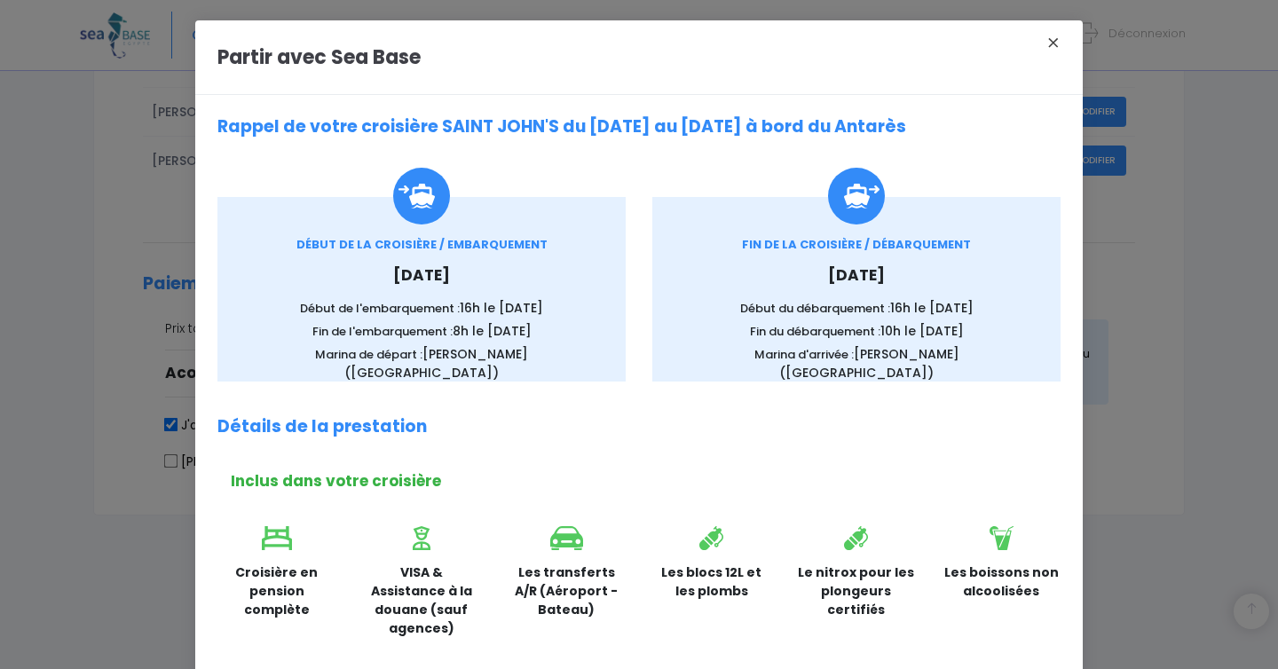
click at [1051, 45] on button "×" at bounding box center [1053, 42] width 37 height 23
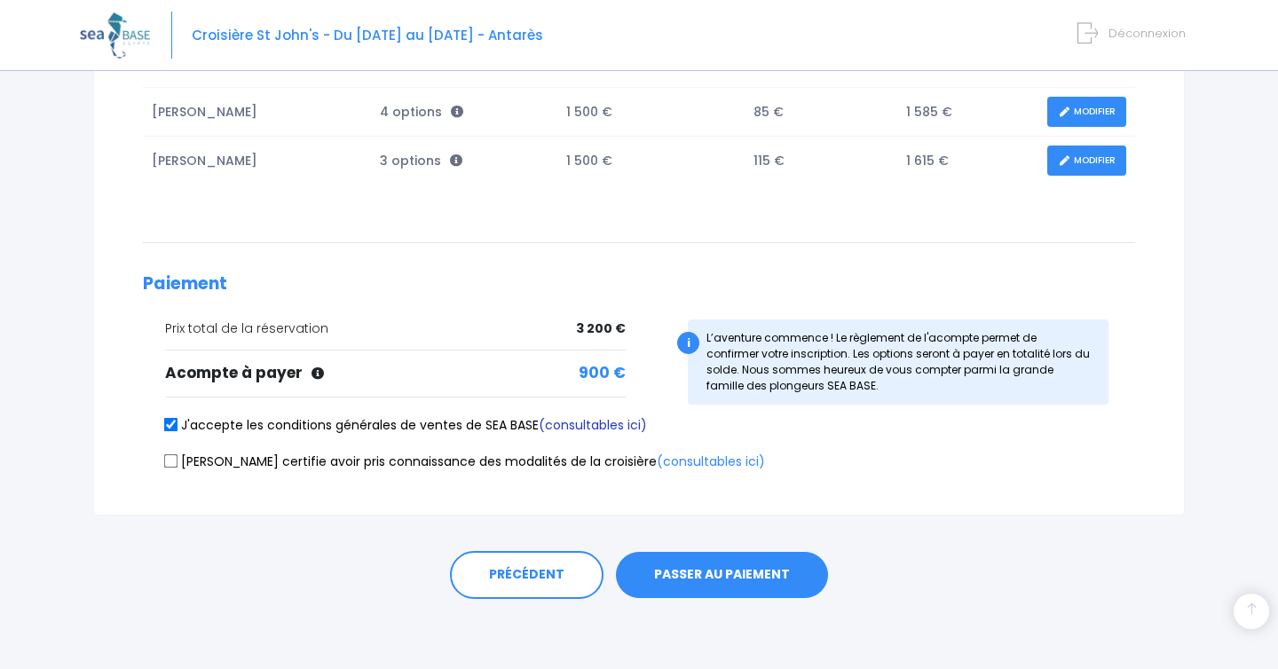
click at [610, 418] on link "(consultables ici)" at bounding box center [593, 425] width 108 height 18
click at [715, 575] on button "PASSER AU PAIEMENT" at bounding box center [722, 575] width 212 height 46
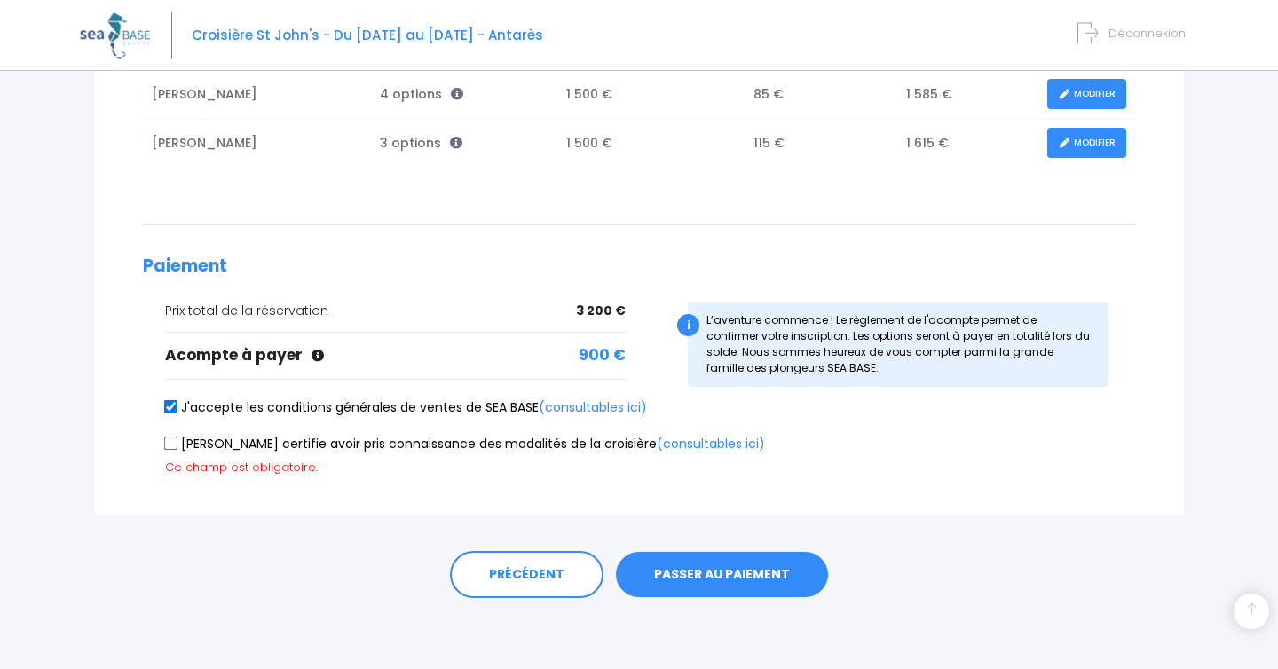
click at [175, 445] on input "Je certifie avoir pris connaissance des modalités de la croisière (consultables…" at bounding box center [171, 443] width 14 height 14
checkbox input "true"
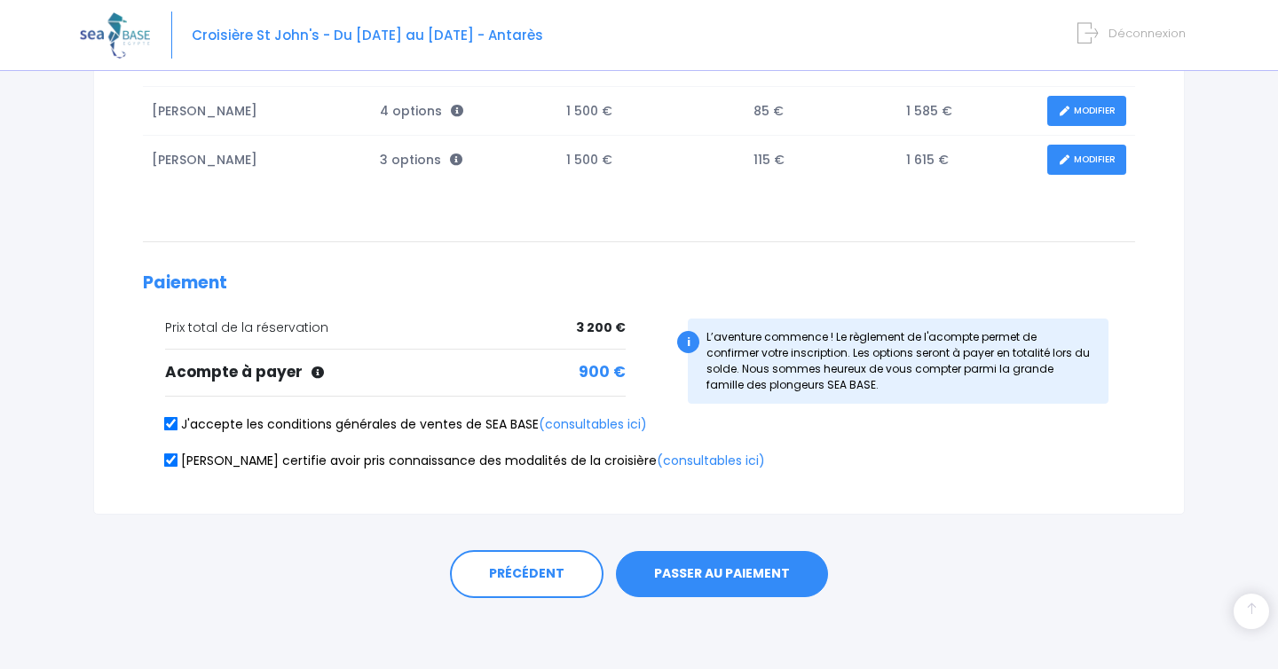
scroll to position [332, 0]
click at [713, 581] on button "PASSER AU PAIEMENT" at bounding box center [722, 575] width 212 height 46
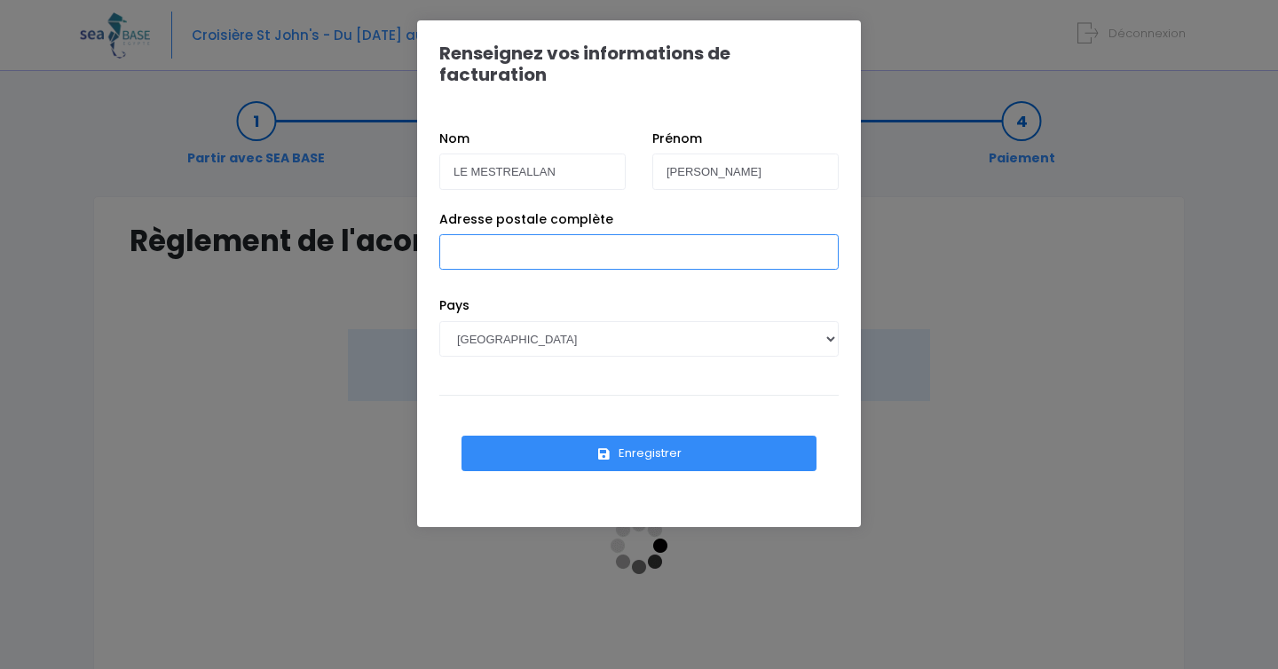
click at [498, 234] on input "Adresse postale complète" at bounding box center [638, 252] width 399 height 36
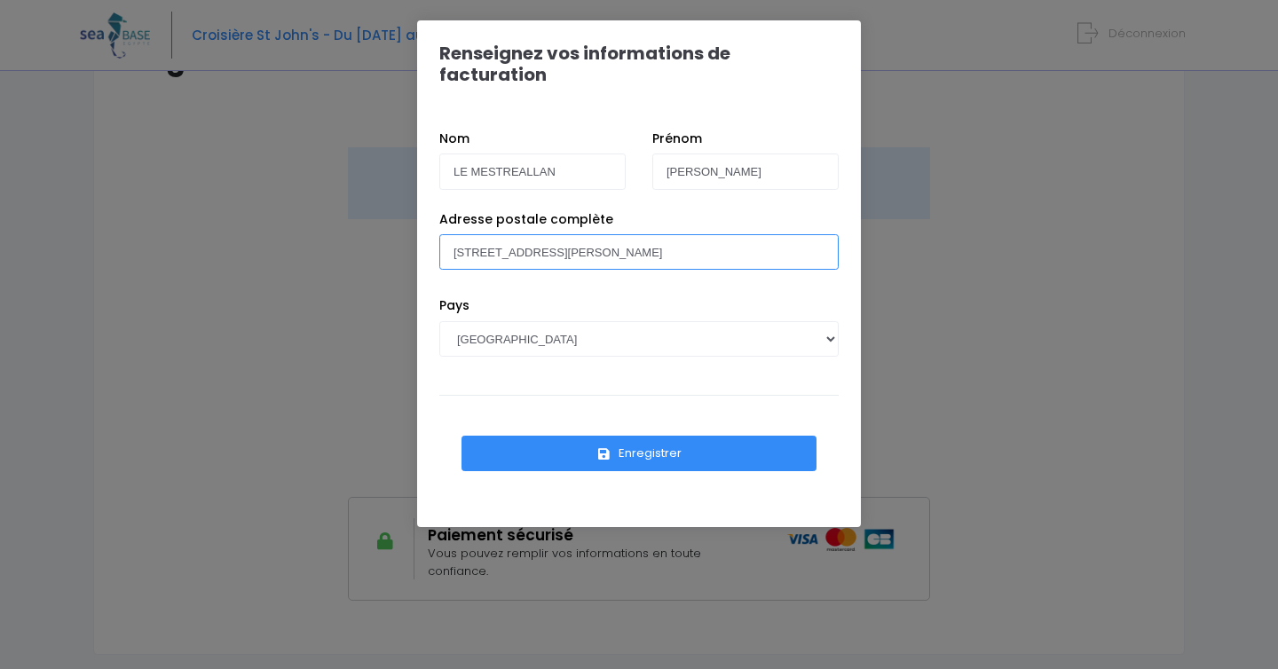
scroll to position [165, 0]
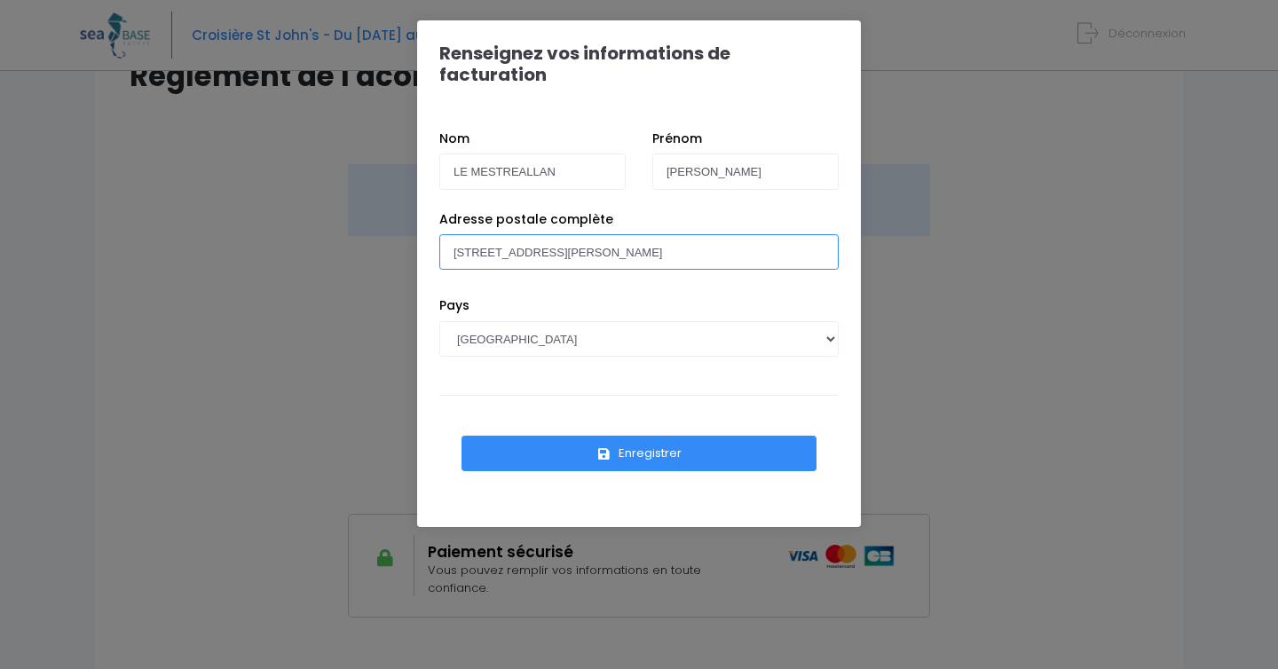
type input "[STREET_ADDRESS][PERSON_NAME]"
click at [645, 436] on button "Enregistrer" at bounding box center [639, 454] width 355 height 36
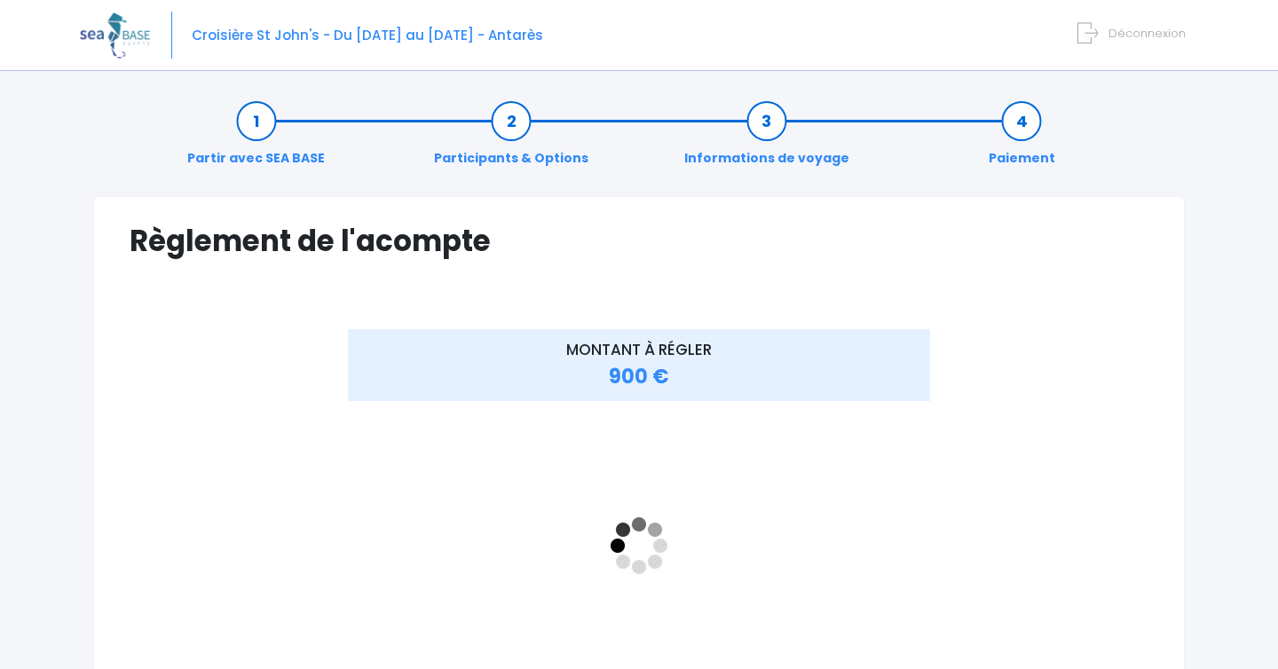
scroll to position [140, 0]
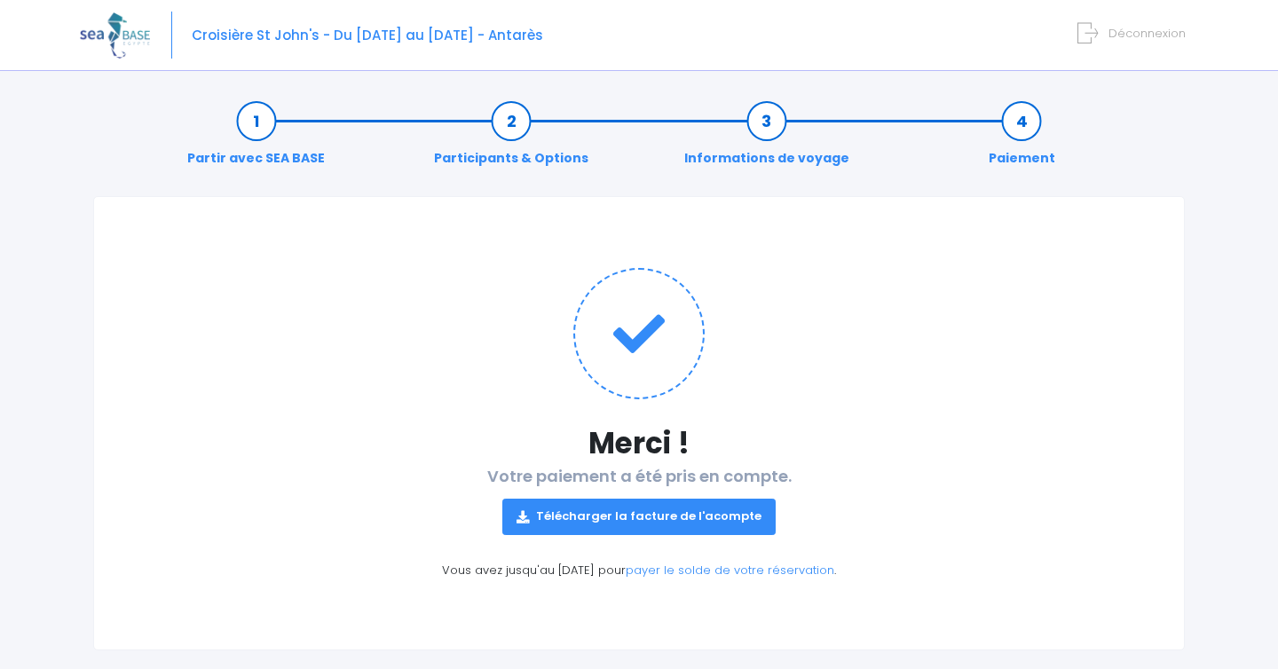
click at [661, 523] on link "Télécharger la facture de l'acompte" at bounding box center [638, 517] width 273 height 36
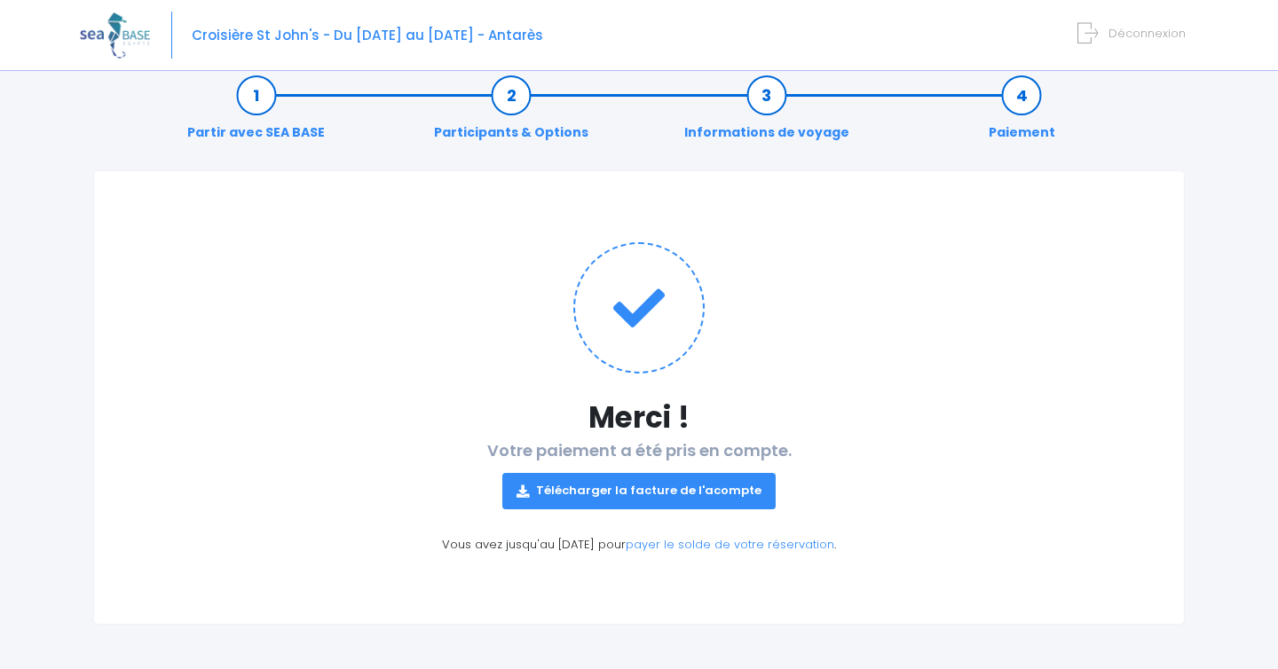
click at [1001, 289] on h1 at bounding box center [639, 307] width 1019 height 131
